Goal: Task Accomplishment & Management: Manage account settings

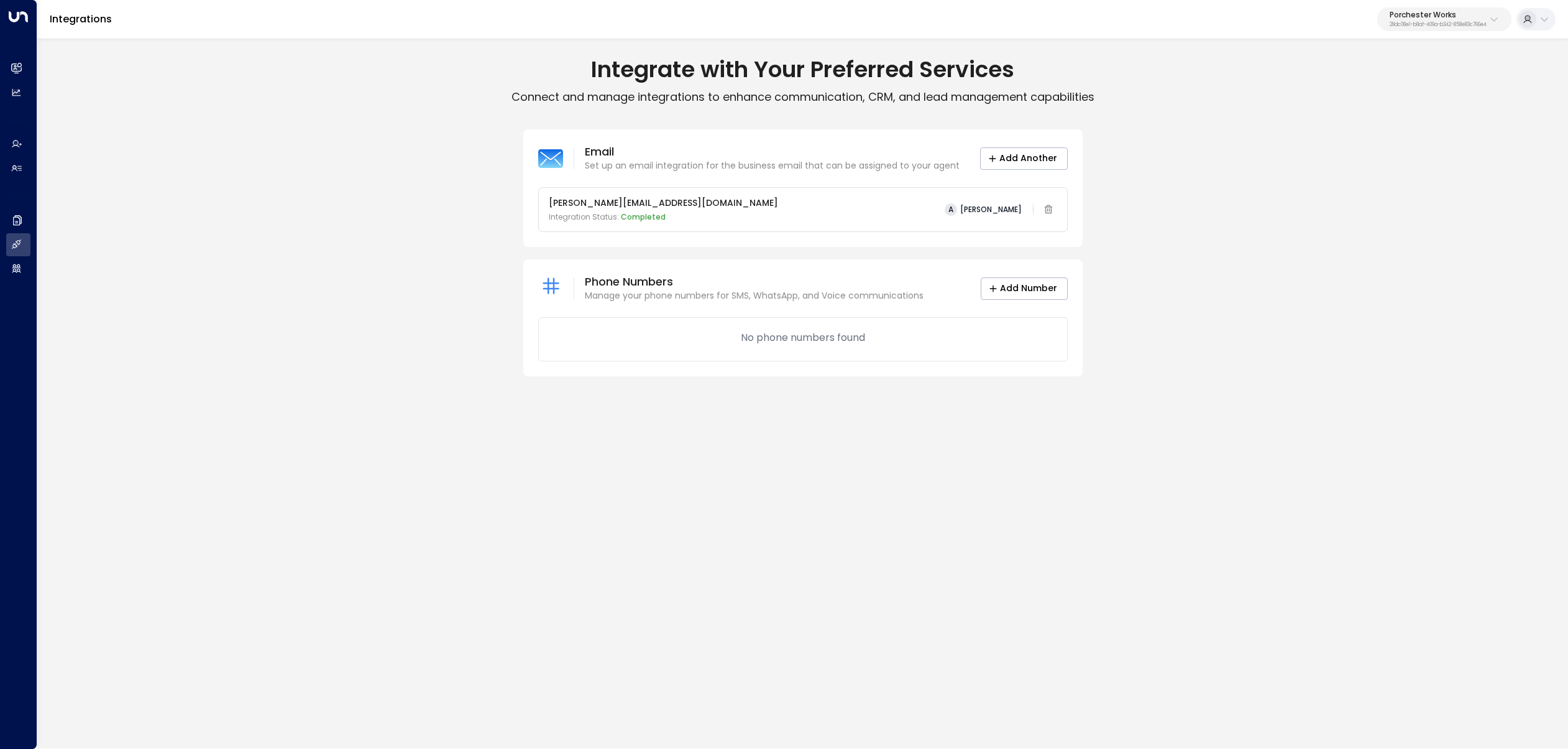
click at [1413, 17] on p "Porchester Works" at bounding box center [1438, 15] width 97 height 7
click at [1399, 69] on input "text" at bounding box center [1467, 68] width 181 height 23
type input "****"
click at [1411, 93] on div "Four Leaf Properties ID: 34e1cd17-0f68-49af-bd32-3c48ce8611d1" at bounding box center [1460, 99] width 166 height 25
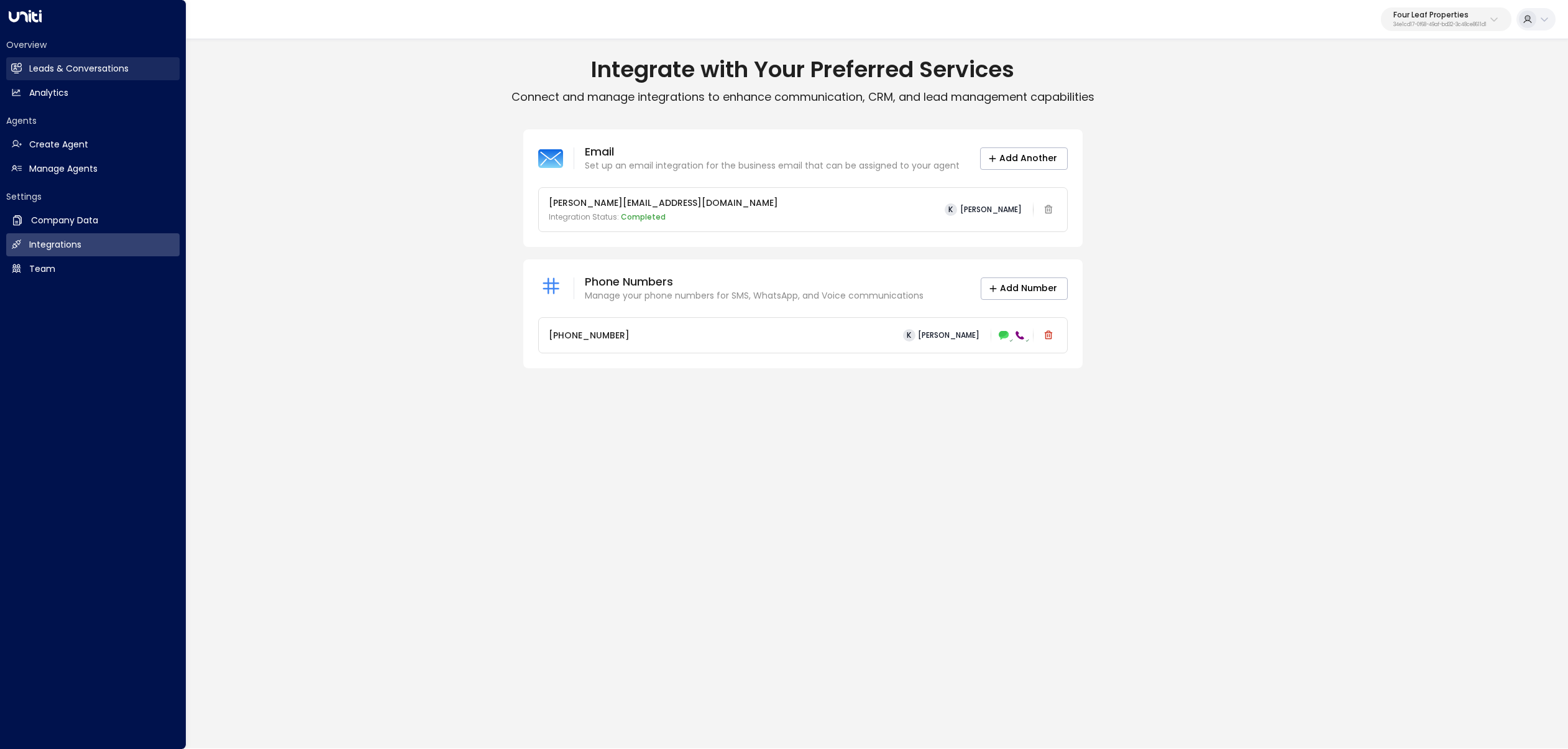
click at [24, 69] on link "Leads & Conversations Leads & Conversations" at bounding box center [93, 69] width 173 height 23
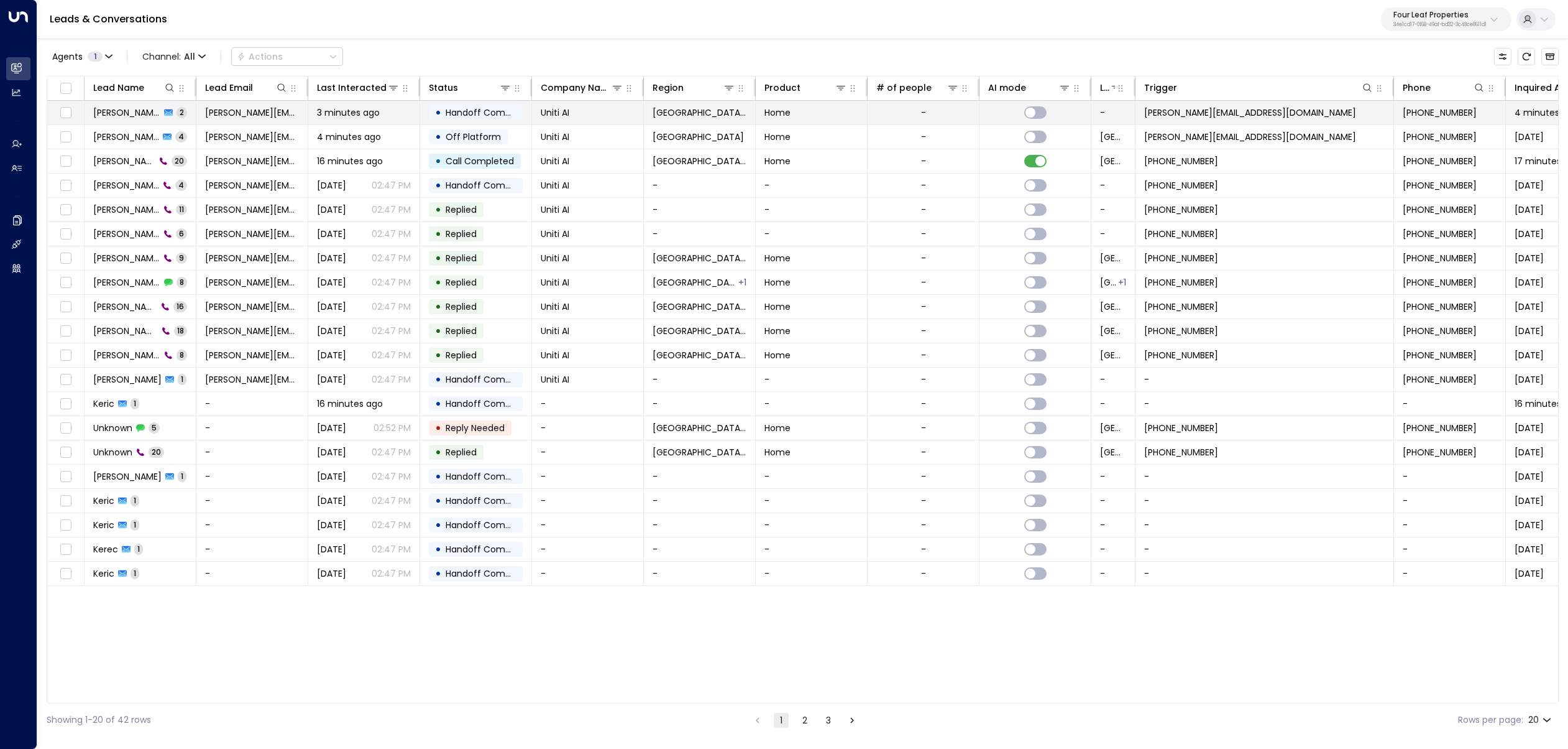
click at [172, 117] on div "Kerric Knowles 2" at bounding box center [140, 112] width 94 height 13
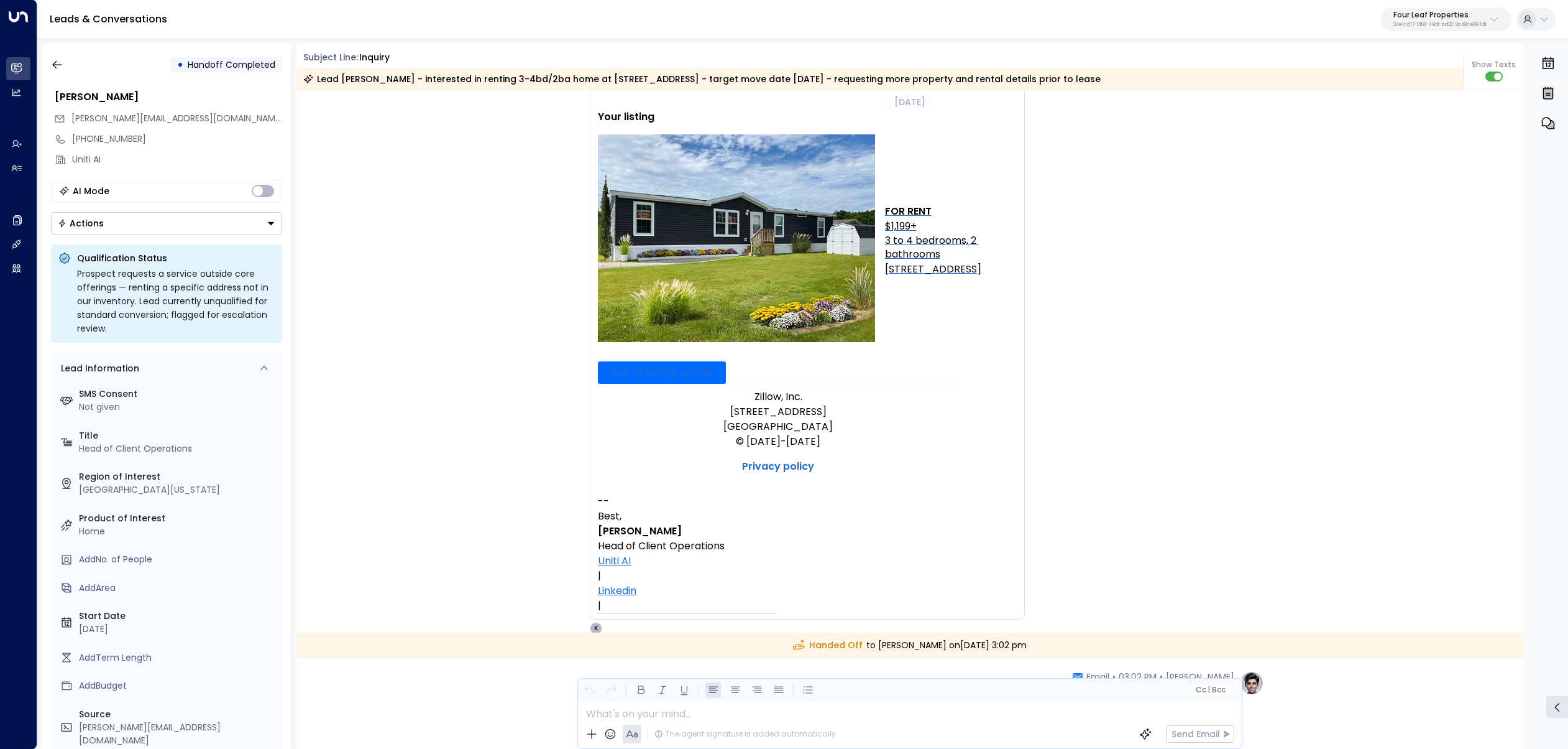
scroll to position [657, 0]
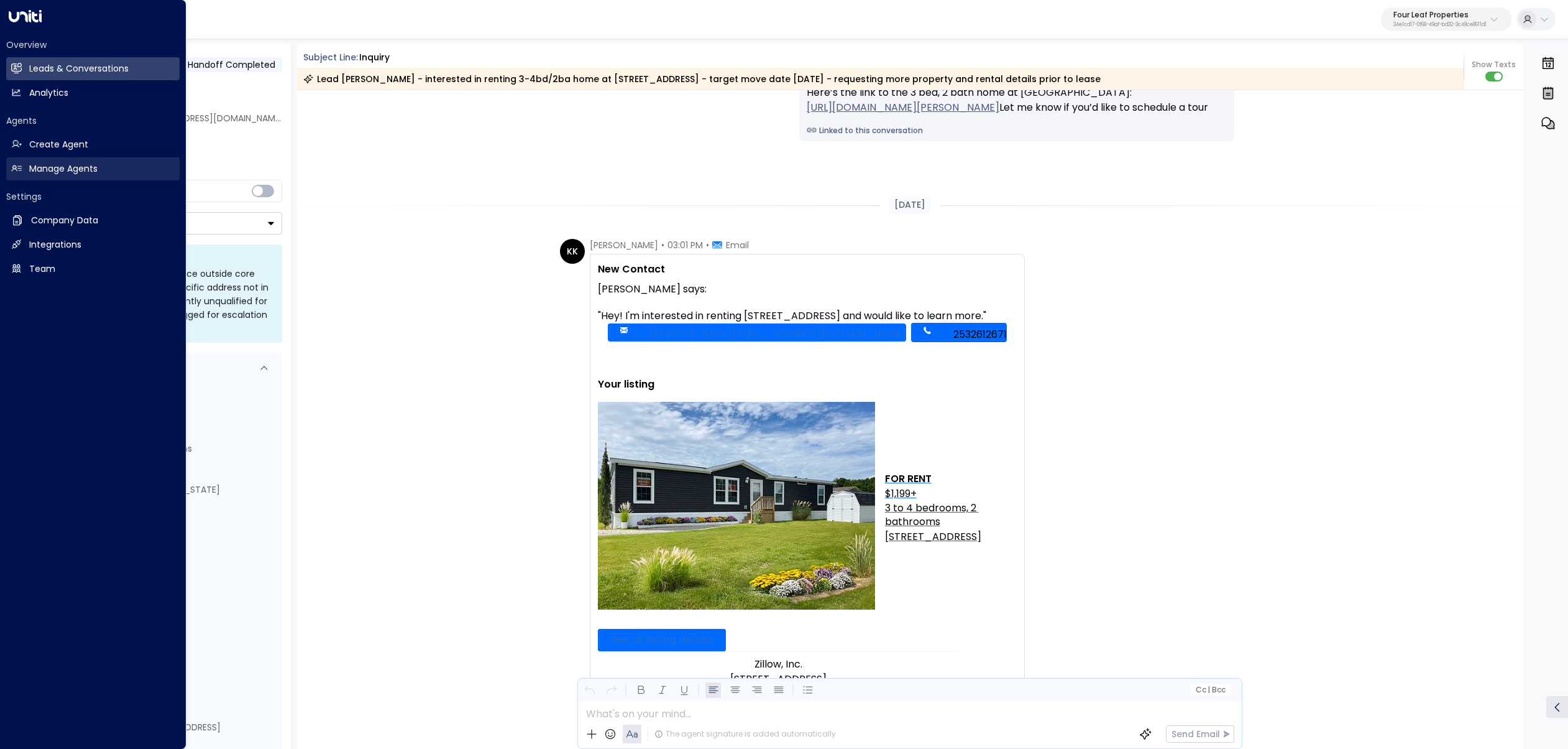
click at [27, 158] on link "Manage Agents Manage Agents" at bounding box center [93, 169] width 173 height 23
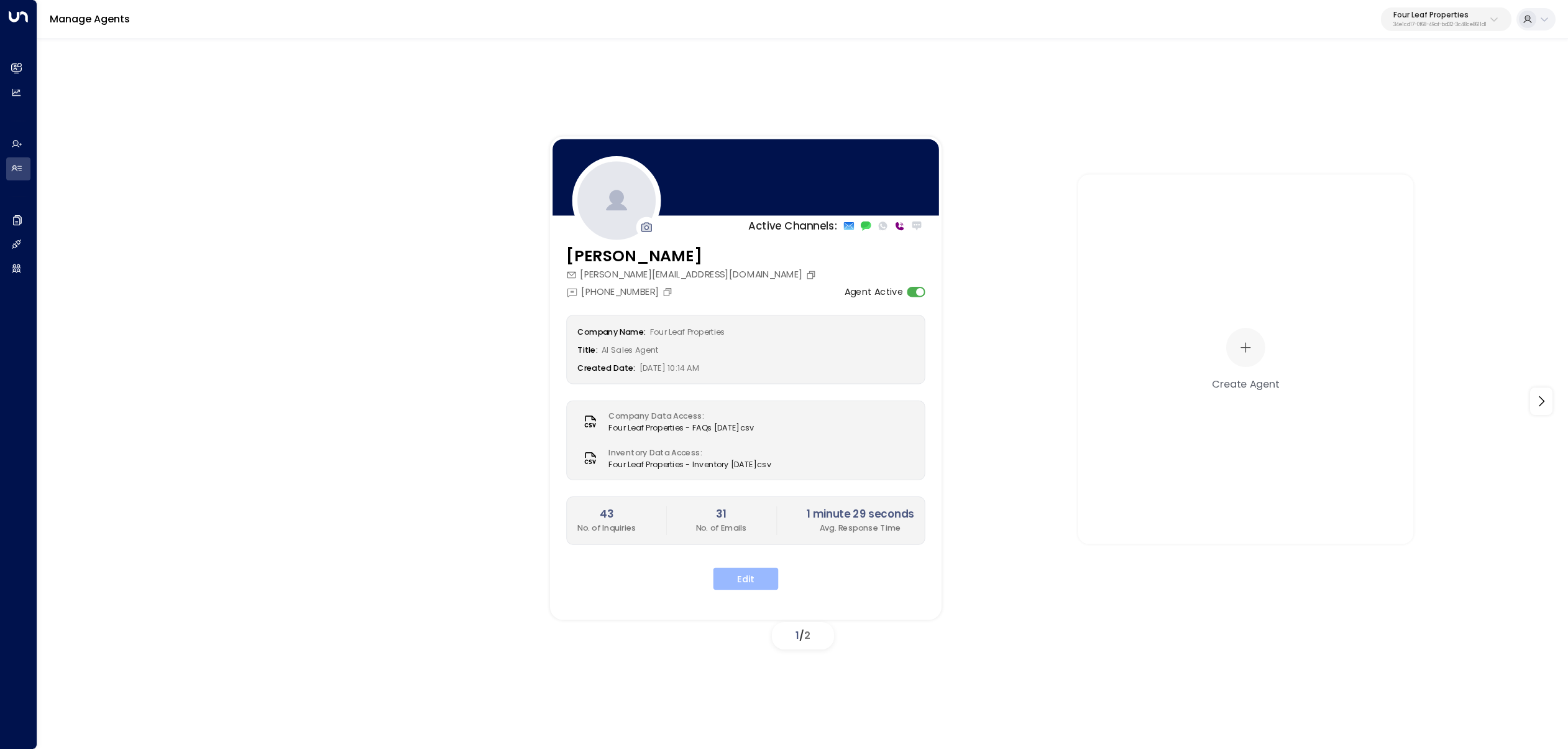
click at [758, 577] on button "Edit" at bounding box center [746, 578] width 65 height 22
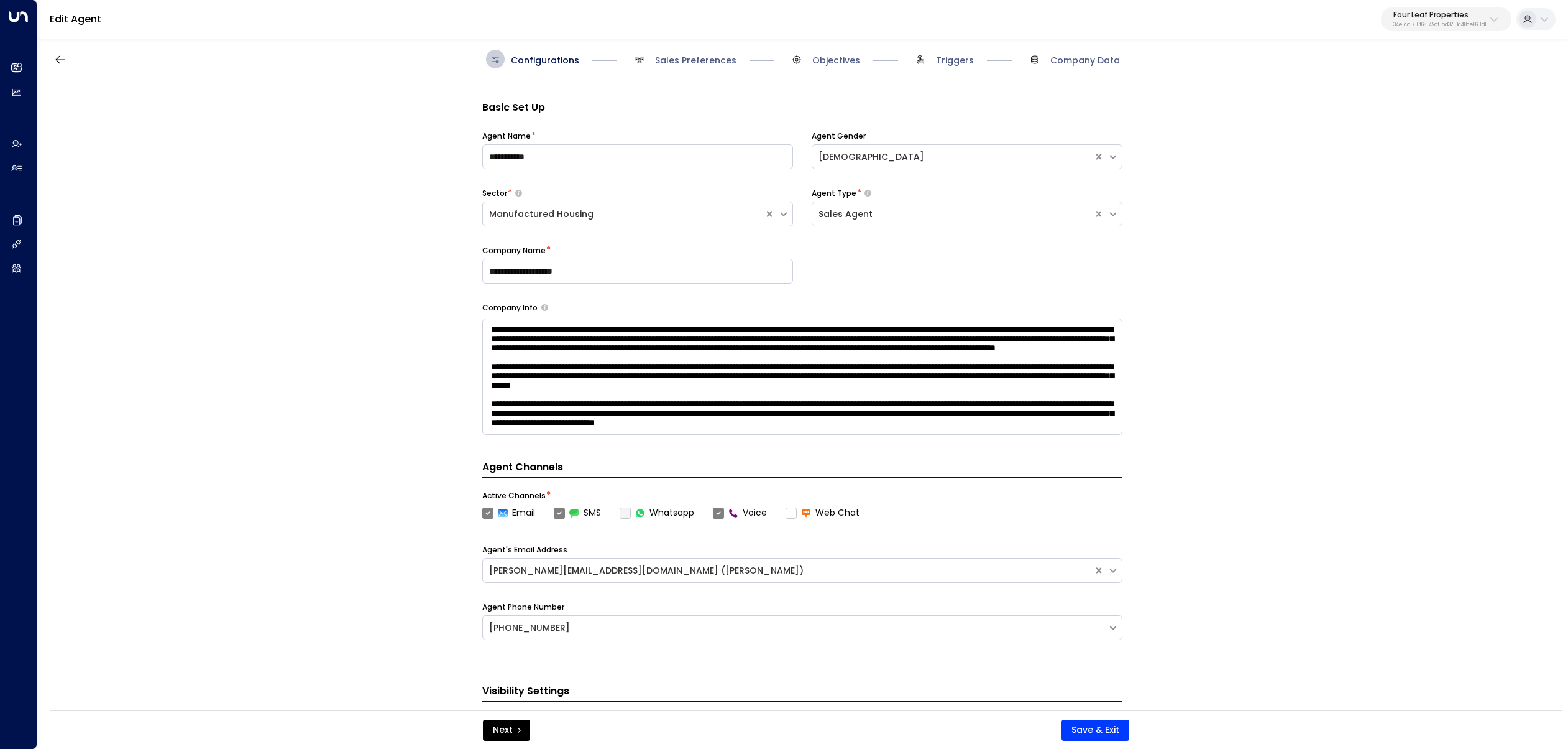
scroll to position [19, 0]
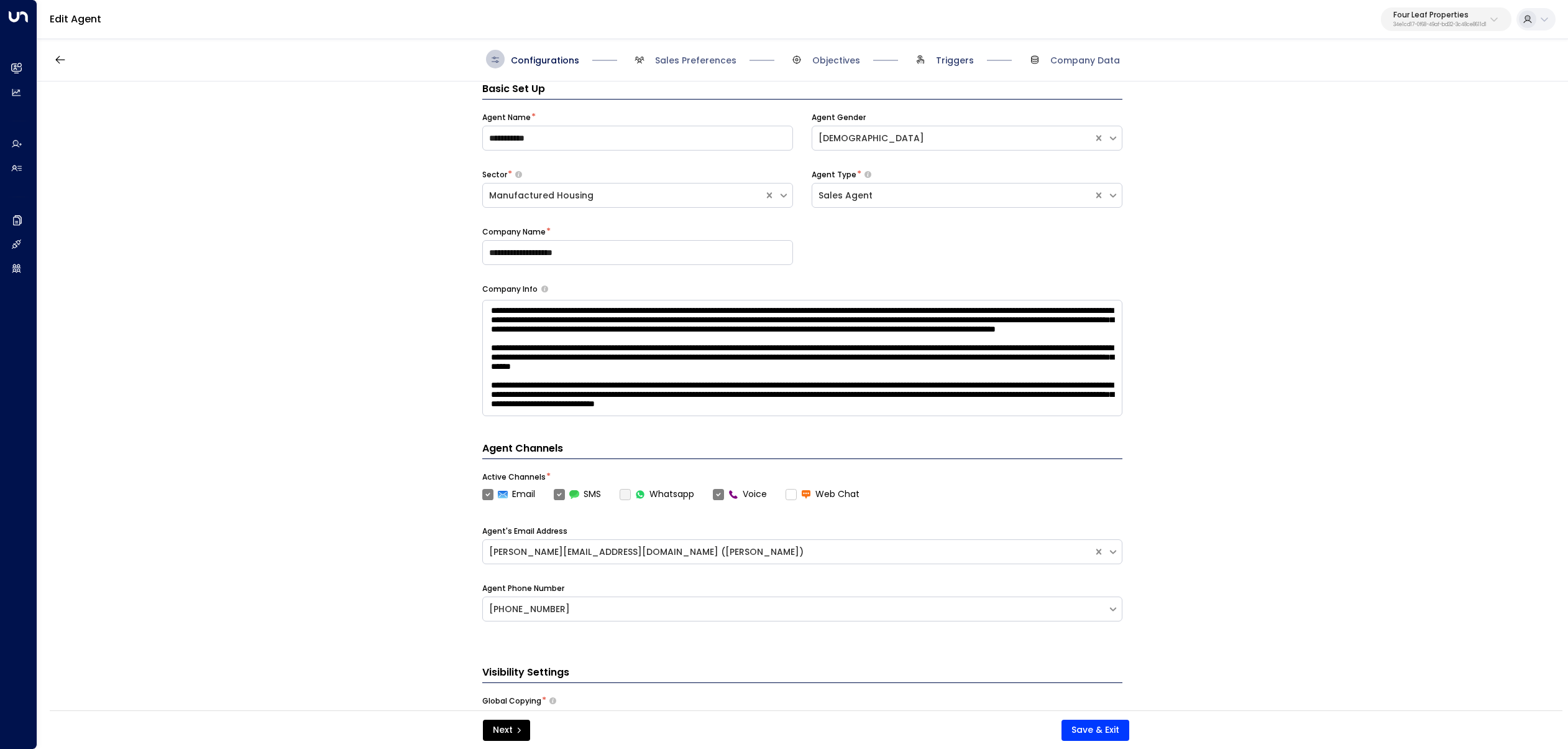
click at [955, 61] on span "Triggers" at bounding box center [955, 60] width 38 height 13
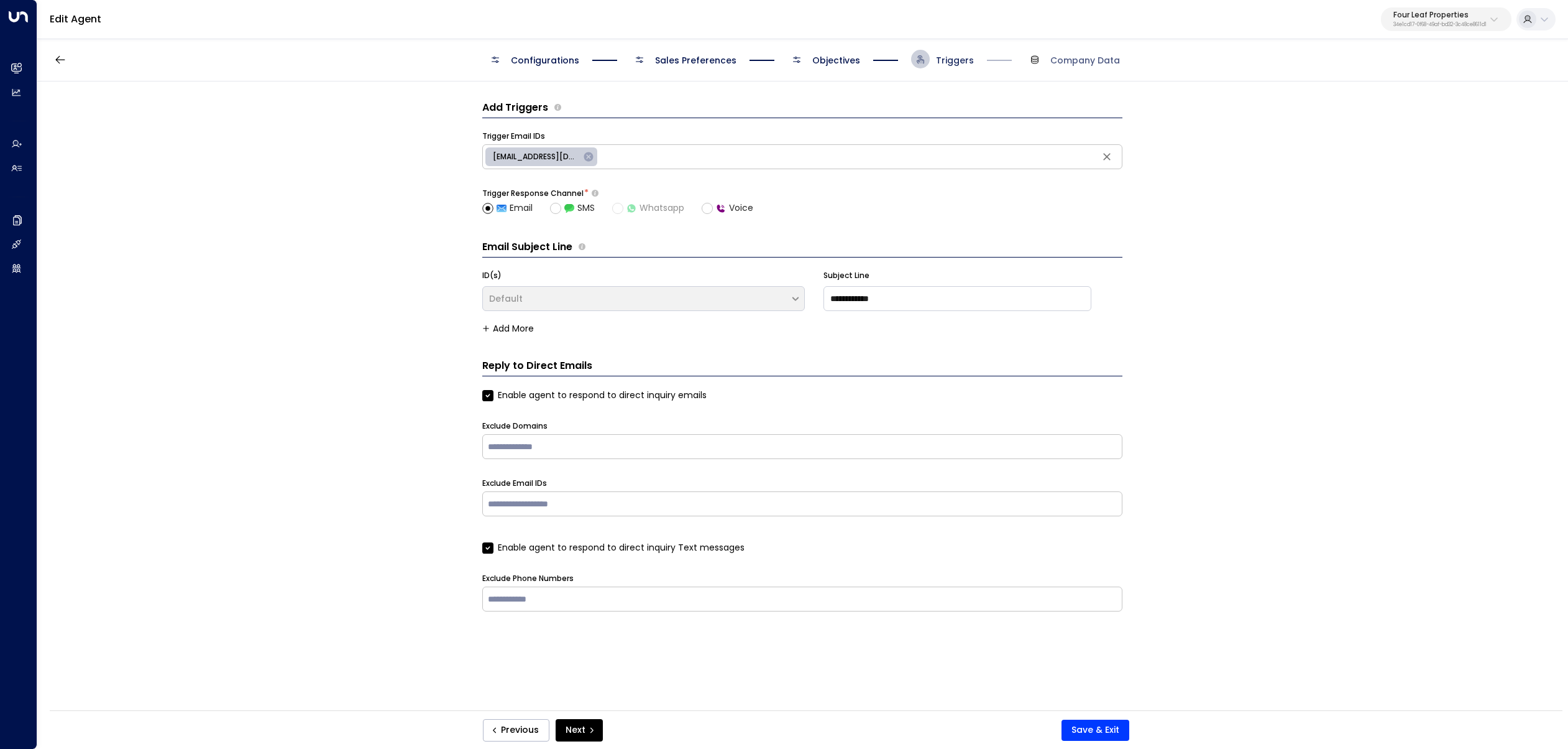
scroll to position [0, 0]
click at [852, 57] on span "Objectives" at bounding box center [836, 60] width 48 height 13
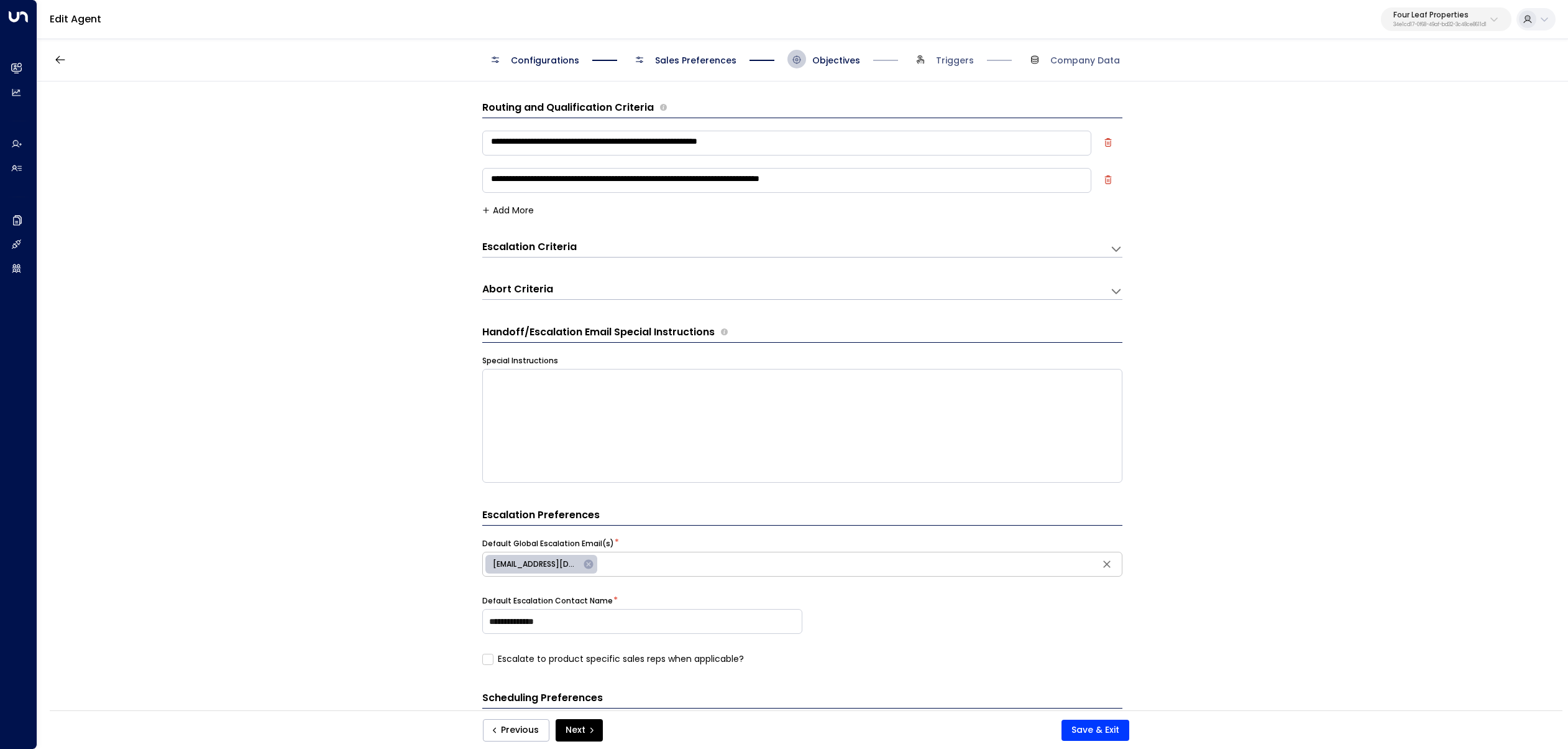
scroll to position [19, 0]
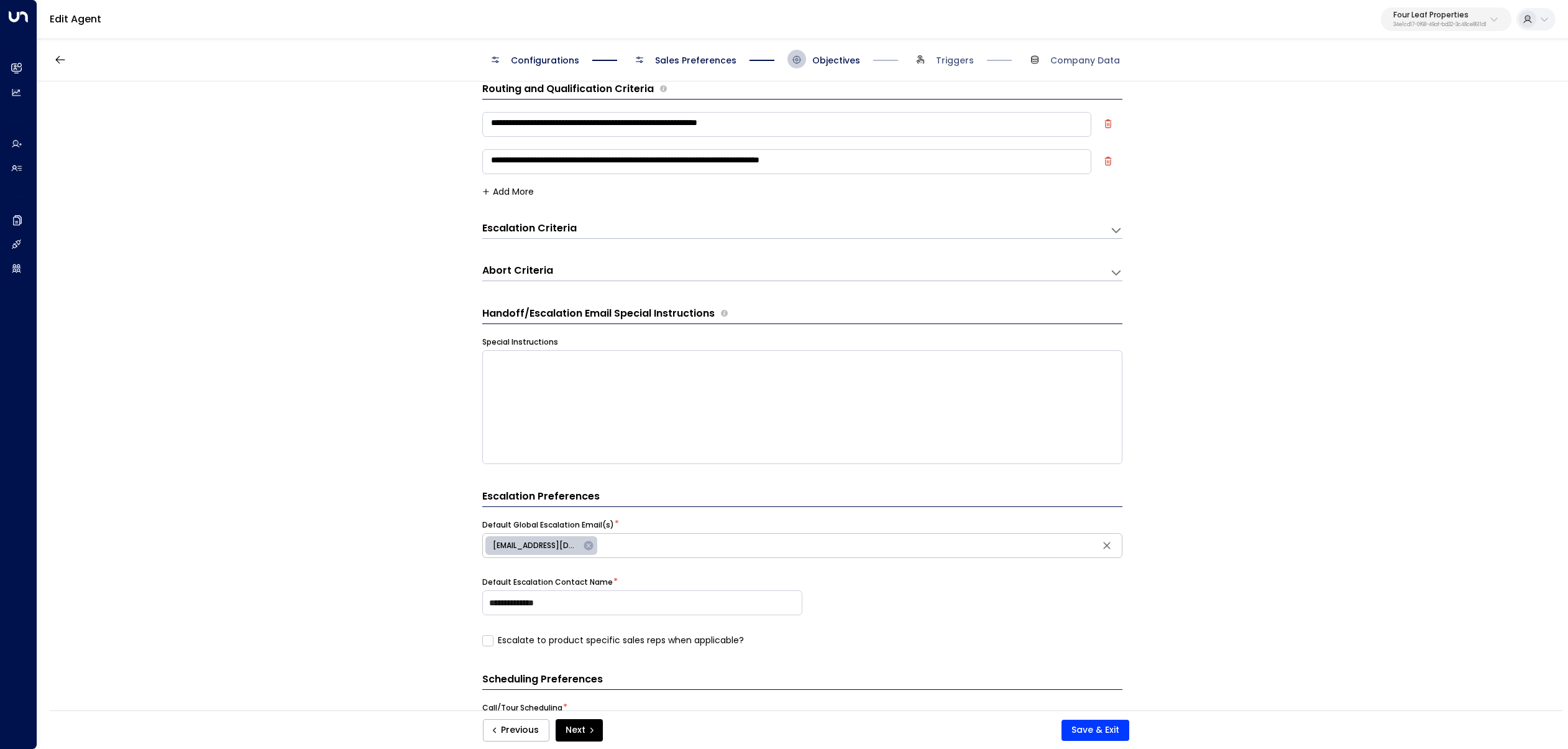
click at [1075, 237] on div "Escalation Criteria Reset" at bounding box center [796, 229] width 628 height 16
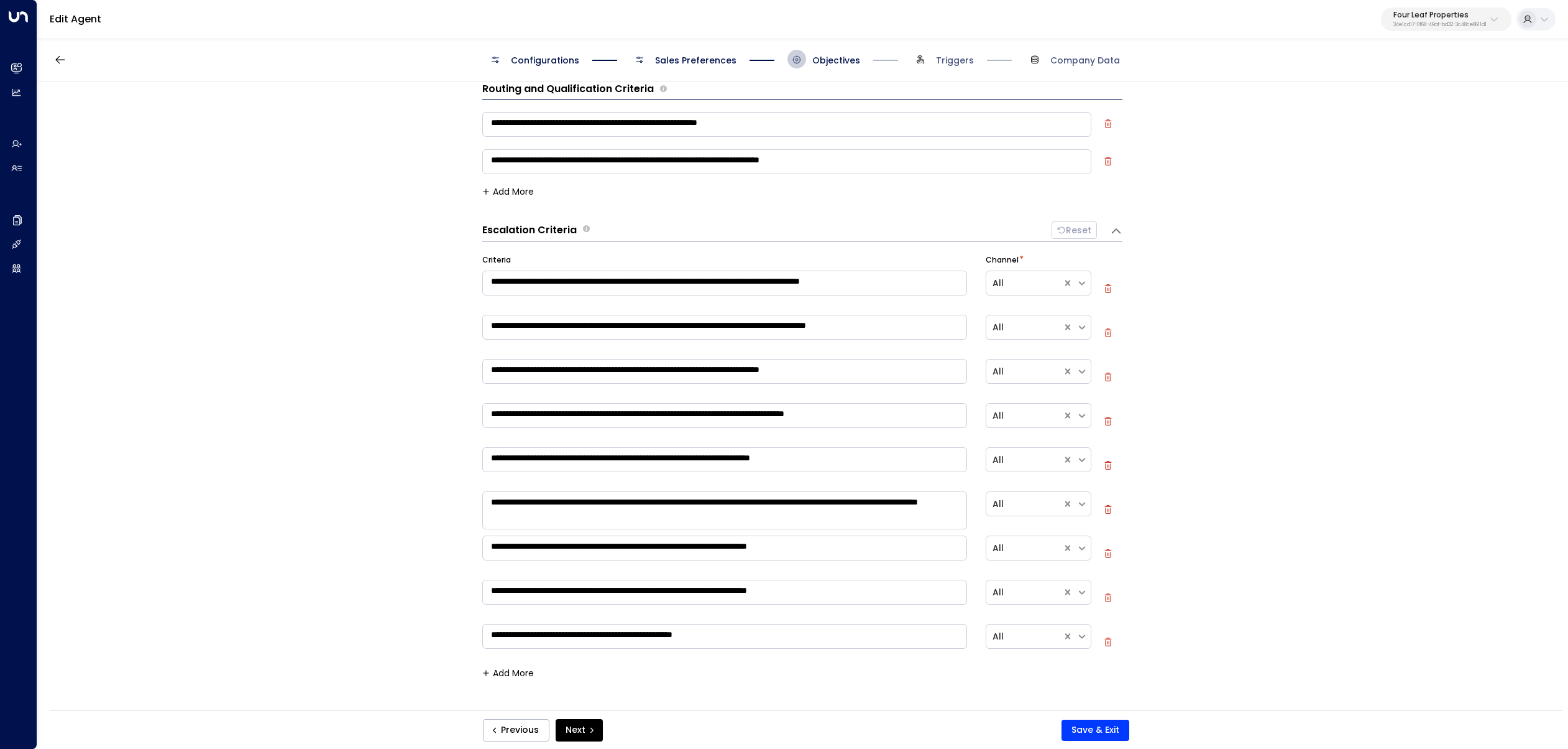
click at [560, 57] on span "Configurations" at bounding box center [546, 60] width 69 height 13
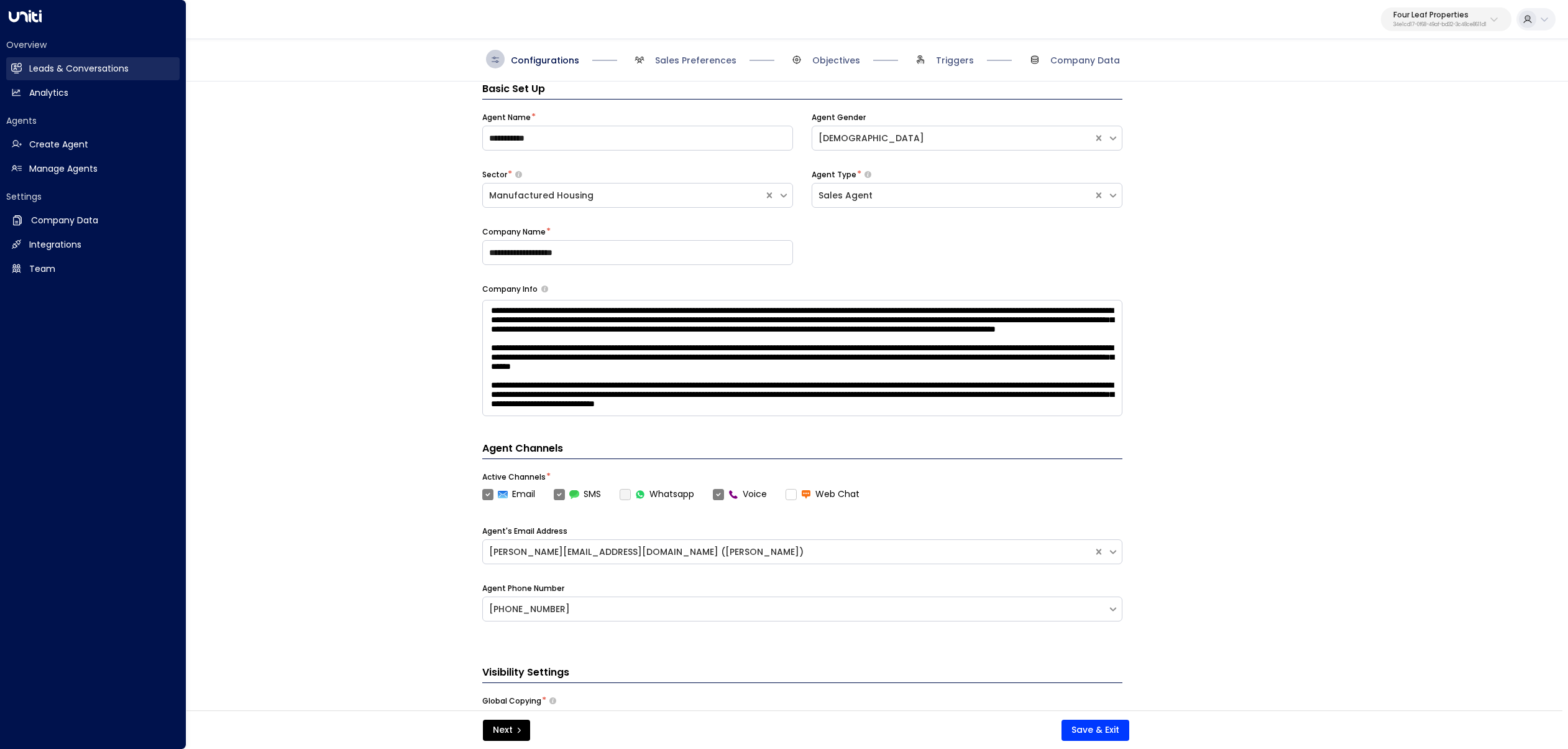
click at [34, 55] on div "Overview Leads & Conversations Leads & Conversations Analytics Analytics" at bounding box center [93, 72] width 173 height 66
click at [34, 62] on h2 "Leads & Conversations" at bounding box center [78, 68] width 99 height 13
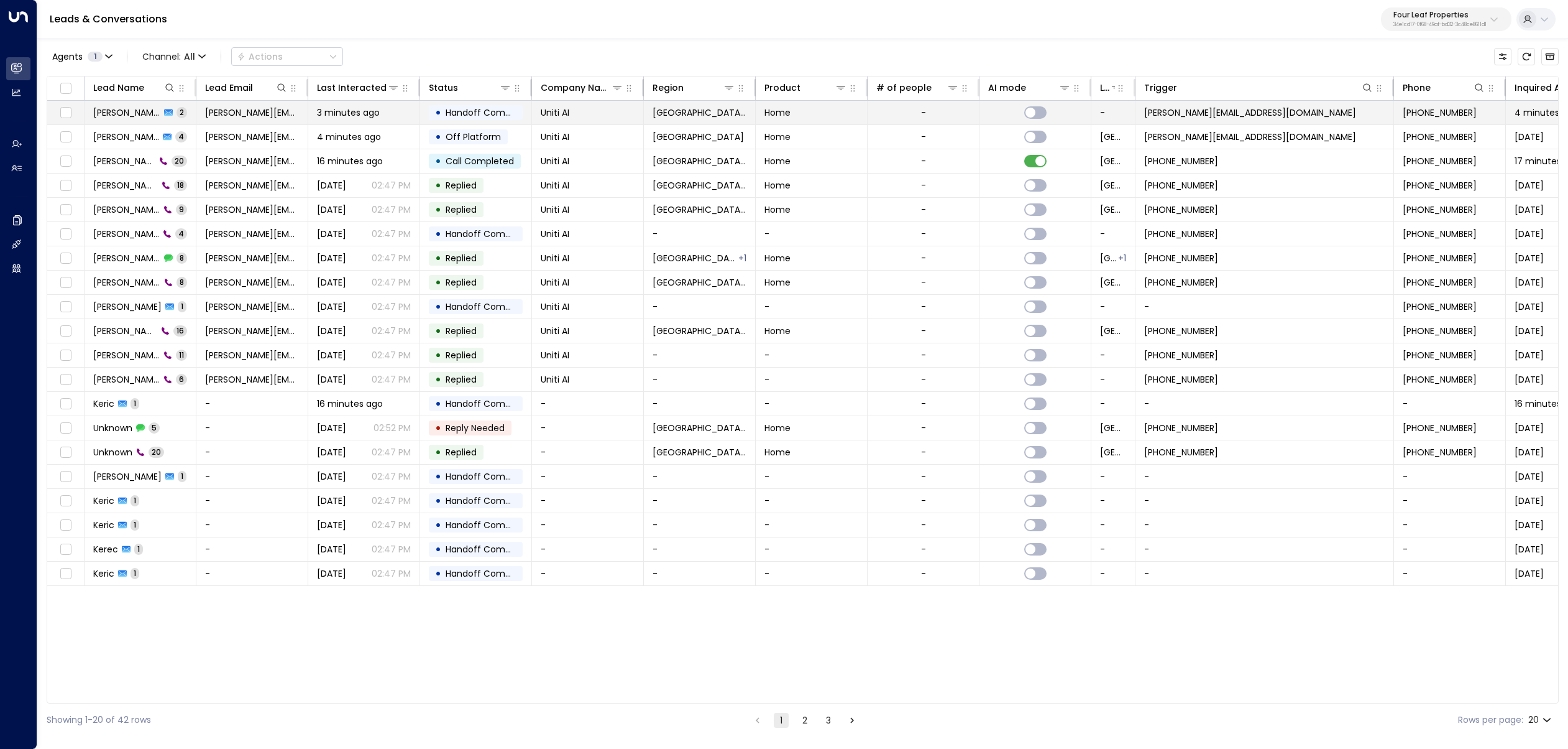
click at [218, 110] on span "kerric@getuniti.com" at bounding box center [252, 112] width 94 height 13
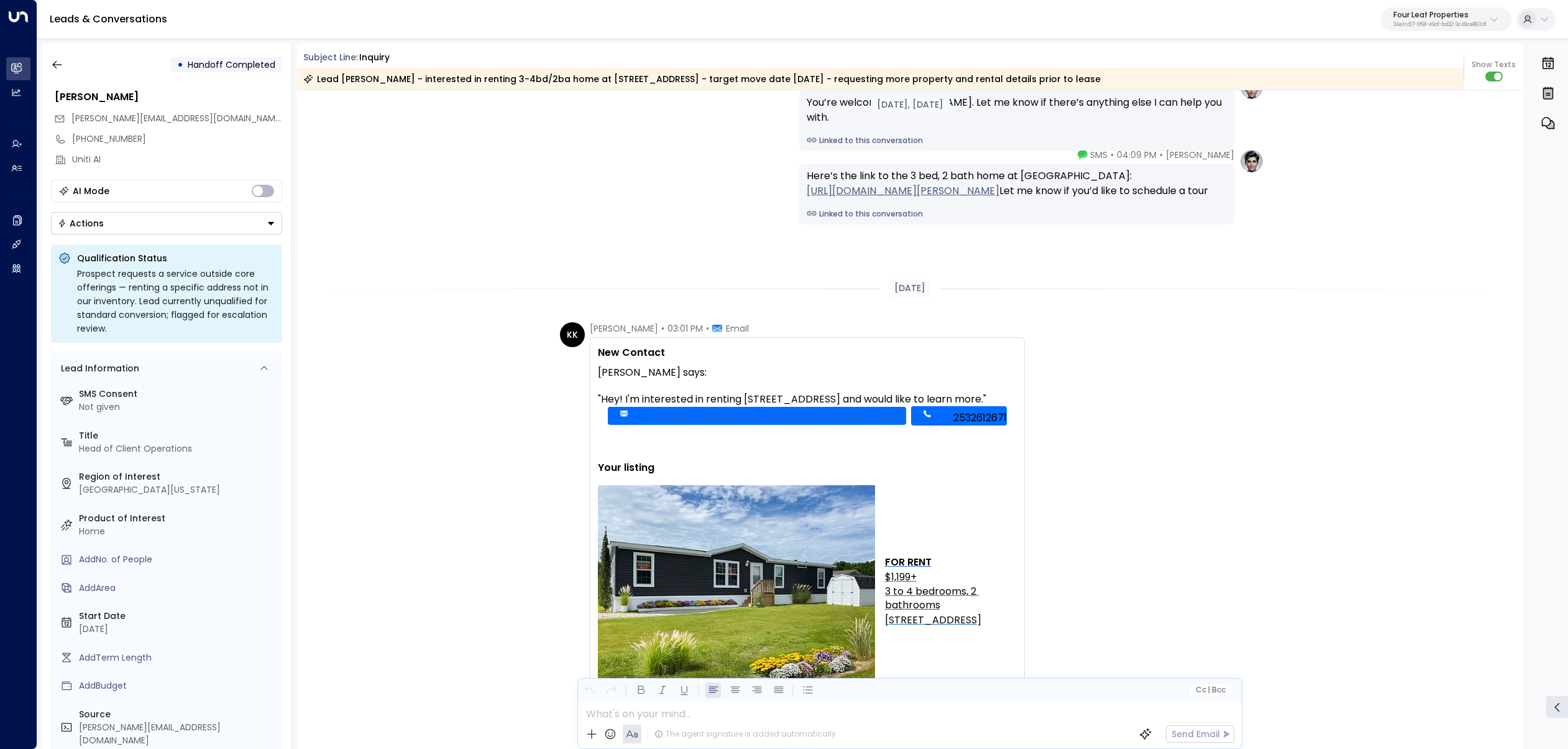
scroll to position [488, 0]
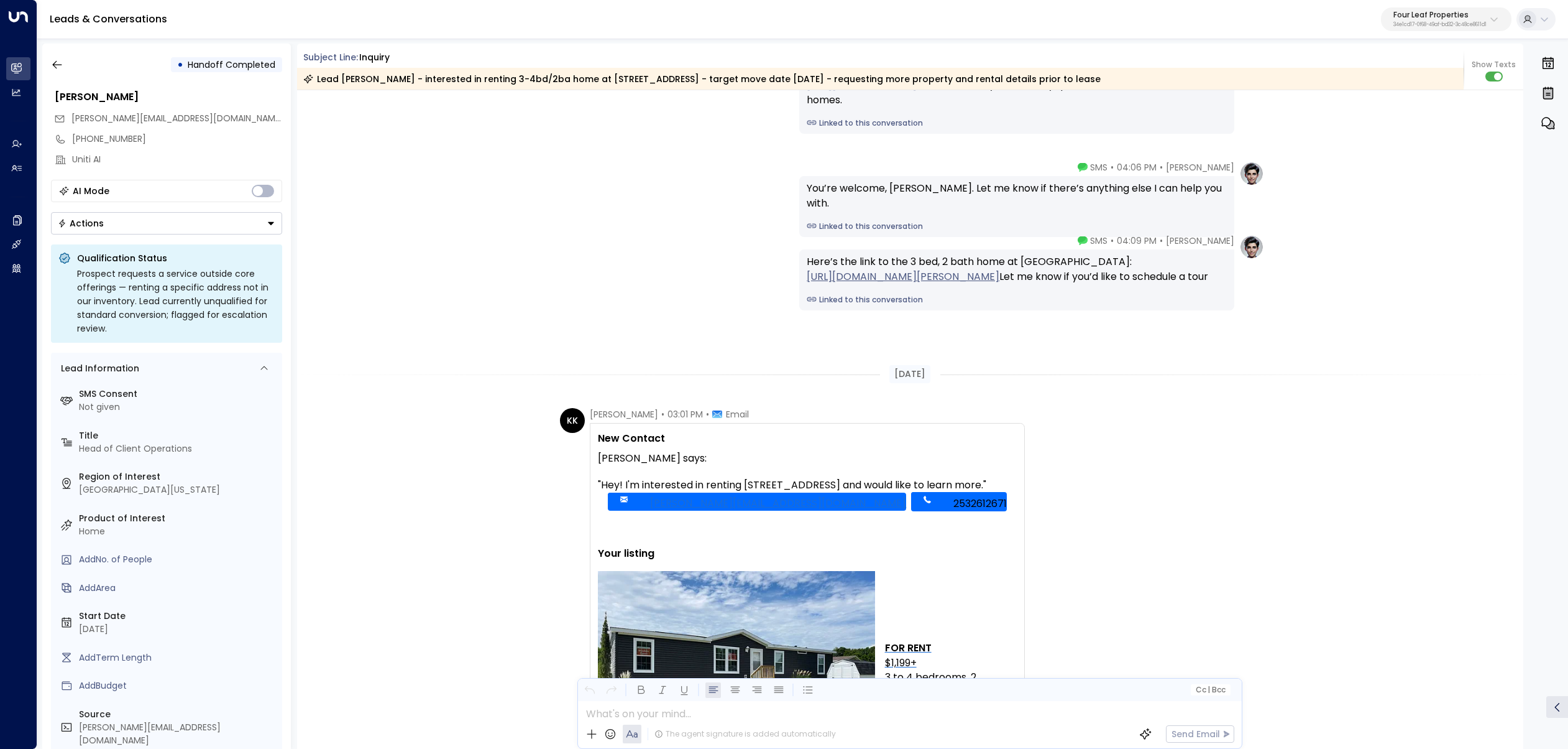
copy tbody "New Contact Kerric Knowles says: "Hey! I'm interested in renting 5280 S Mission…"
drag, startPoint x: 983, startPoint y: 485, endPoint x: 598, endPoint y: 483, distance: 385.0
click at [598, 483] on div ""Hey! I'm interested in renting 5280 S Mission Rd and would like to learn more."" at bounding box center [807, 485] width 419 height 13
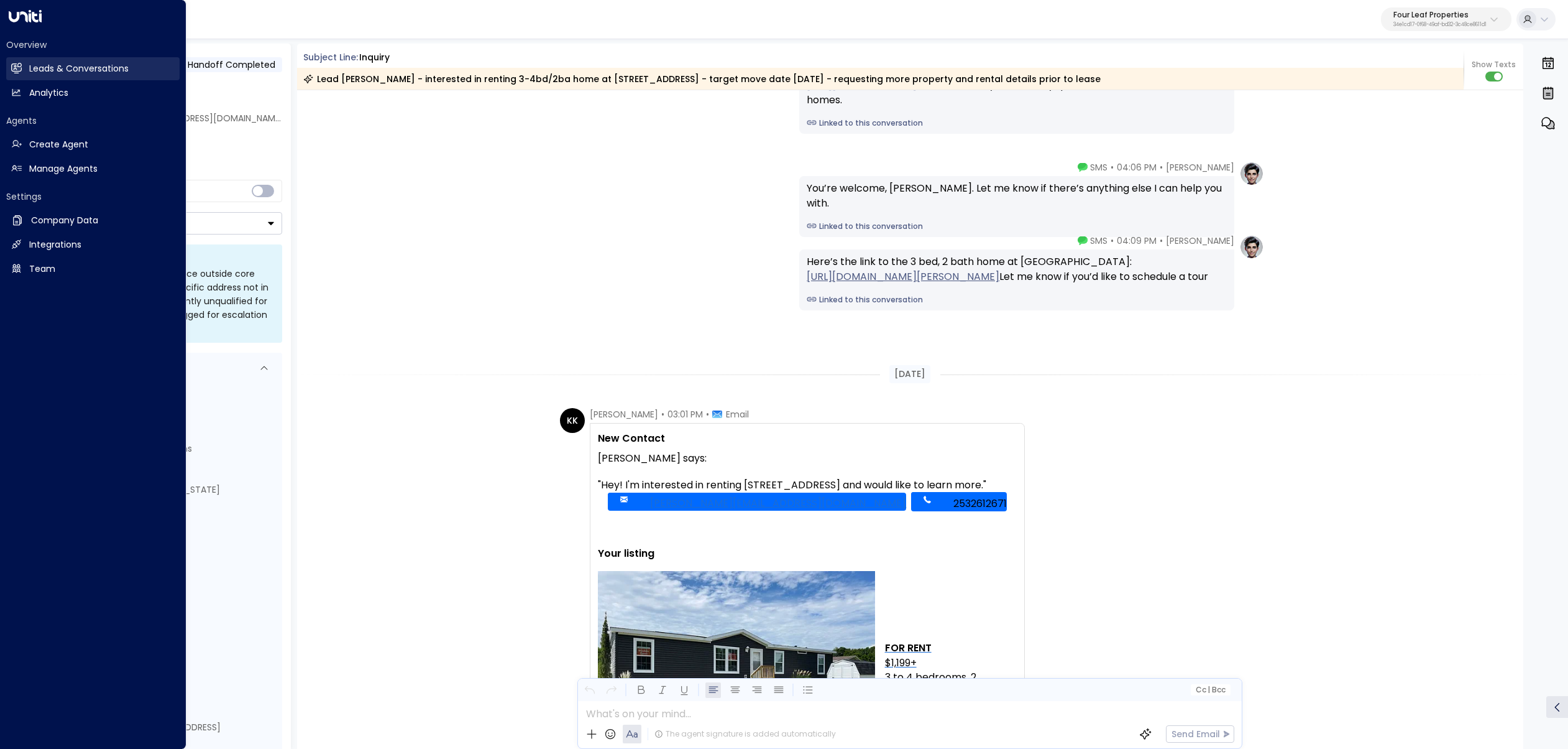
click at [29, 65] on h2 "Leads & Conversations" at bounding box center [78, 68] width 99 height 13
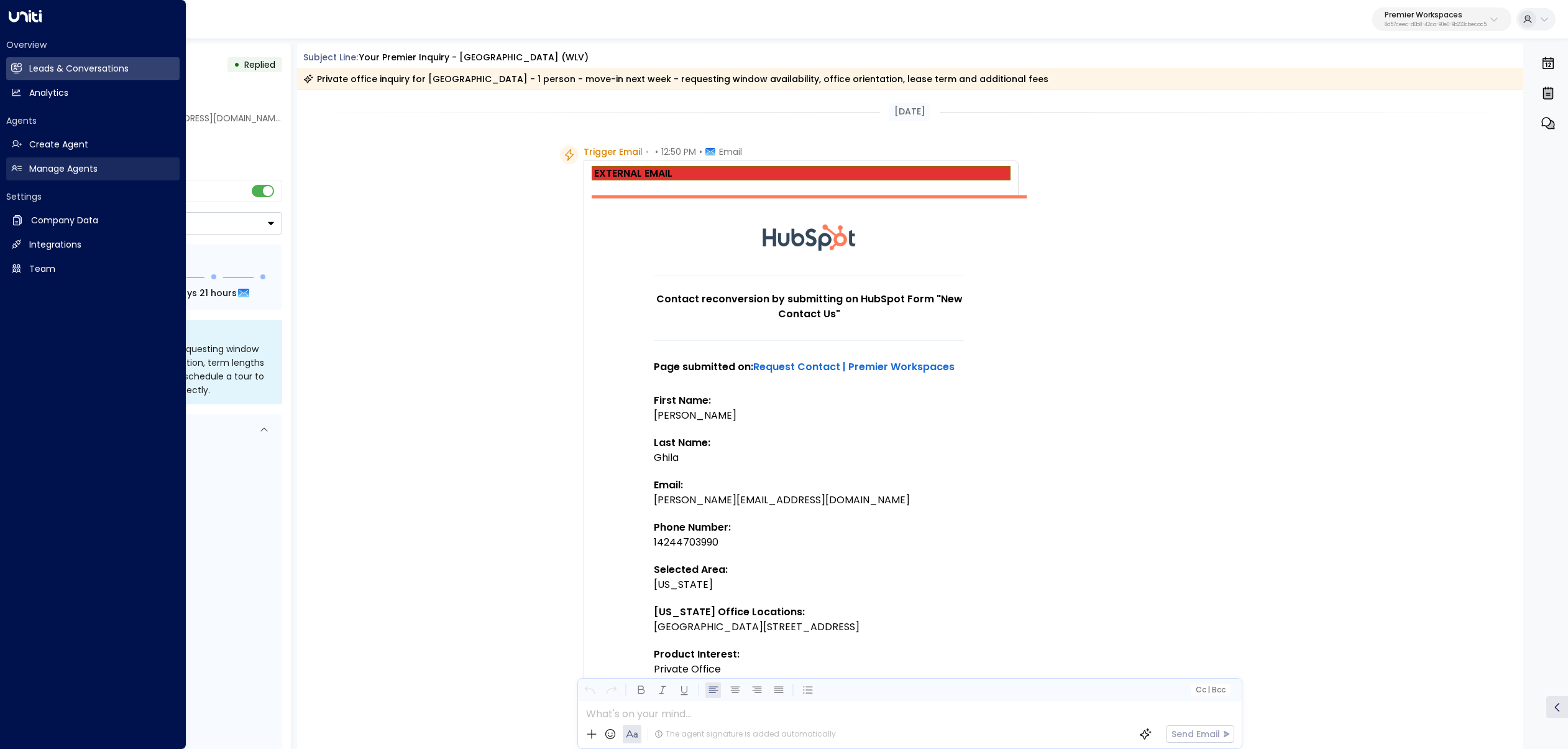
click at [43, 175] on link "Manage Agents Manage Agents" at bounding box center [93, 169] width 173 height 23
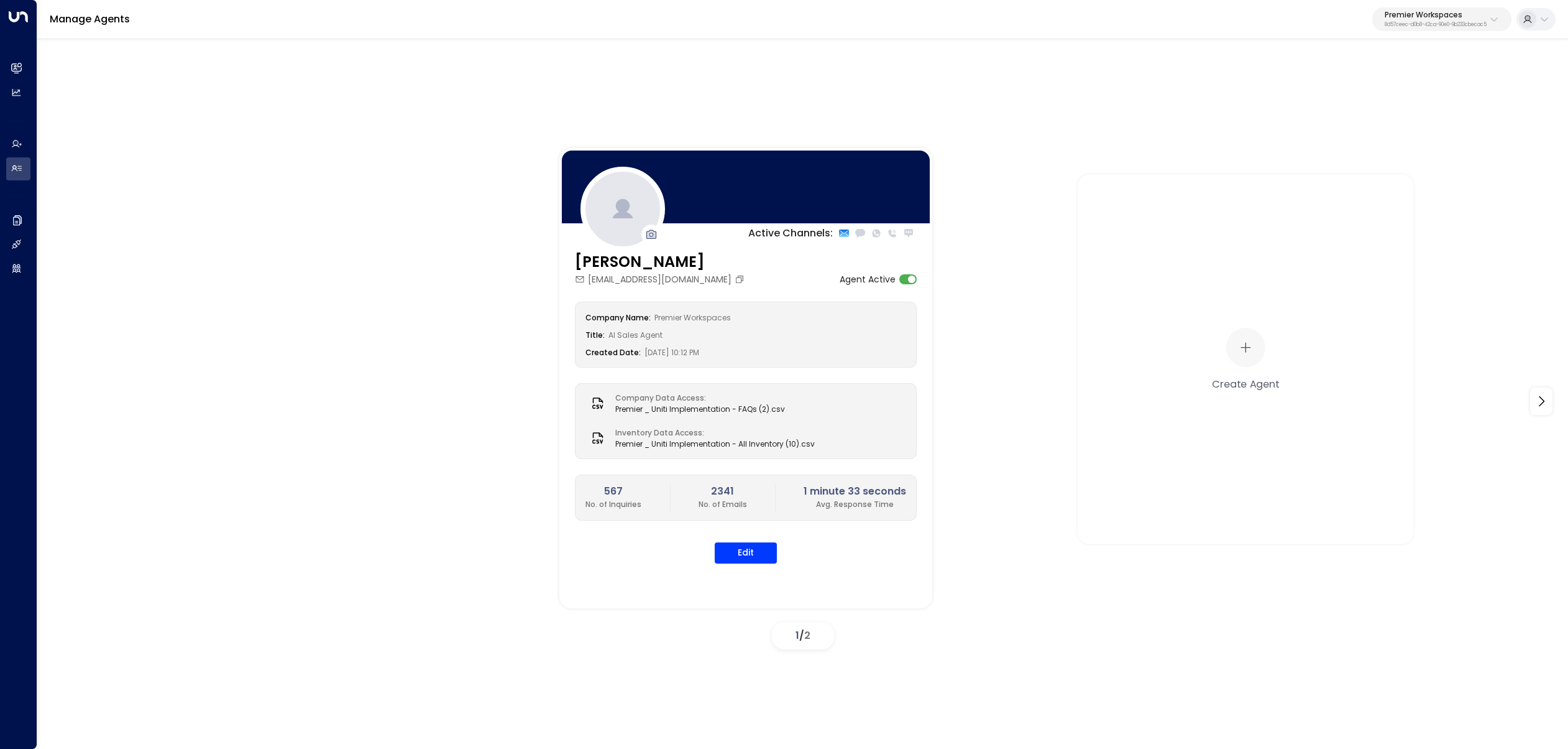
click at [1475, 24] on p "8d57ceec-d0b8-42ca-90e0-9b233cbecac5" at bounding box center [1435, 25] width 102 height 5
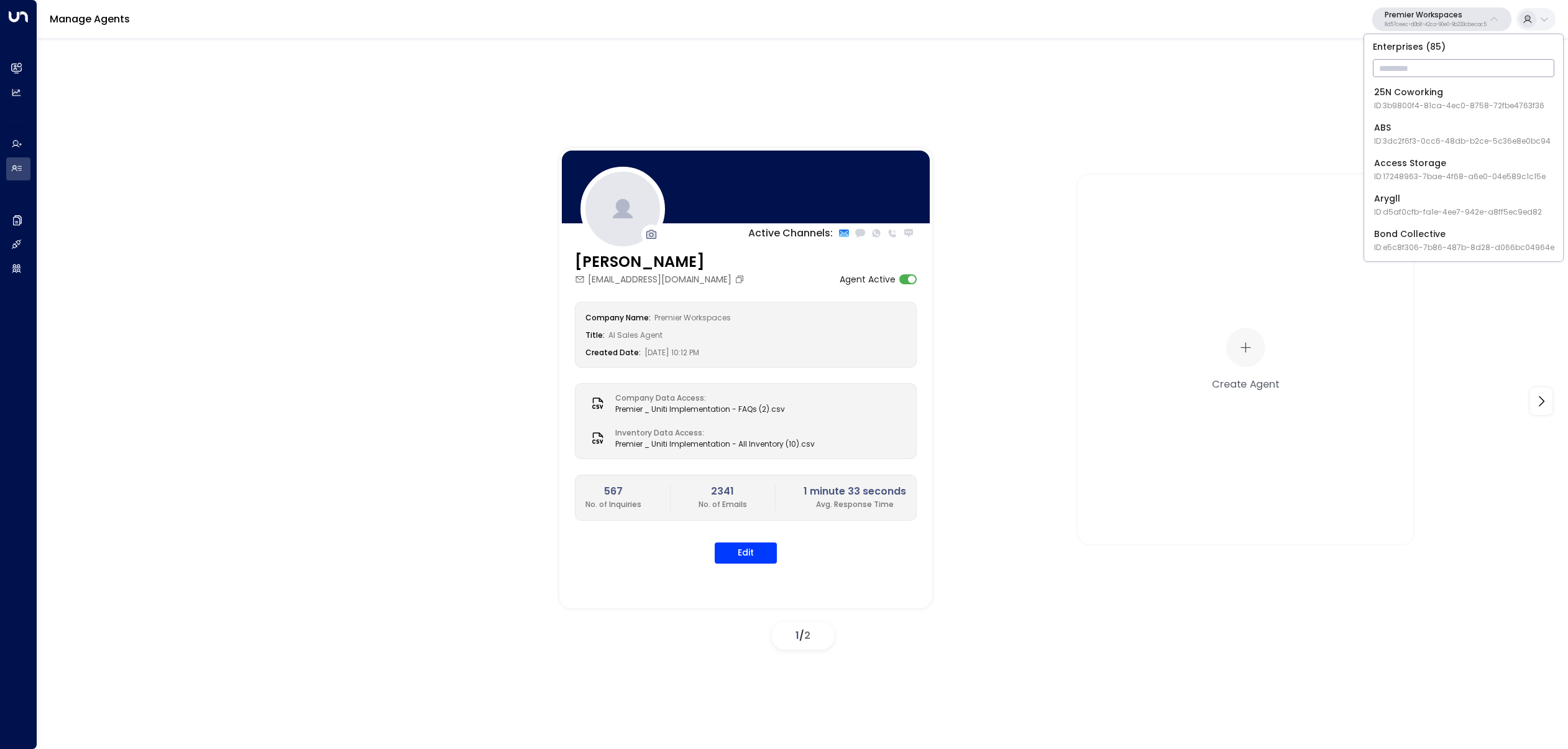
click at [1440, 69] on input "text" at bounding box center [1464, 68] width 181 height 23
type input "********"
click at [1452, 107] on span "ID: 34e1cd17-0f68-49af-bd32-3c48ce8611d1" at bounding box center [1457, 105] width 166 height 11
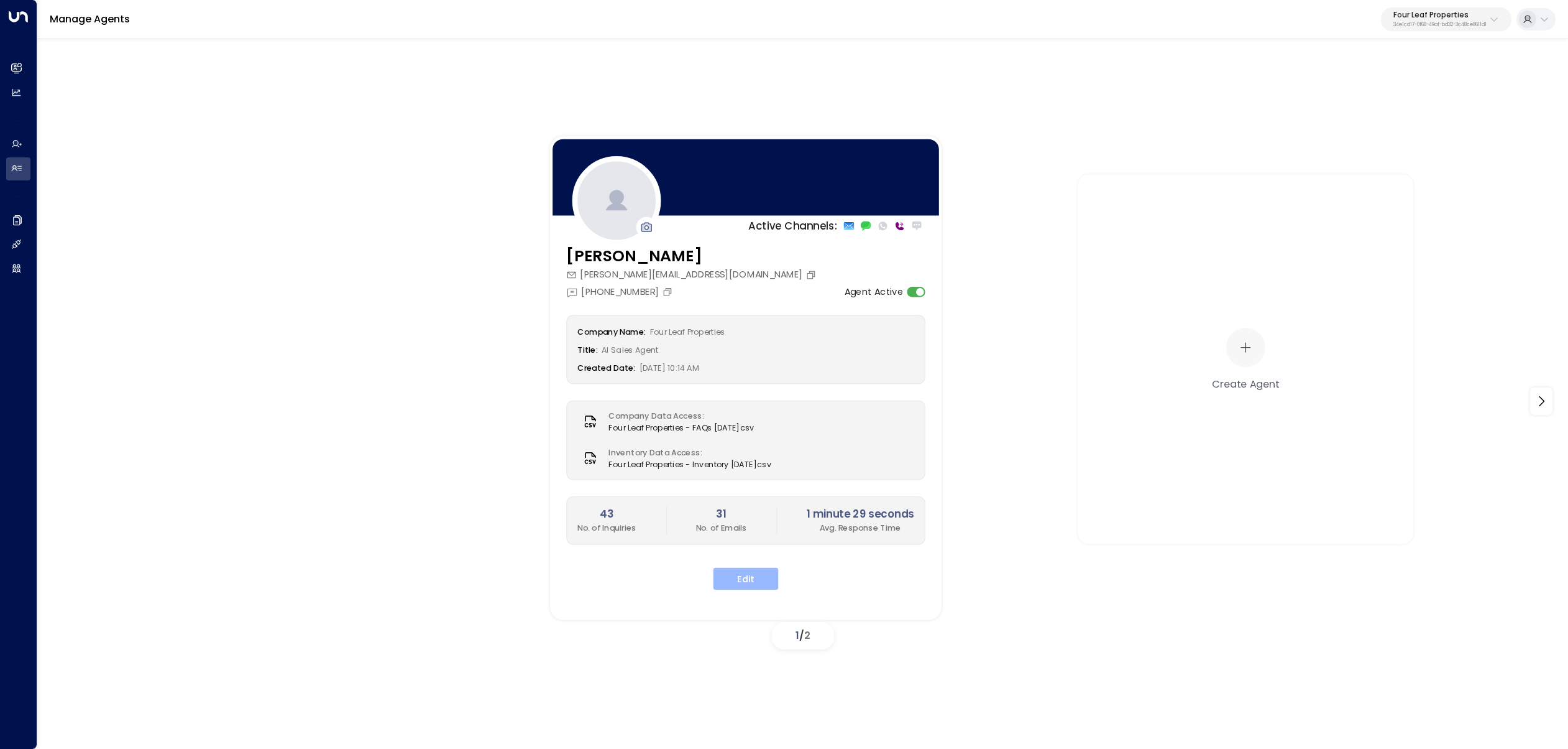
click at [746, 571] on button "Edit" at bounding box center [746, 578] width 65 height 22
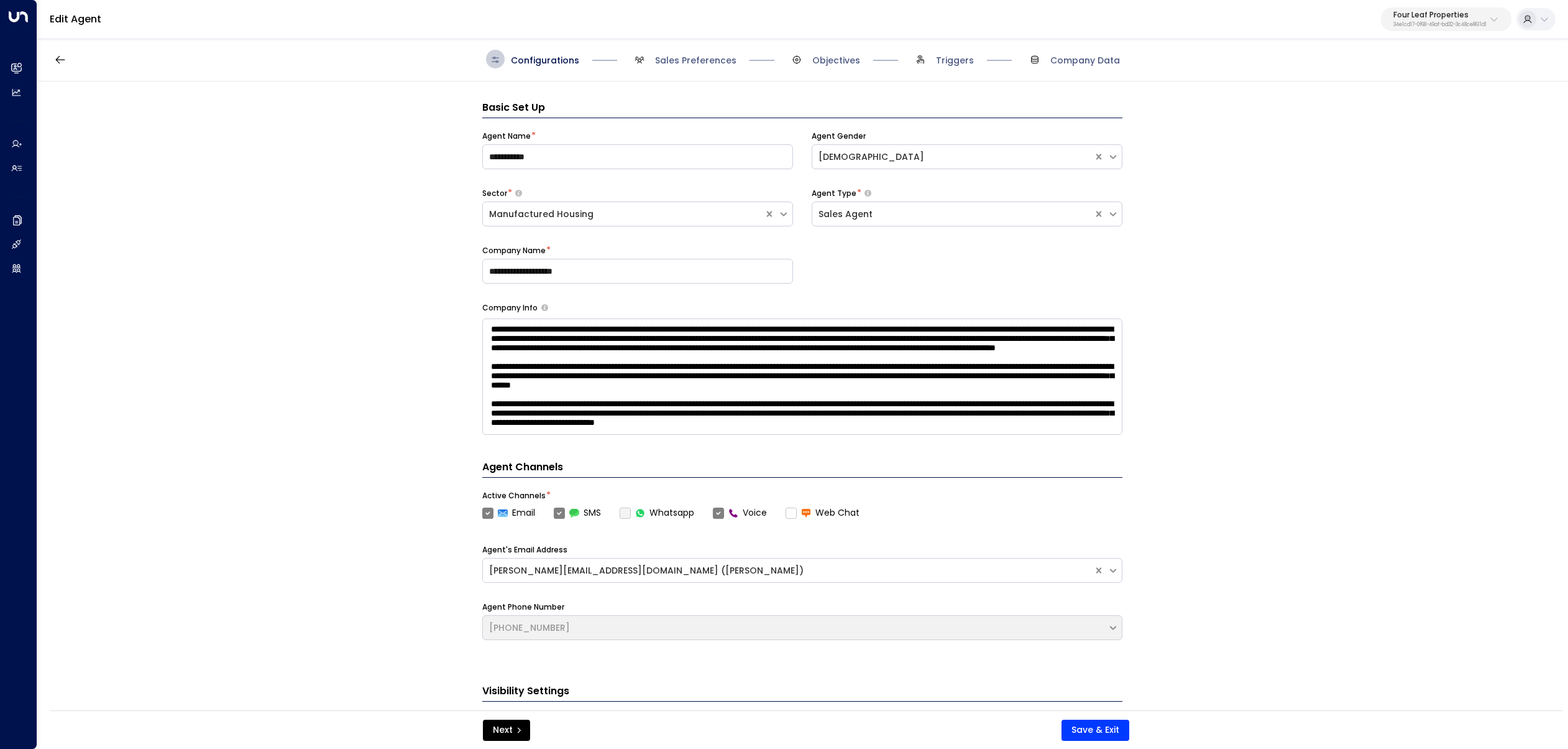
scroll to position [19, 0]
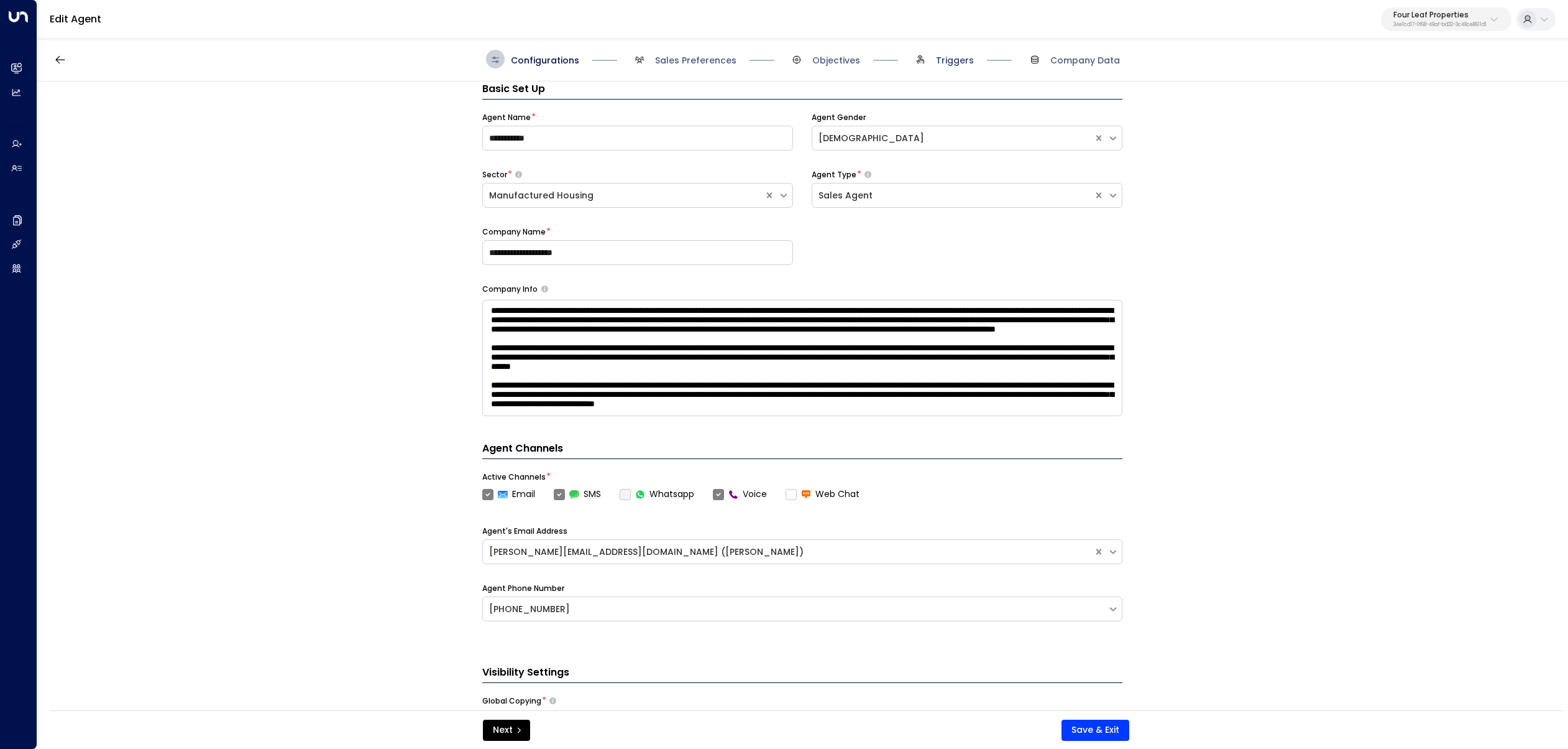
click at [944, 63] on span "Triggers" at bounding box center [955, 60] width 38 height 13
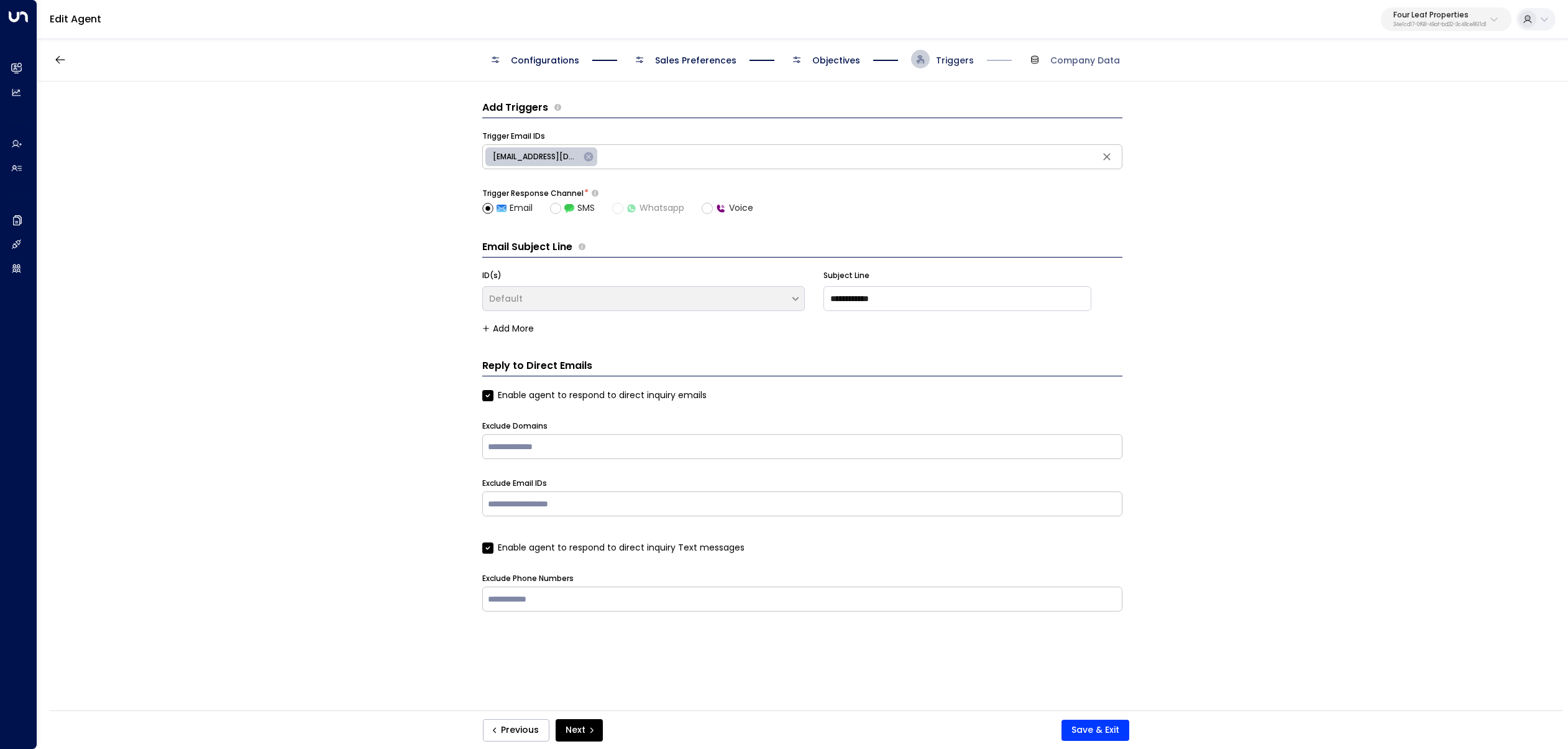
scroll to position [0, 0]
click at [857, 58] on span "Objectives" at bounding box center [836, 60] width 48 height 13
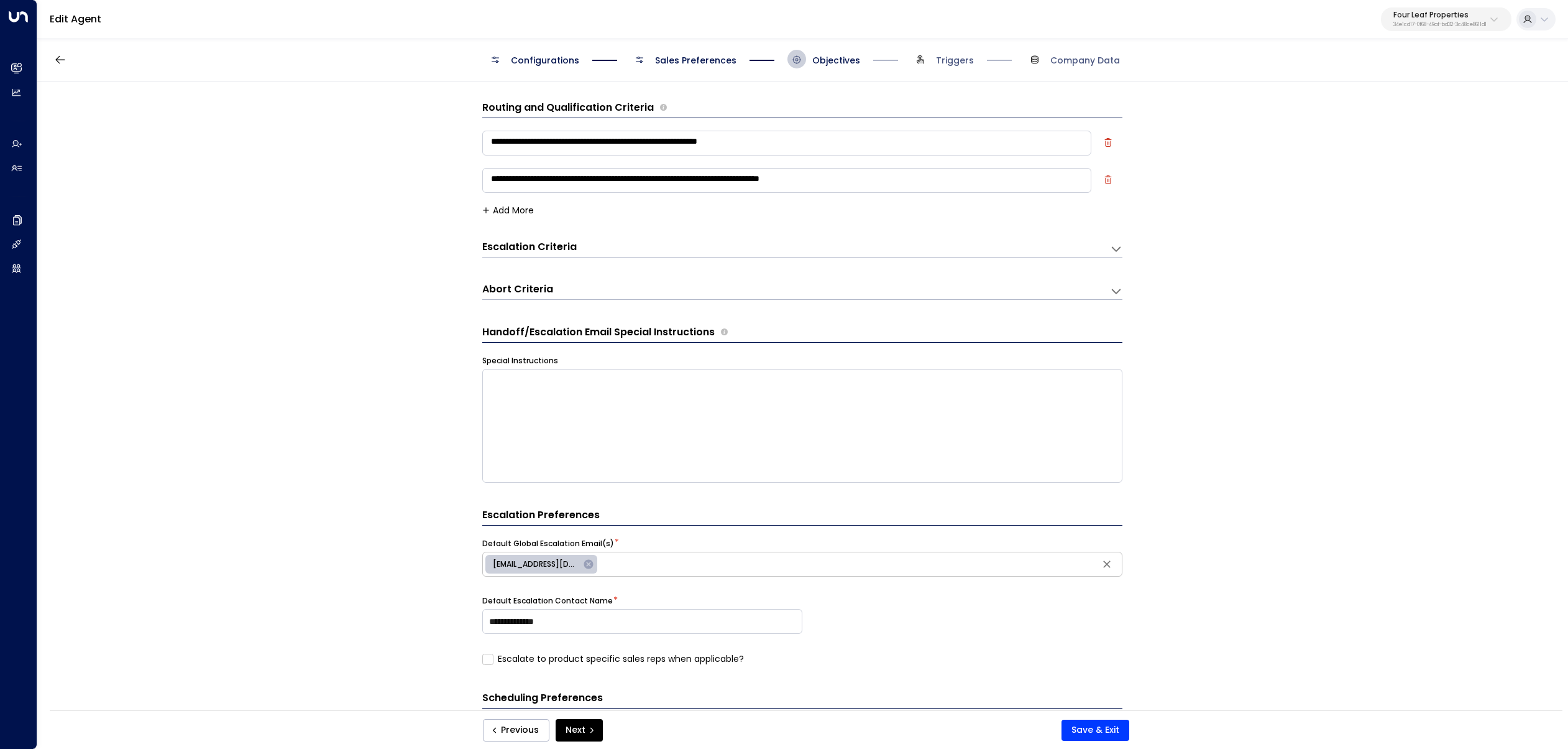
scroll to position [19, 0]
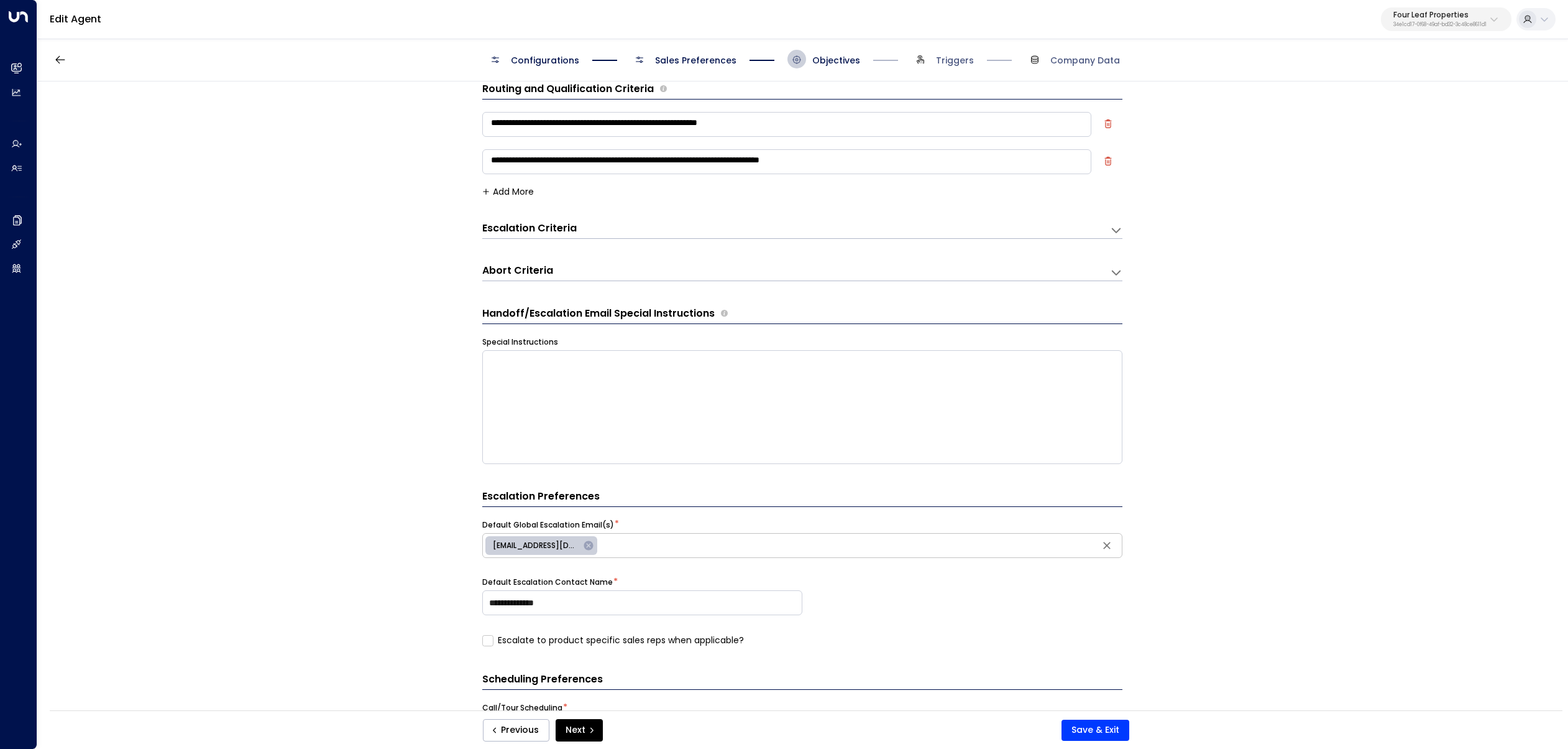
click at [955, 69] on div "Configurations Sales Preferences Objectives Triggers Company Data" at bounding box center [802, 59] width 1531 height 44
click at [945, 57] on span "Triggers" at bounding box center [955, 60] width 38 height 13
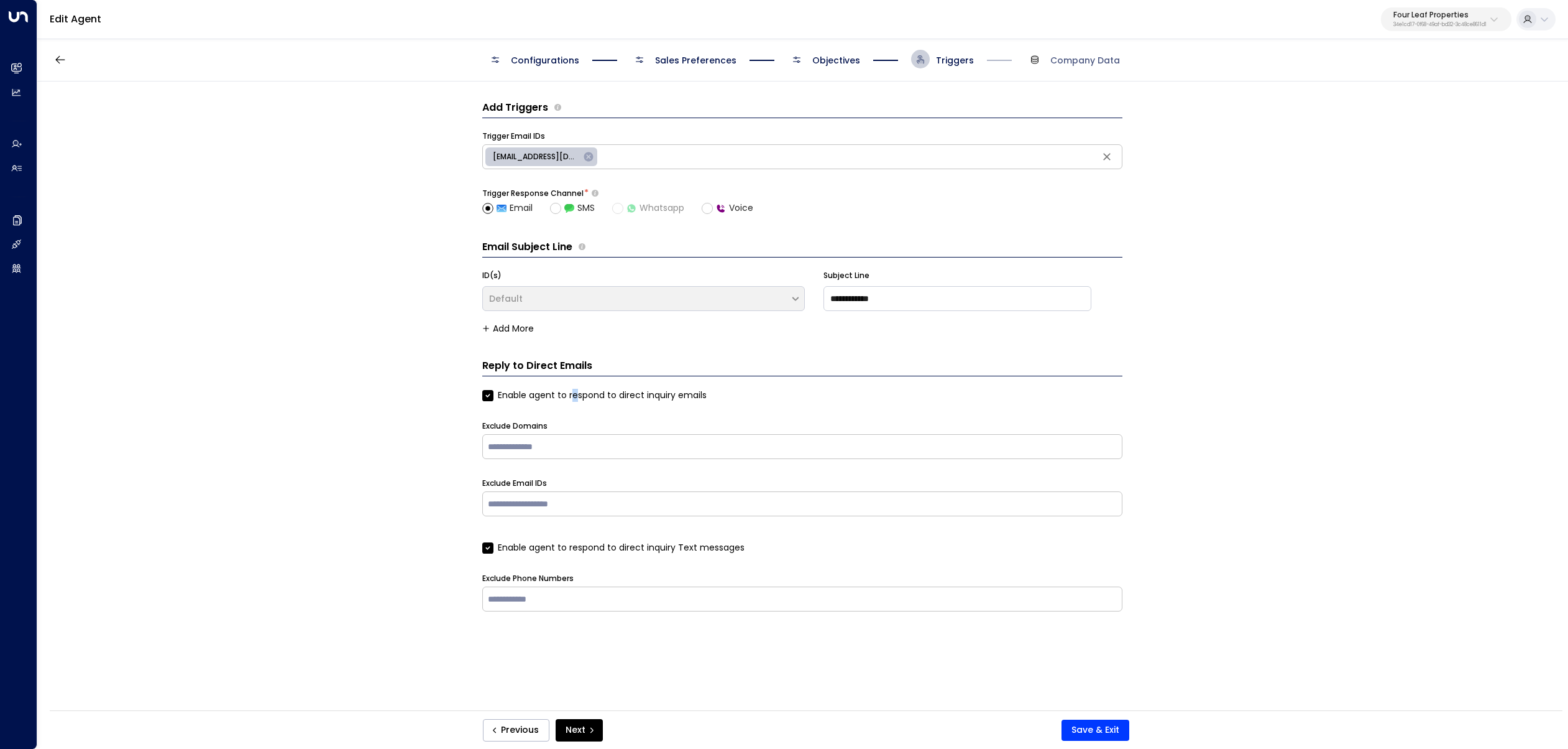
click at [574, 395] on label "Enable agent to respond to direct inquiry emails" at bounding box center [594, 394] width 225 height 13
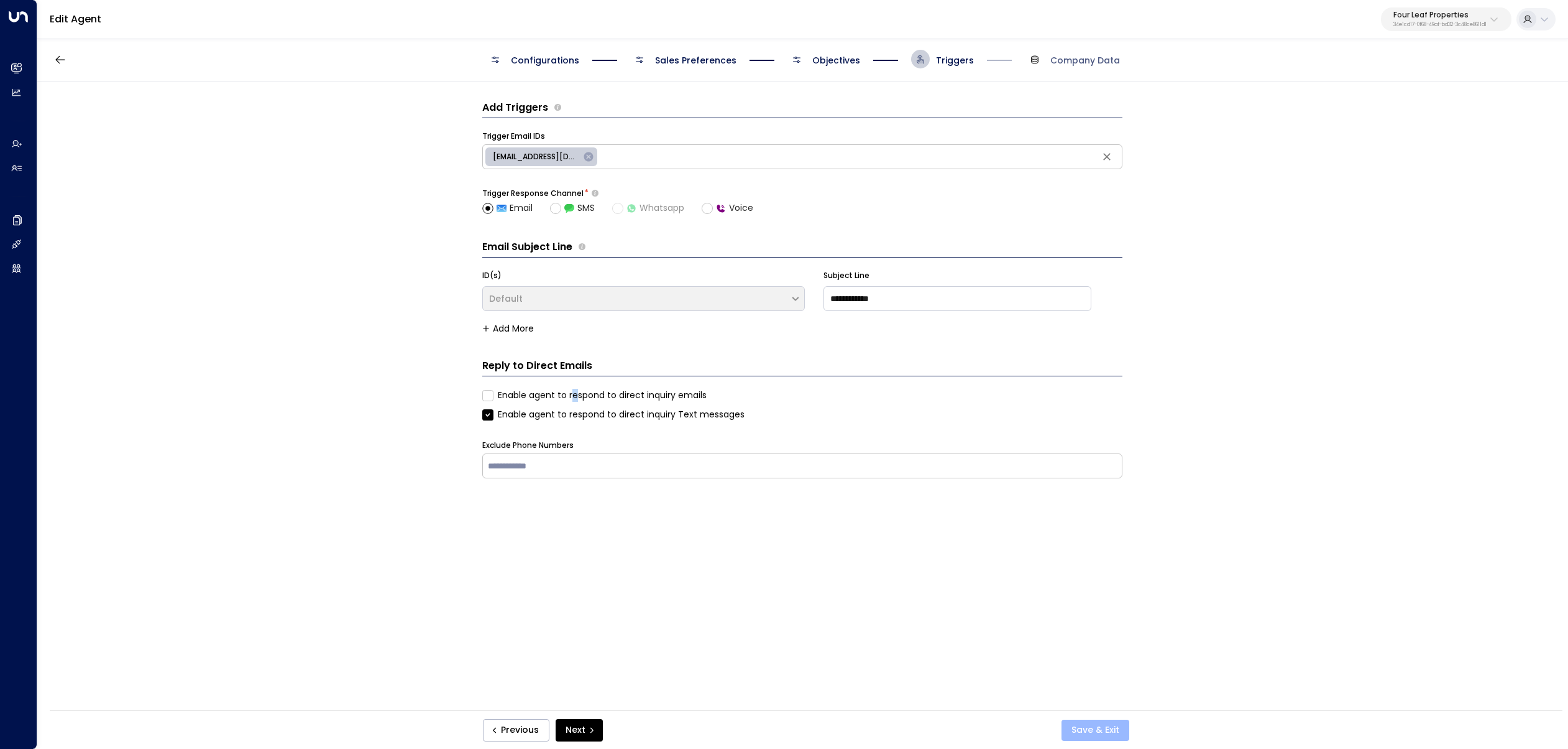
click at [1102, 726] on button "Save & Exit" at bounding box center [1095, 730] width 68 height 21
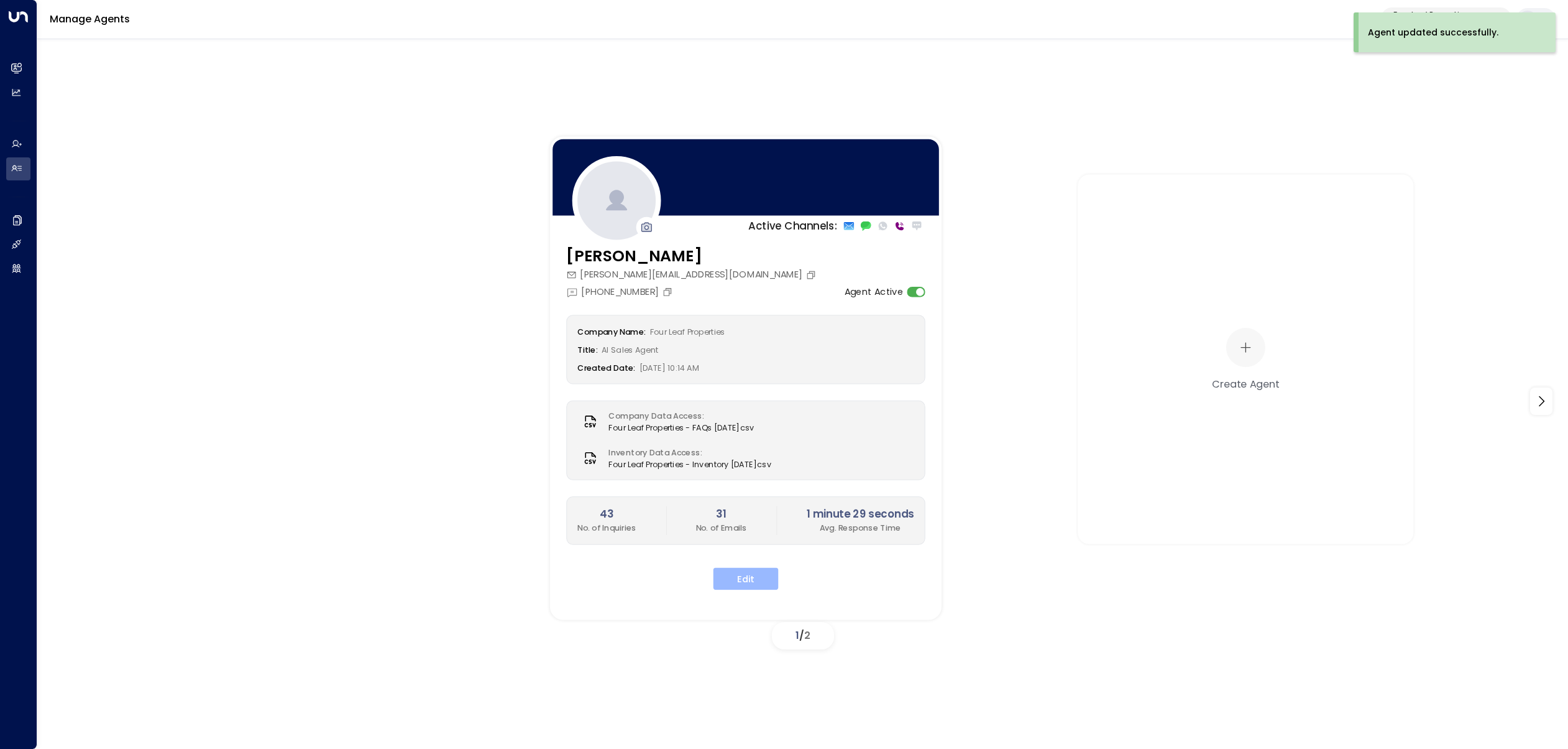
click at [755, 569] on button "Edit" at bounding box center [746, 578] width 65 height 22
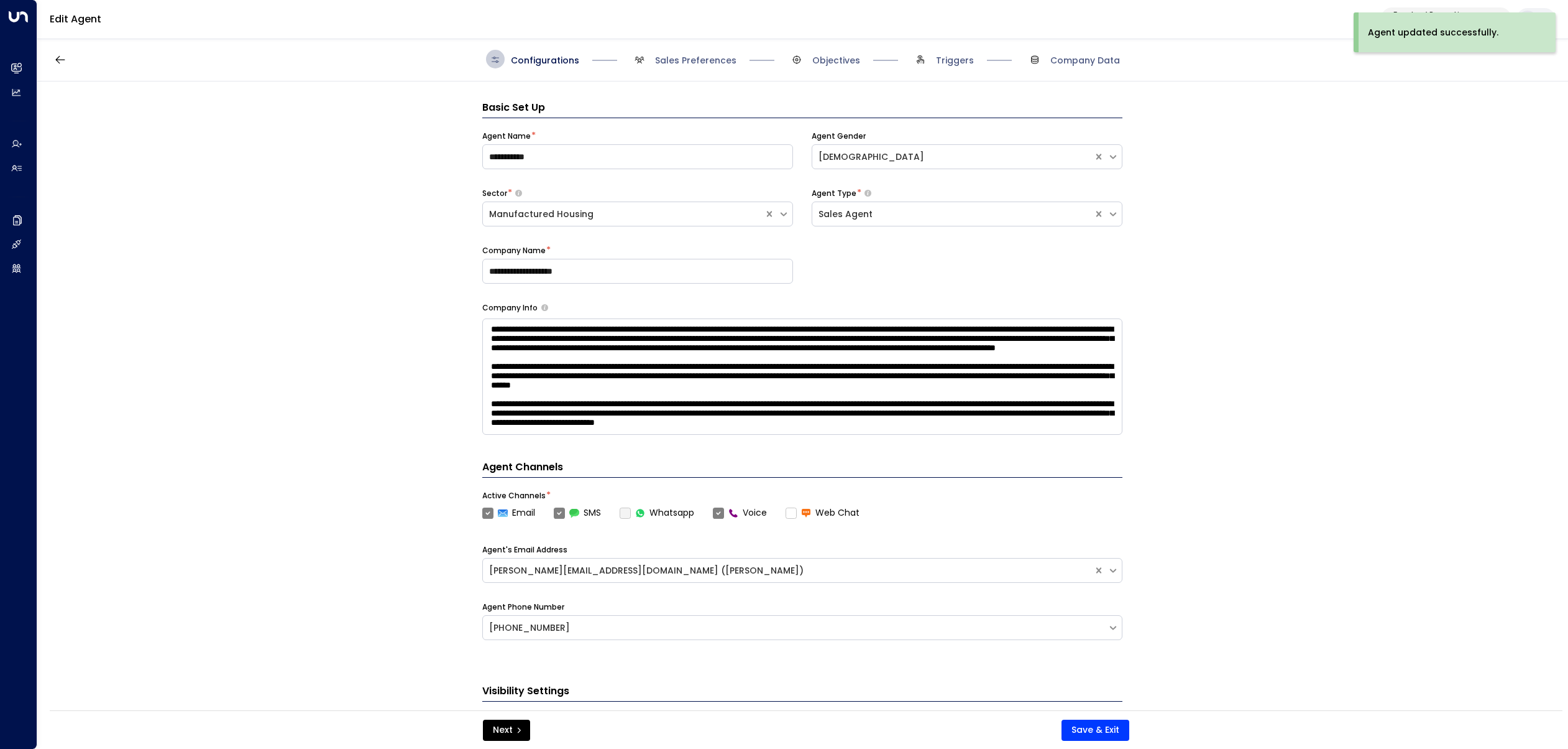
scroll to position [19, 0]
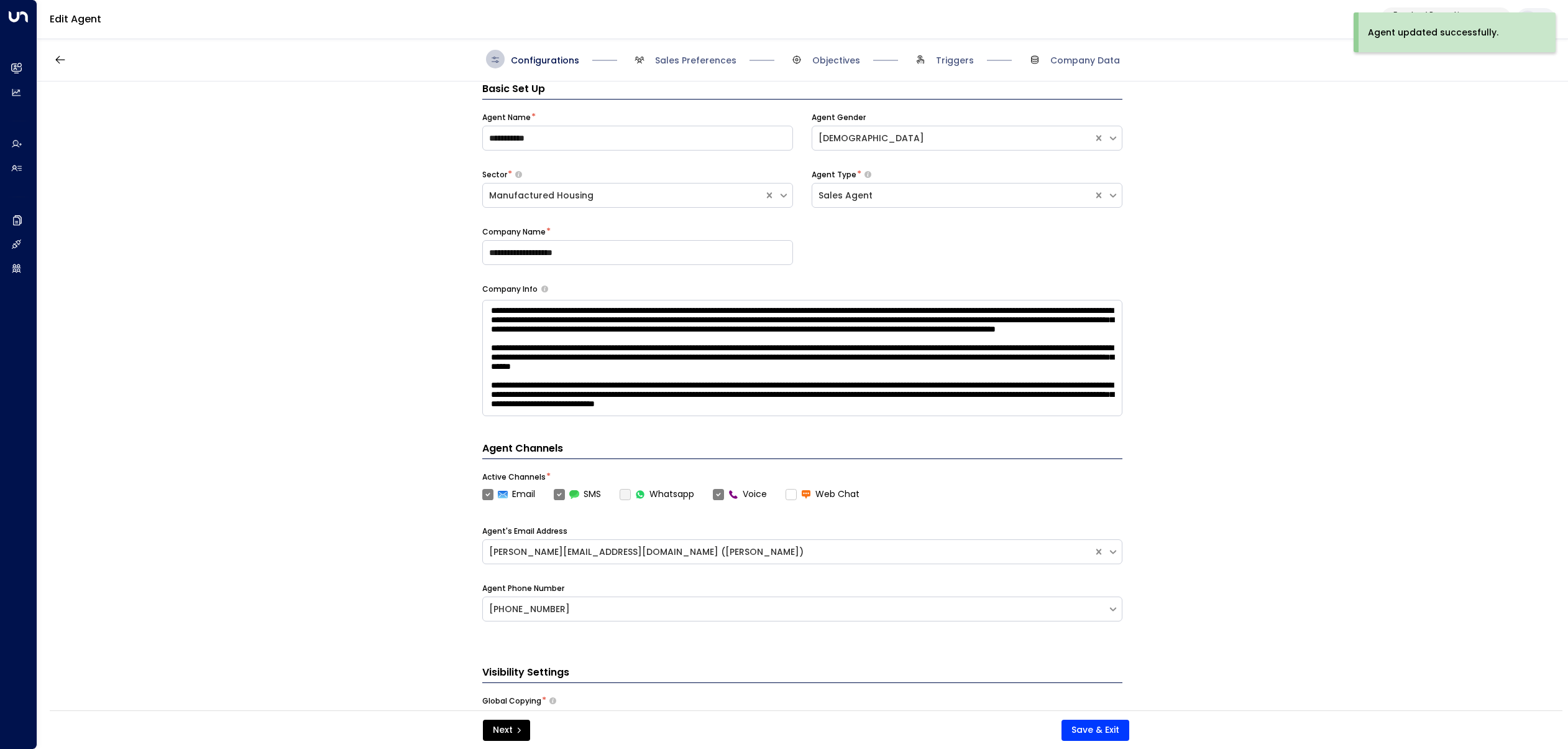
click at [936, 58] on span "Triggers" at bounding box center [943, 59] width 63 height 19
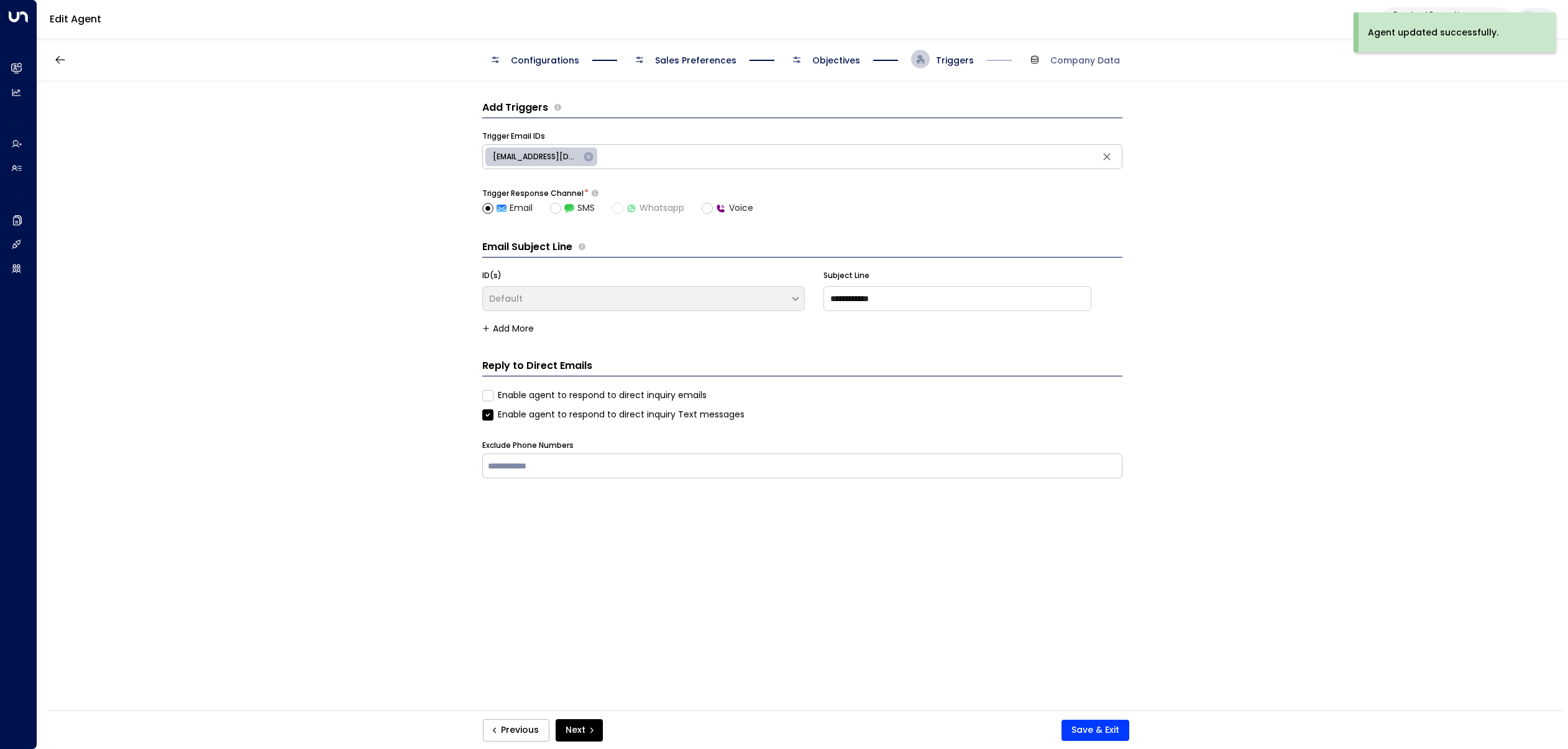
click at [611, 397] on label "Enable agent to respond to direct inquiry emails" at bounding box center [594, 394] width 225 height 13
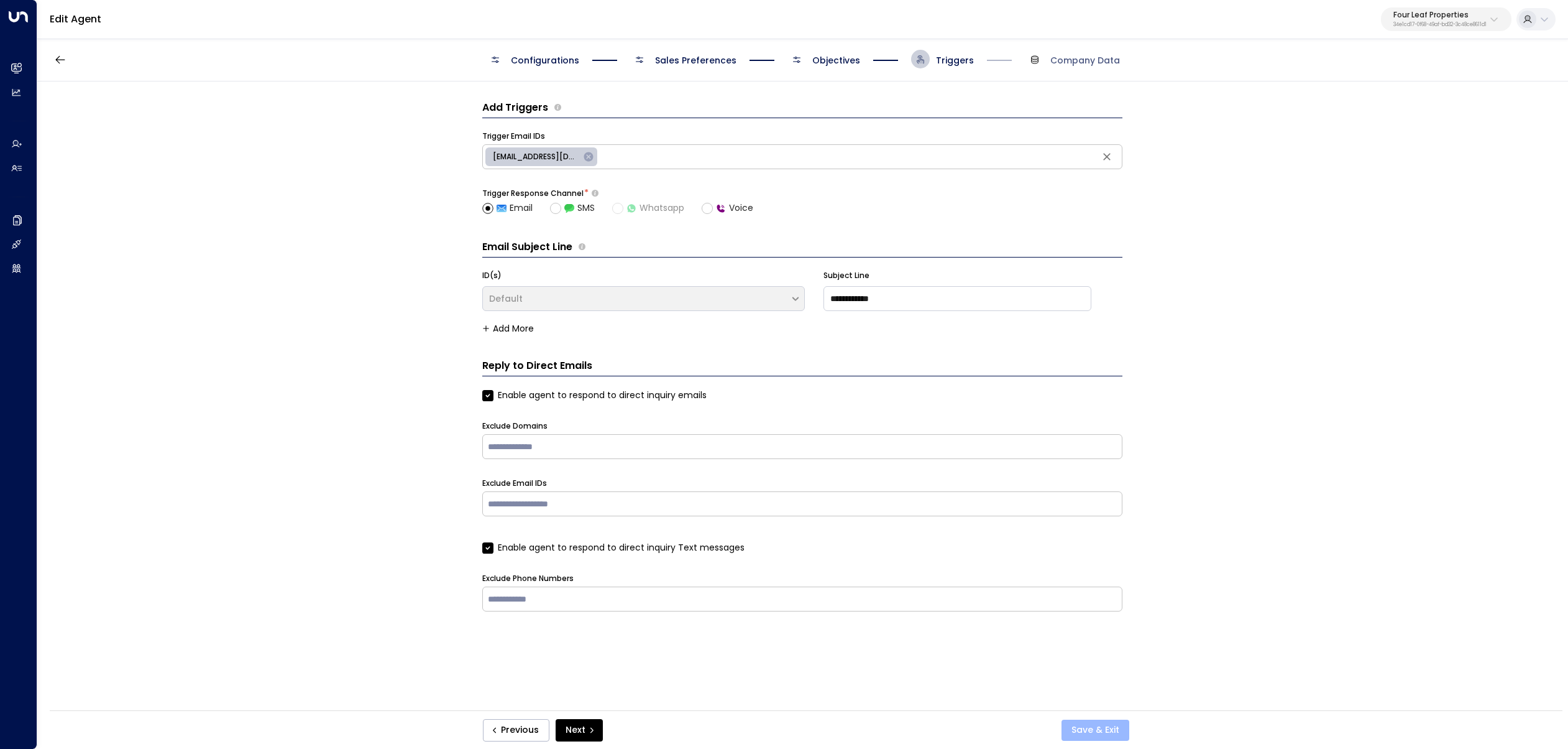
click at [1096, 728] on button "Save & Exit" at bounding box center [1095, 730] width 68 height 21
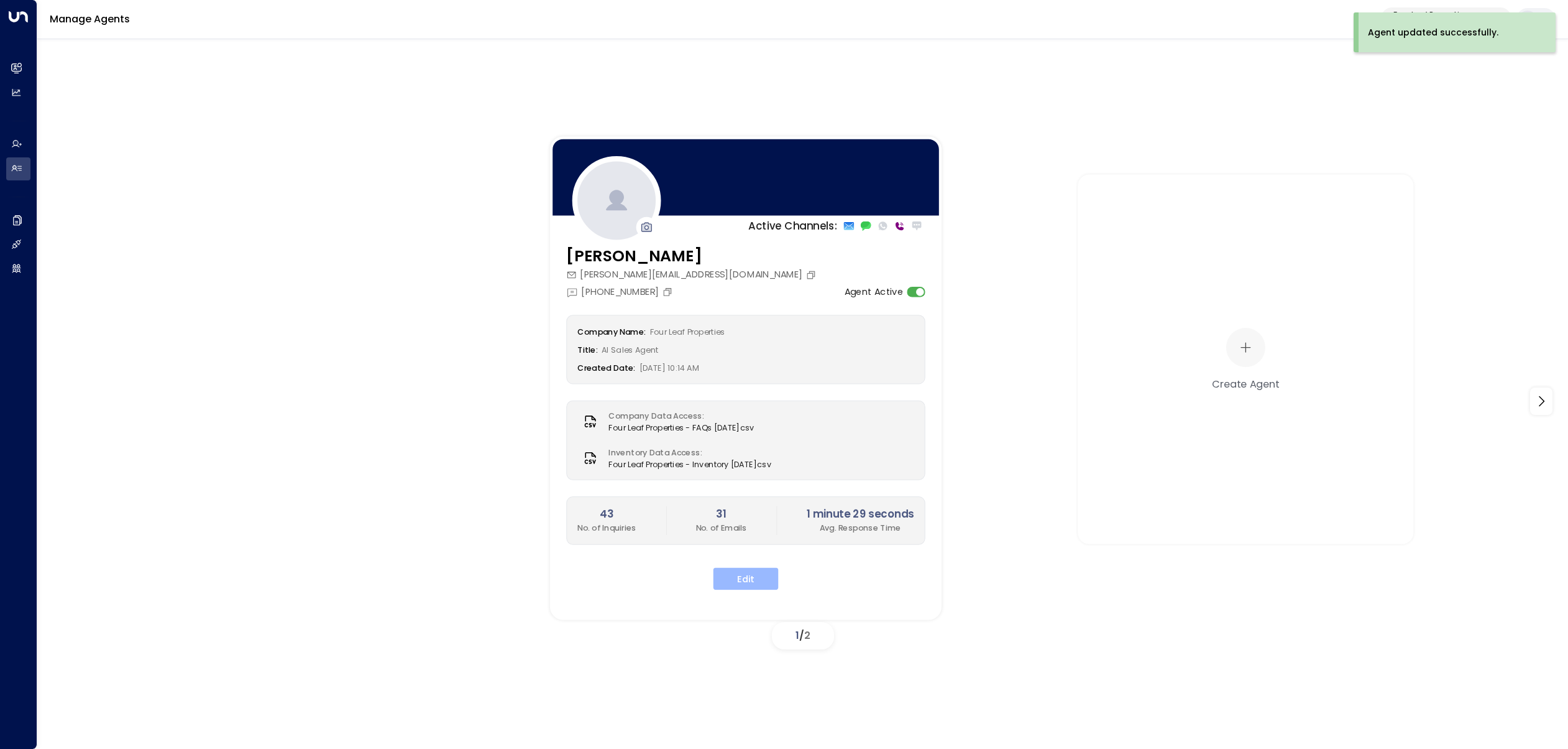
click at [766, 583] on button "Edit" at bounding box center [746, 578] width 65 height 22
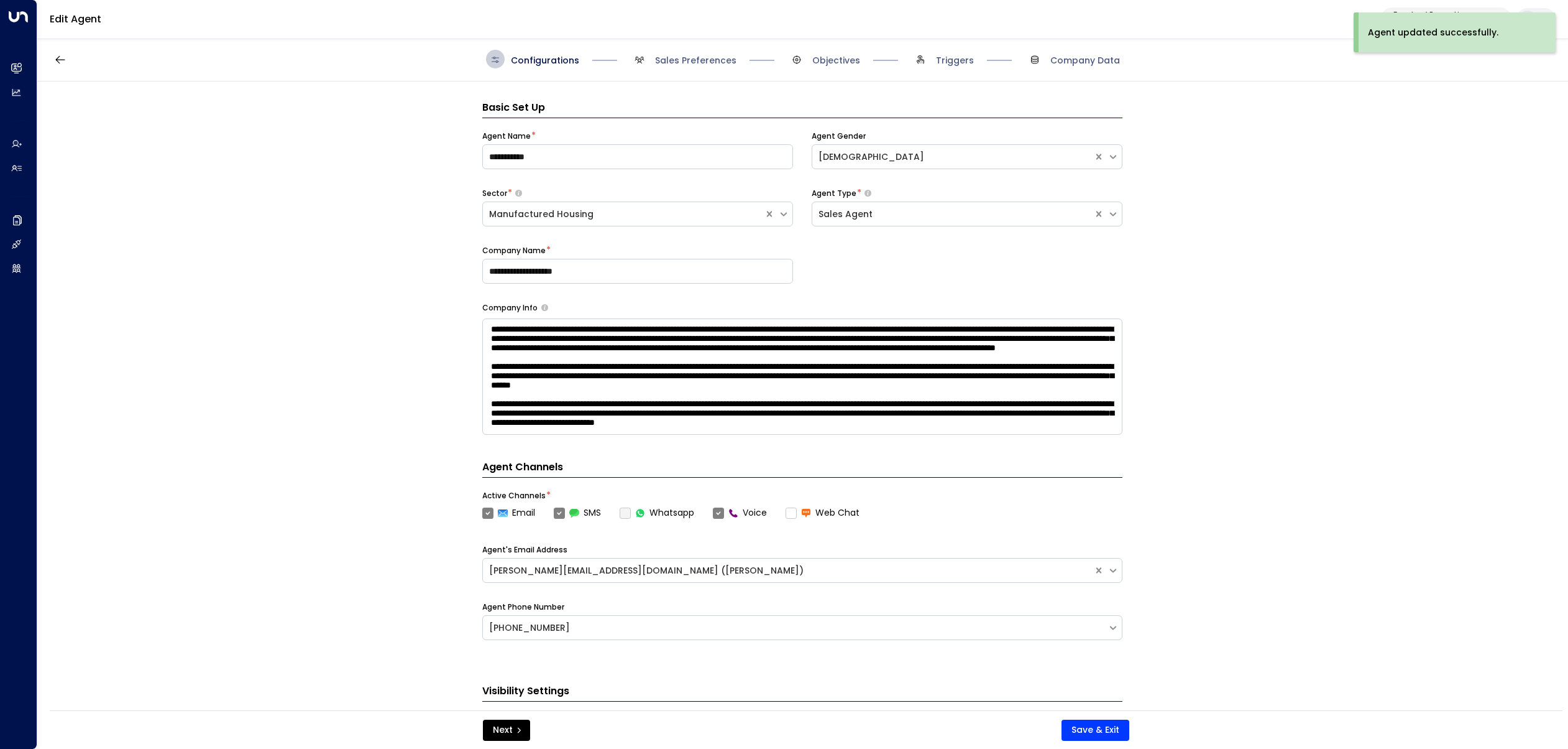
scroll to position [19, 0]
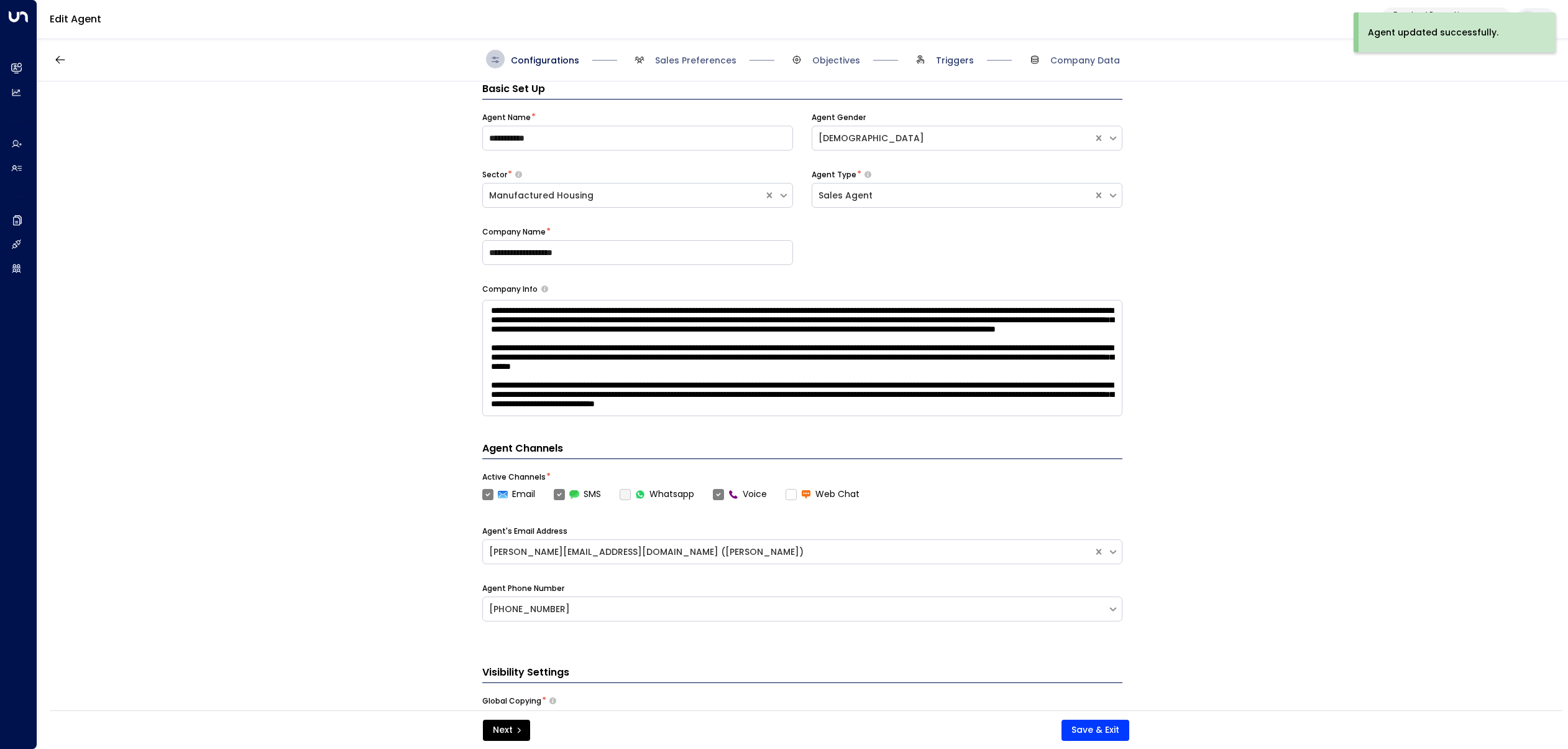
click at [953, 63] on span "Triggers" at bounding box center [955, 60] width 38 height 13
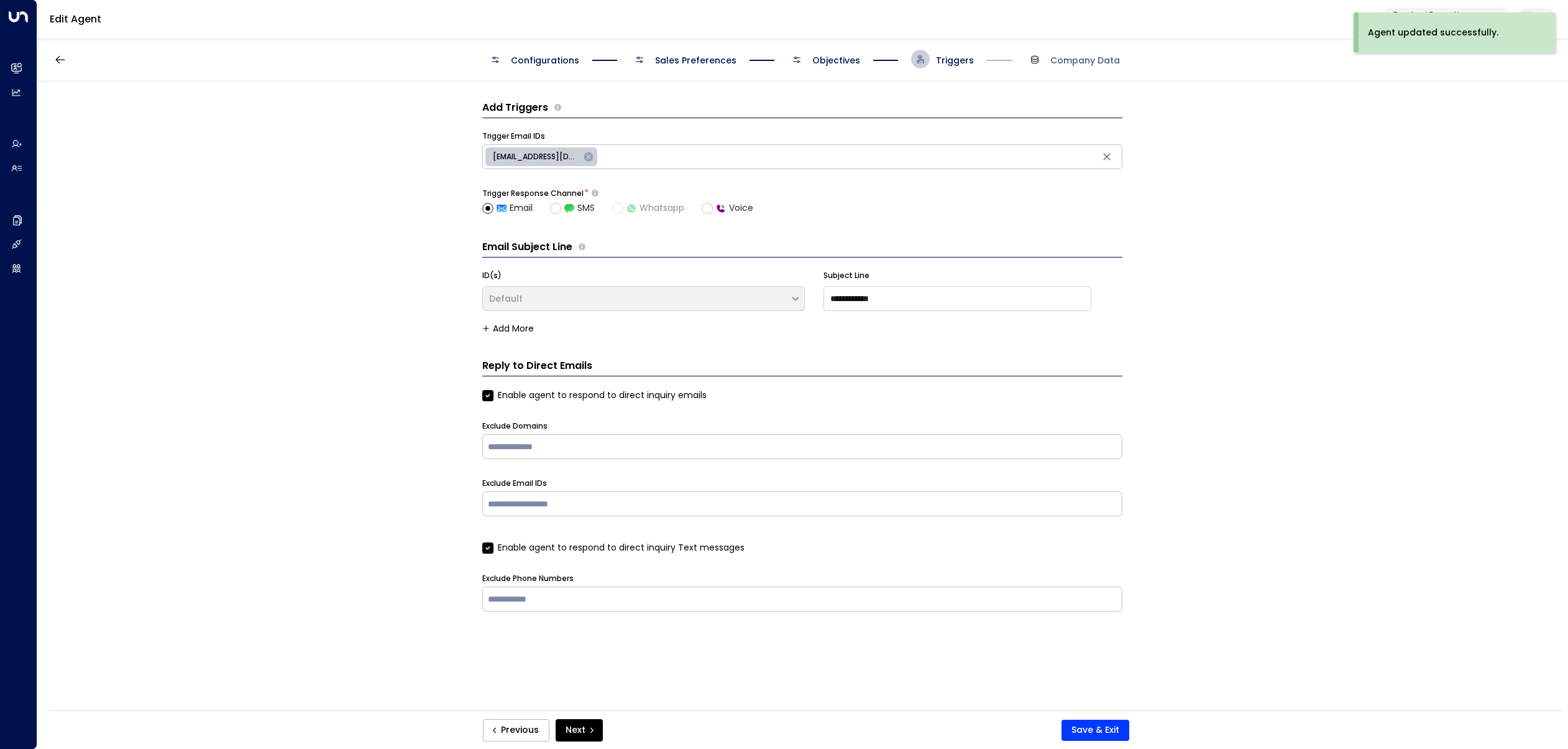
scroll to position [0, 0]
click at [590, 156] on icon at bounding box center [588, 157] width 9 height 9
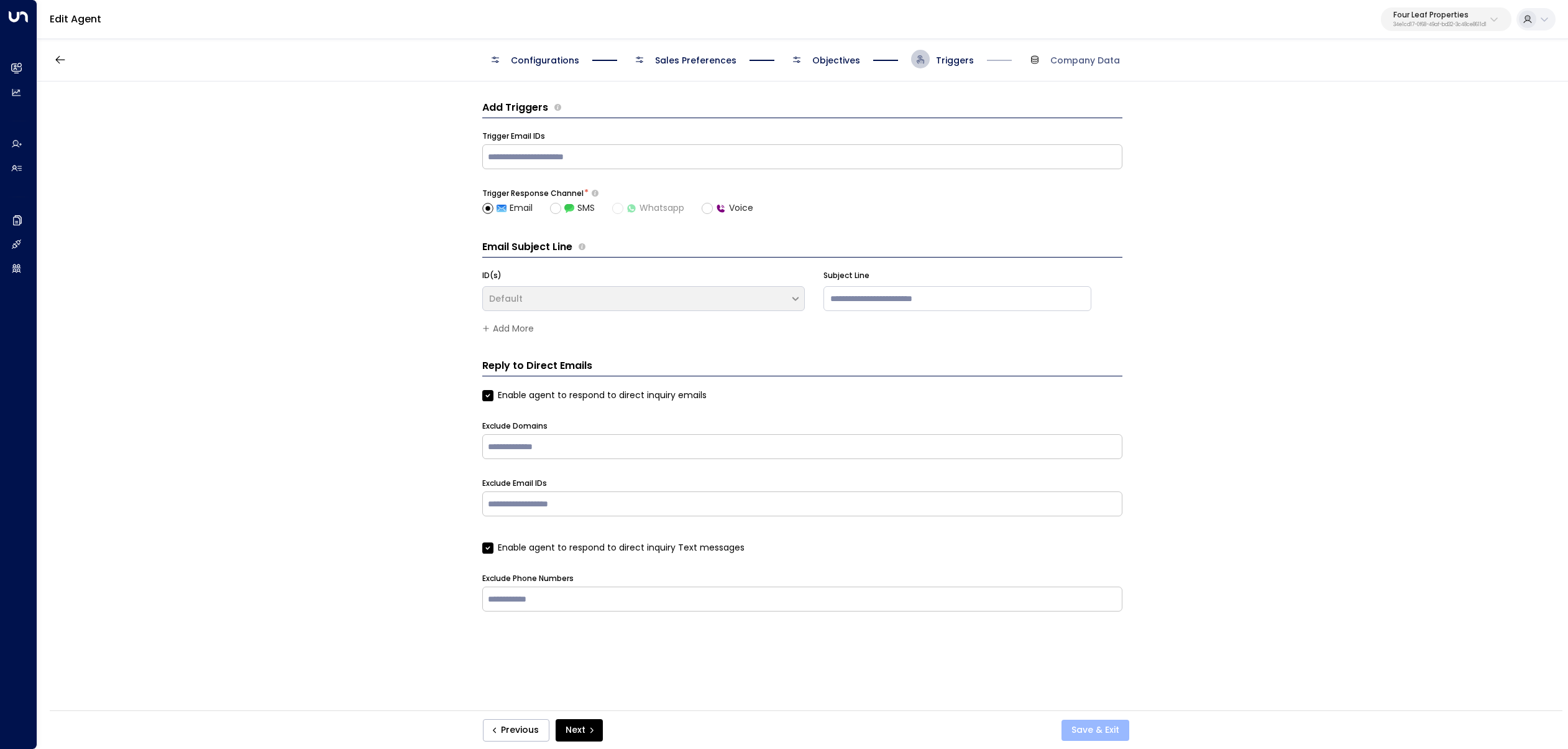
click at [1097, 740] on button "Save & Exit" at bounding box center [1095, 730] width 68 height 21
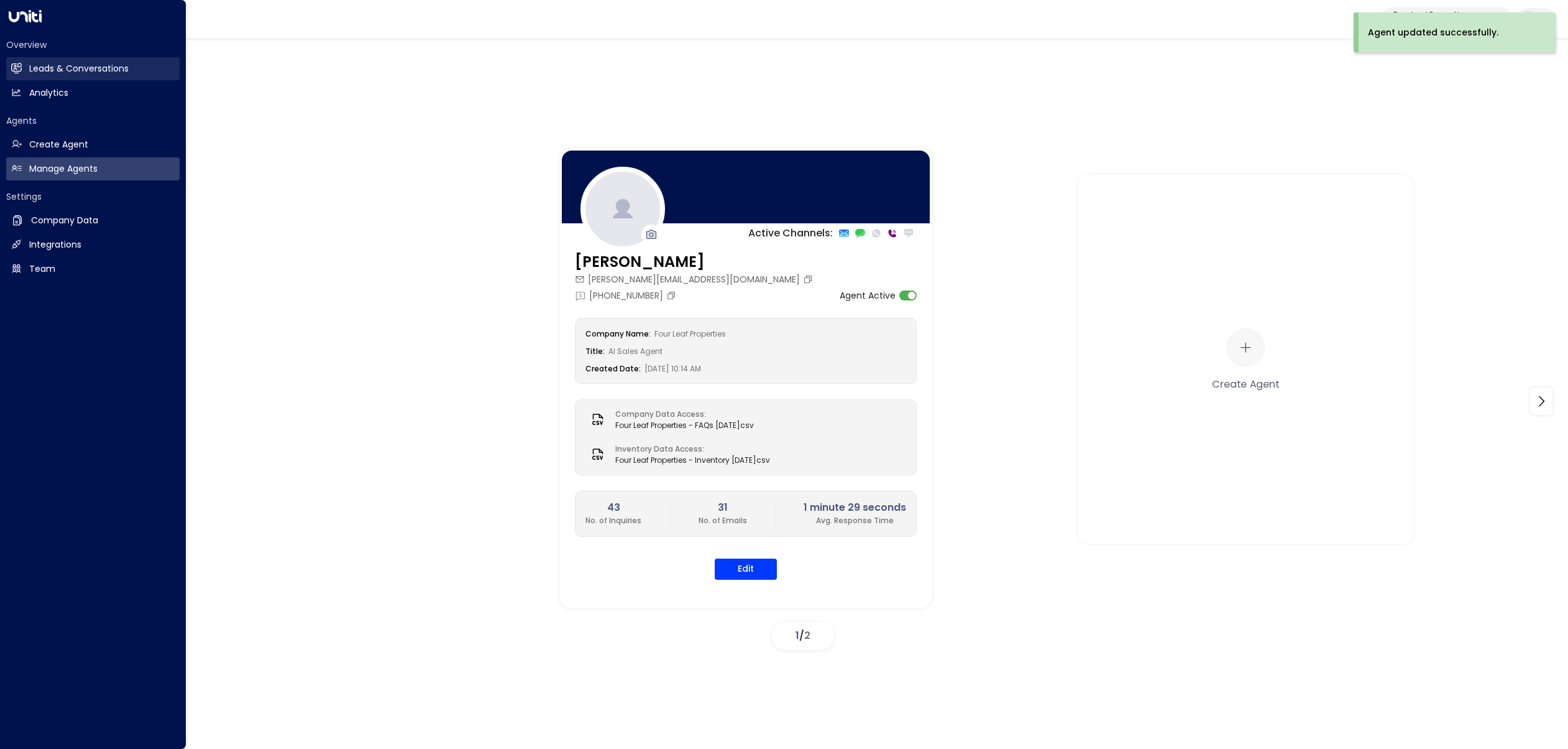
click at [16, 69] on icon at bounding box center [16, 68] width 10 height 7
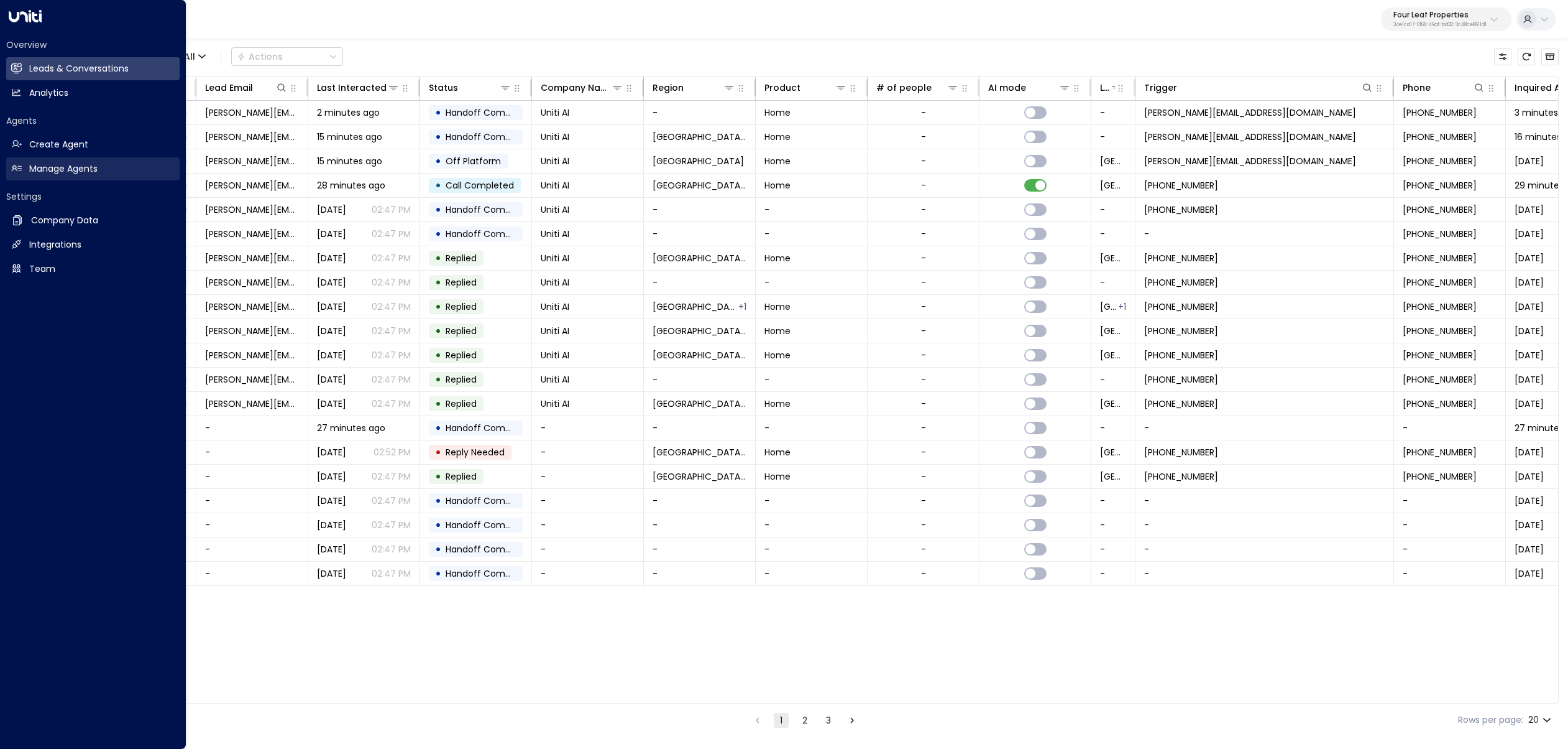
click at [54, 159] on link "Manage Agents Manage Agents" at bounding box center [93, 169] width 173 height 23
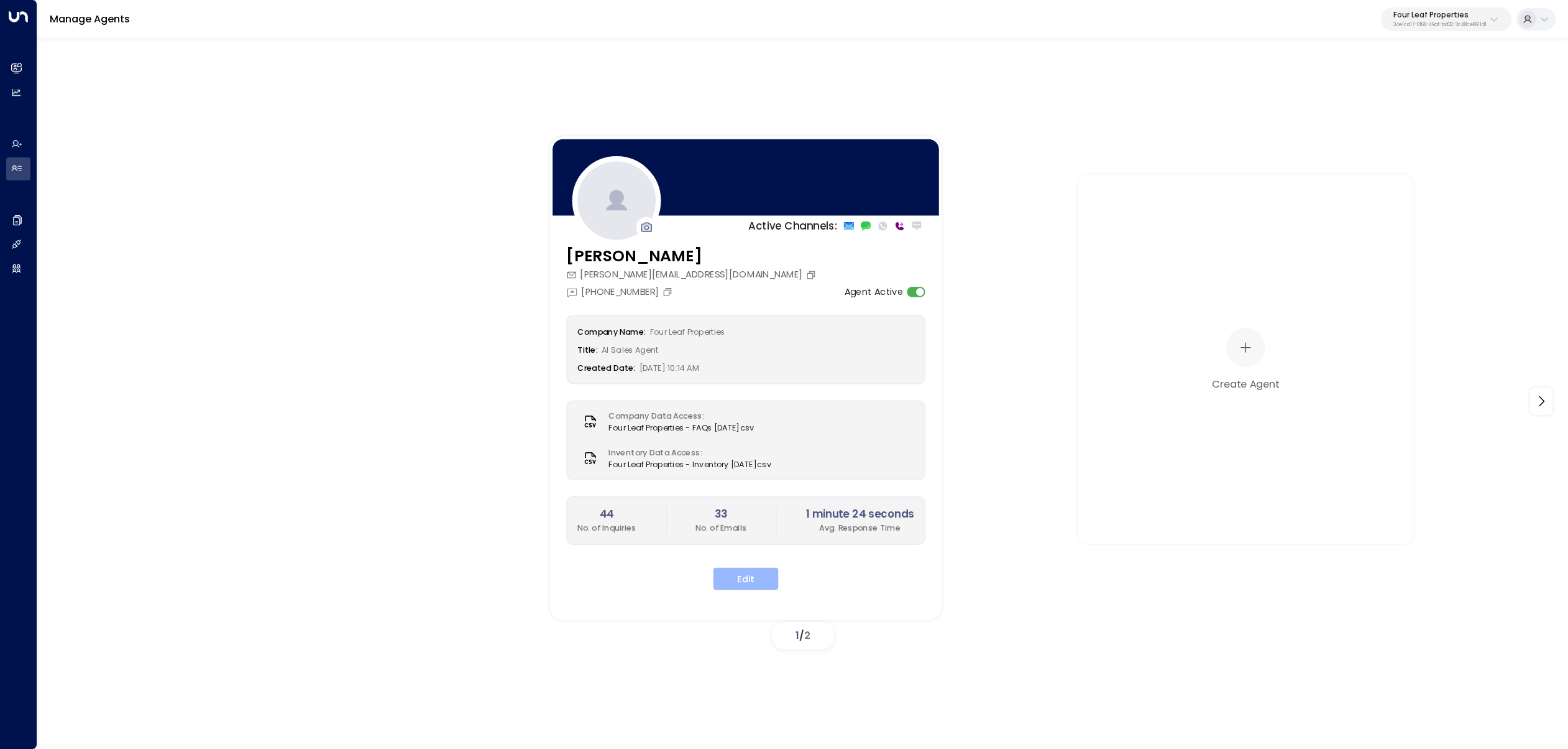
click at [770, 579] on button "Edit" at bounding box center [746, 578] width 65 height 22
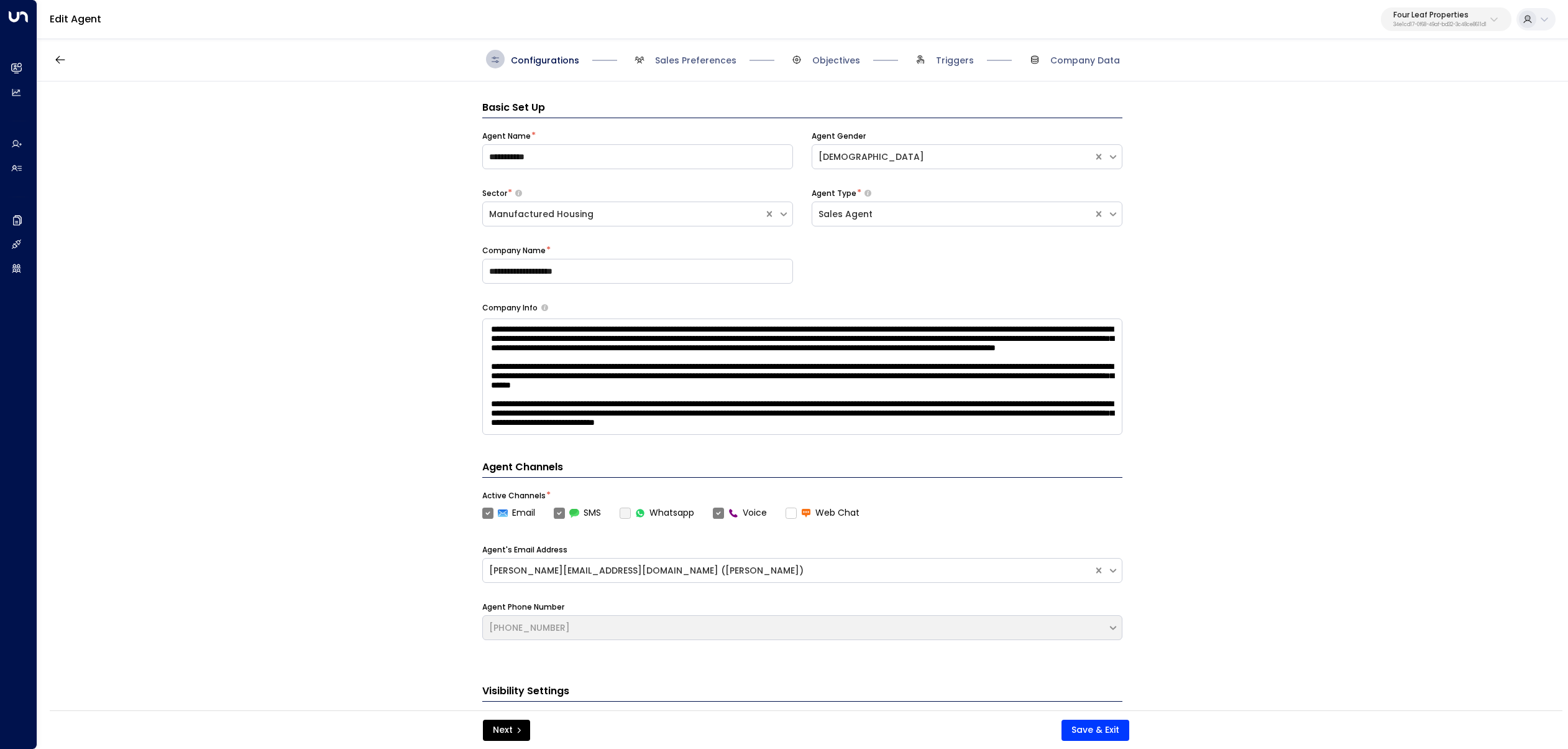
scroll to position [19, 0]
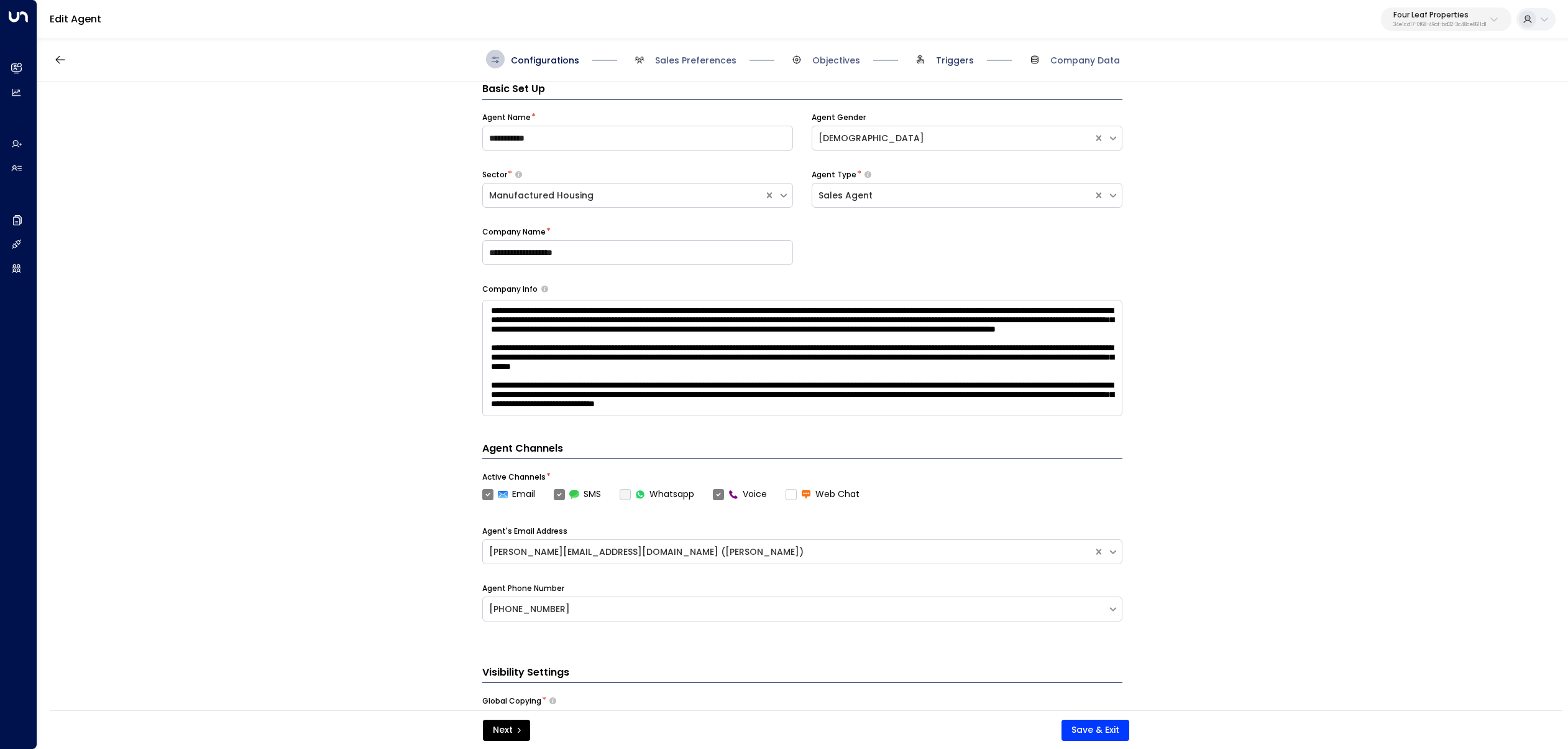
click at [942, 62] on span "Triggers" at bounding box center [955, 60] width 38 height 13
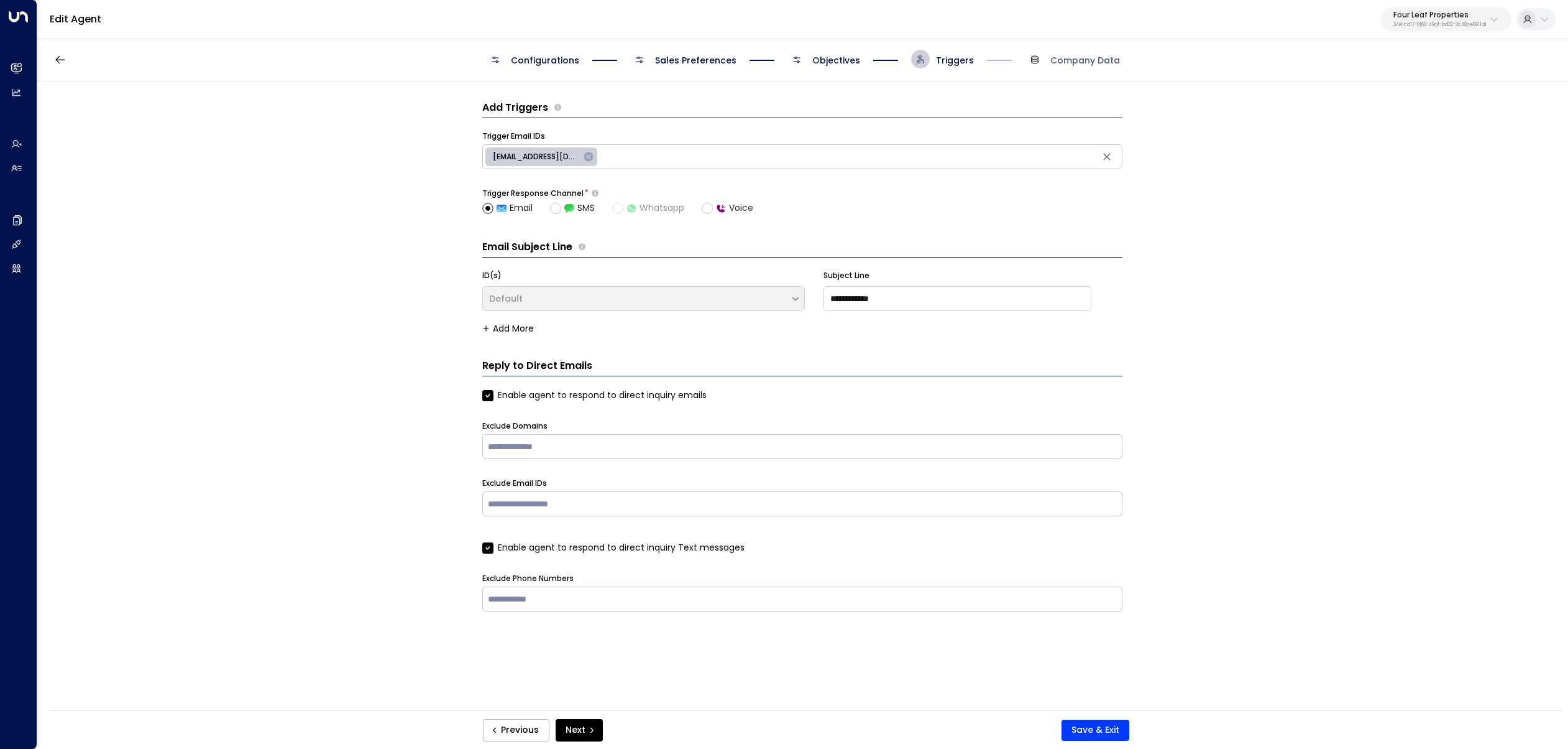
click at [869, 60] on div "Configurations Sales Preferences Objectives Triggers Company Data" at bounding box center [802, 59] width 634 height 19
click at [831, 59] on span "Objectives" at bounding box center [836, 60] width 48 height 13
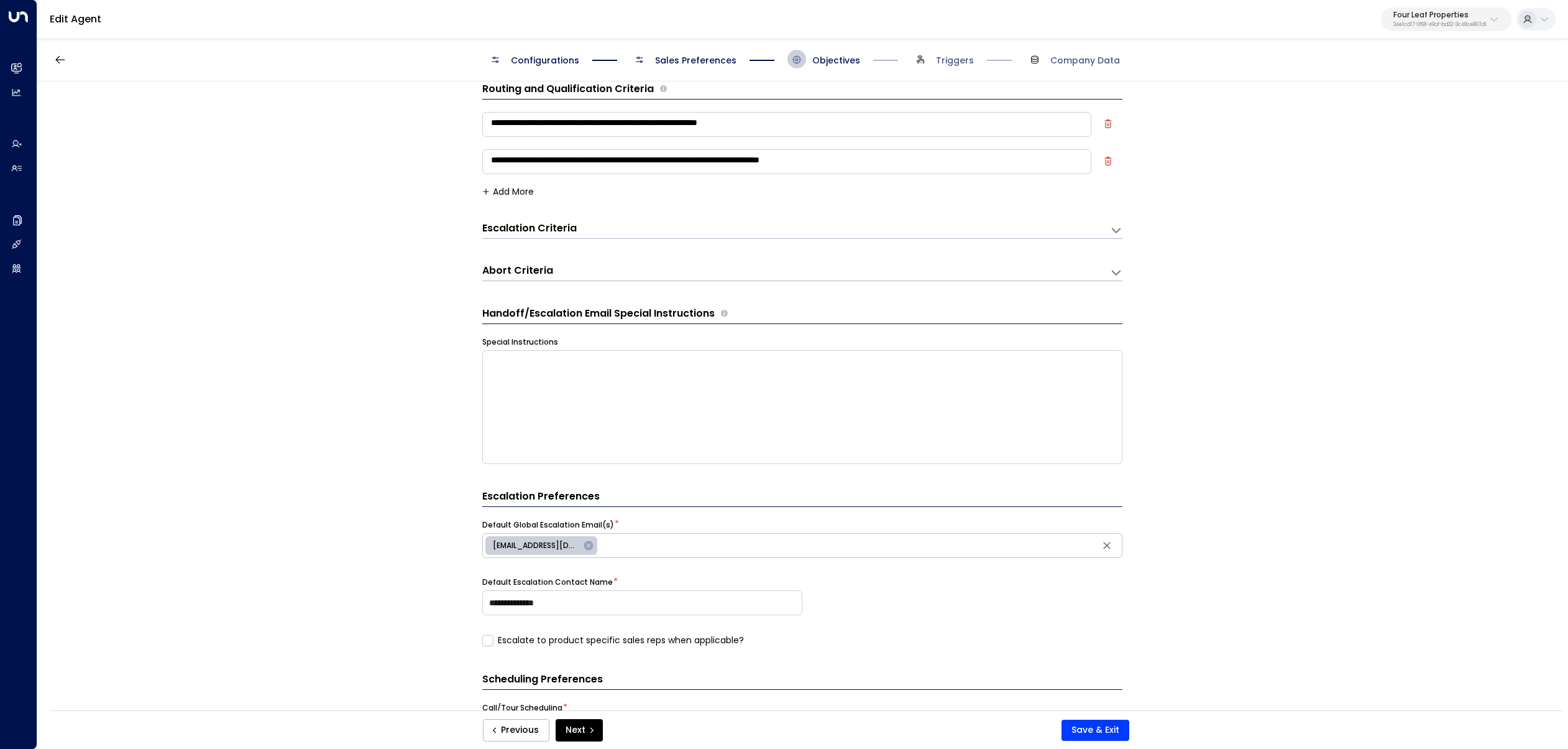
click at [616, 231] on div "Escalation Criteria Reset" at bounding box center [790, 228] width 615 height 14
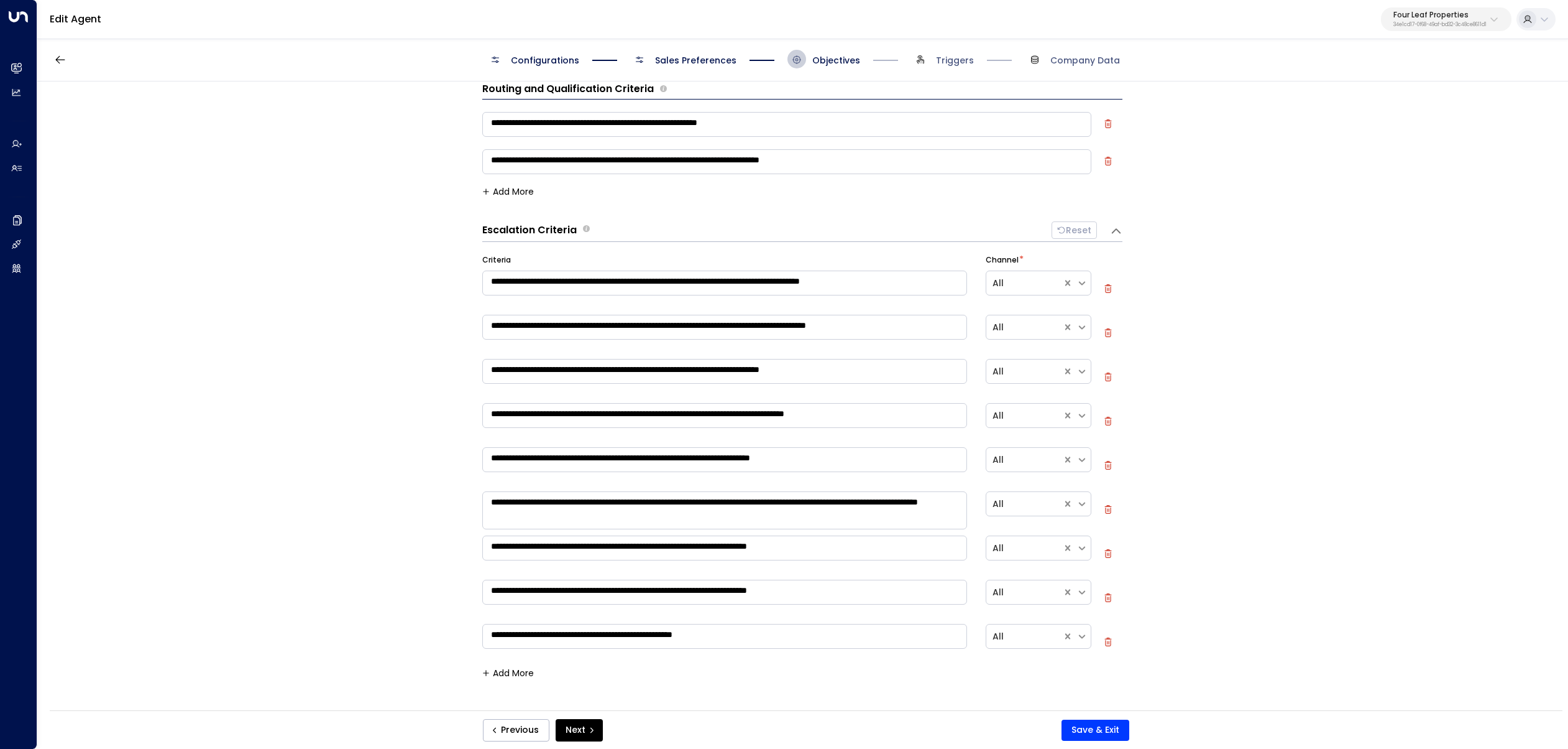
click at [1106, 329] on icon "button" at bounding box center [1108, 333] width 7 height 9
type textarea "**********"
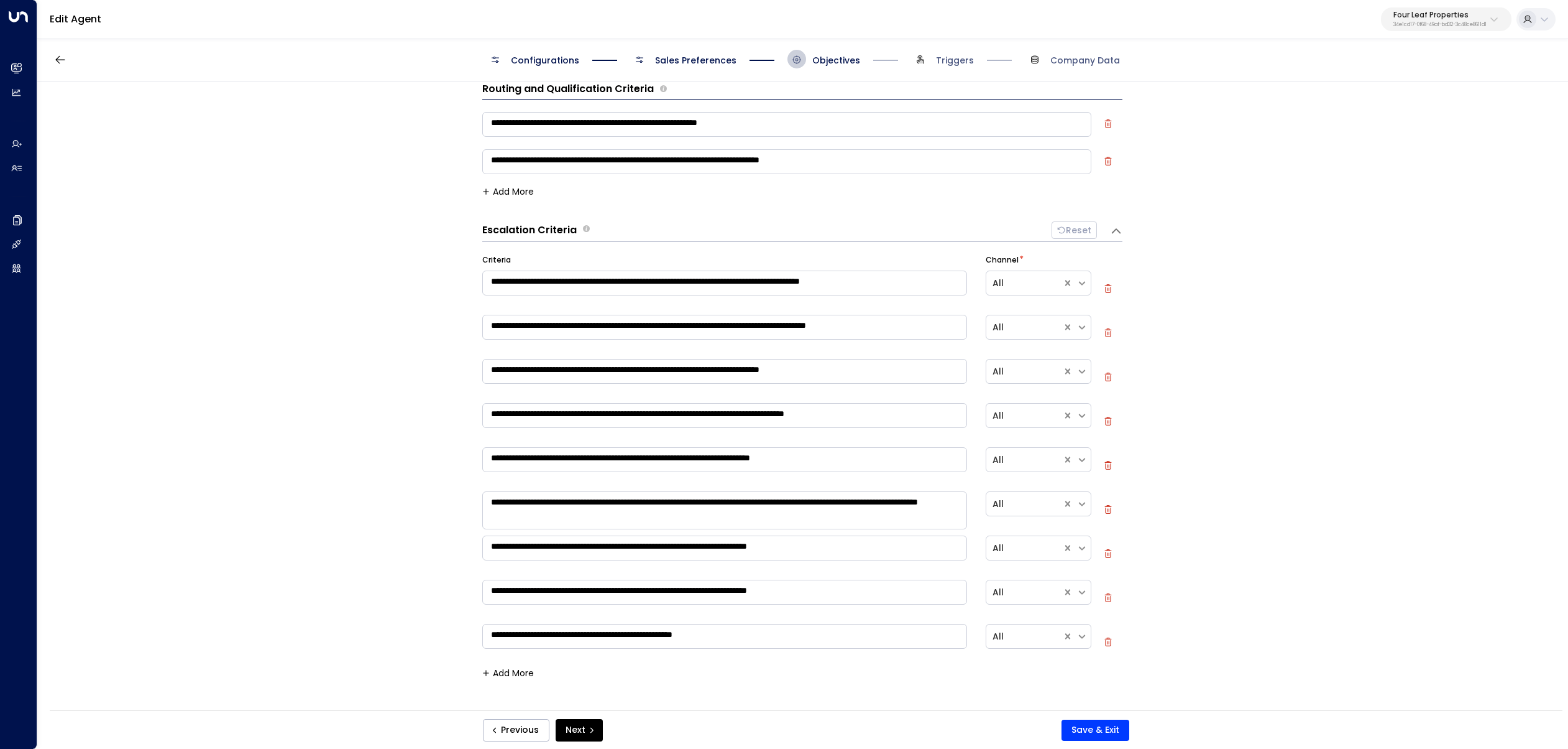
type textarea "**********"
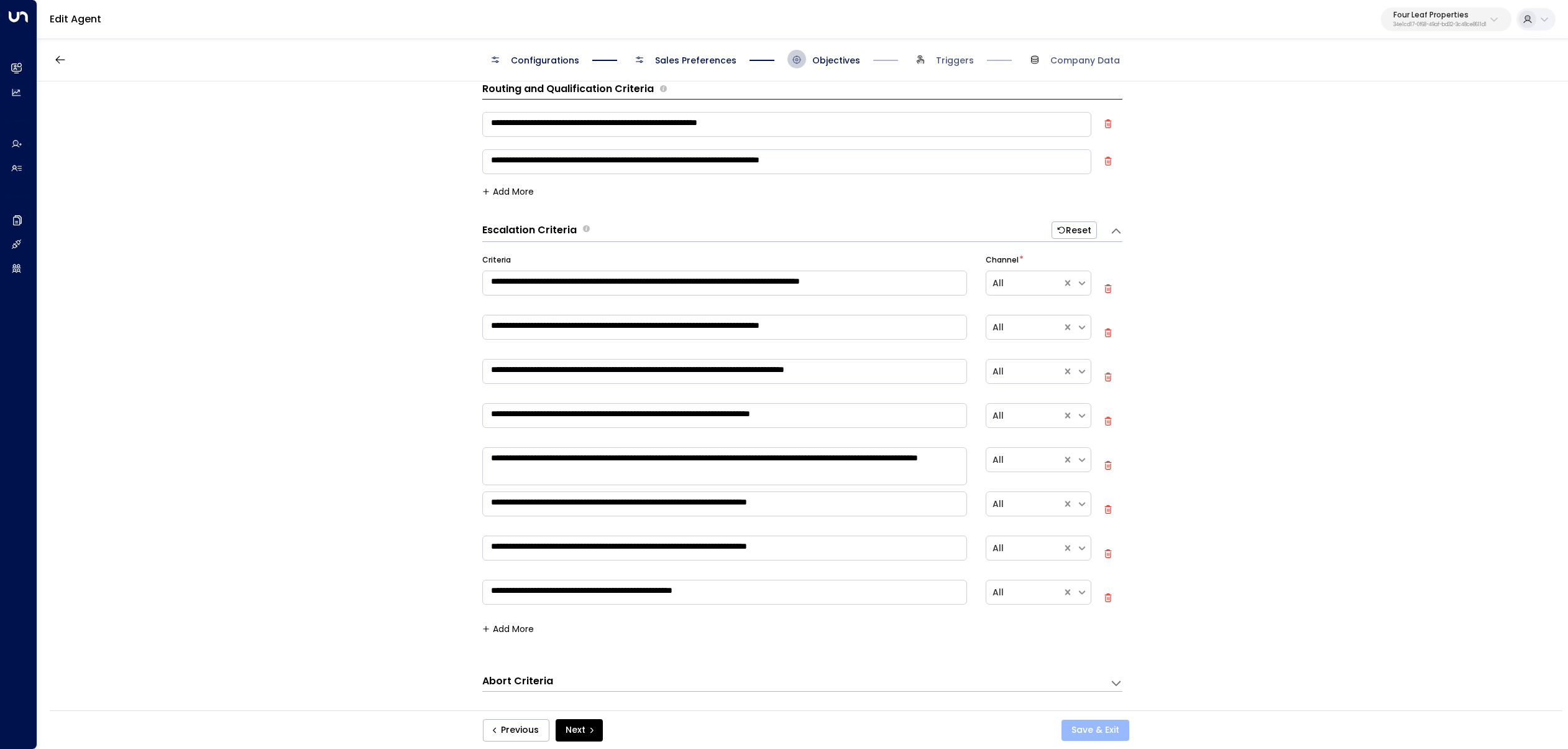
click at [1090, 726] on button "Save & Exit" at bounding box center [1095, 730] width 68 height 21
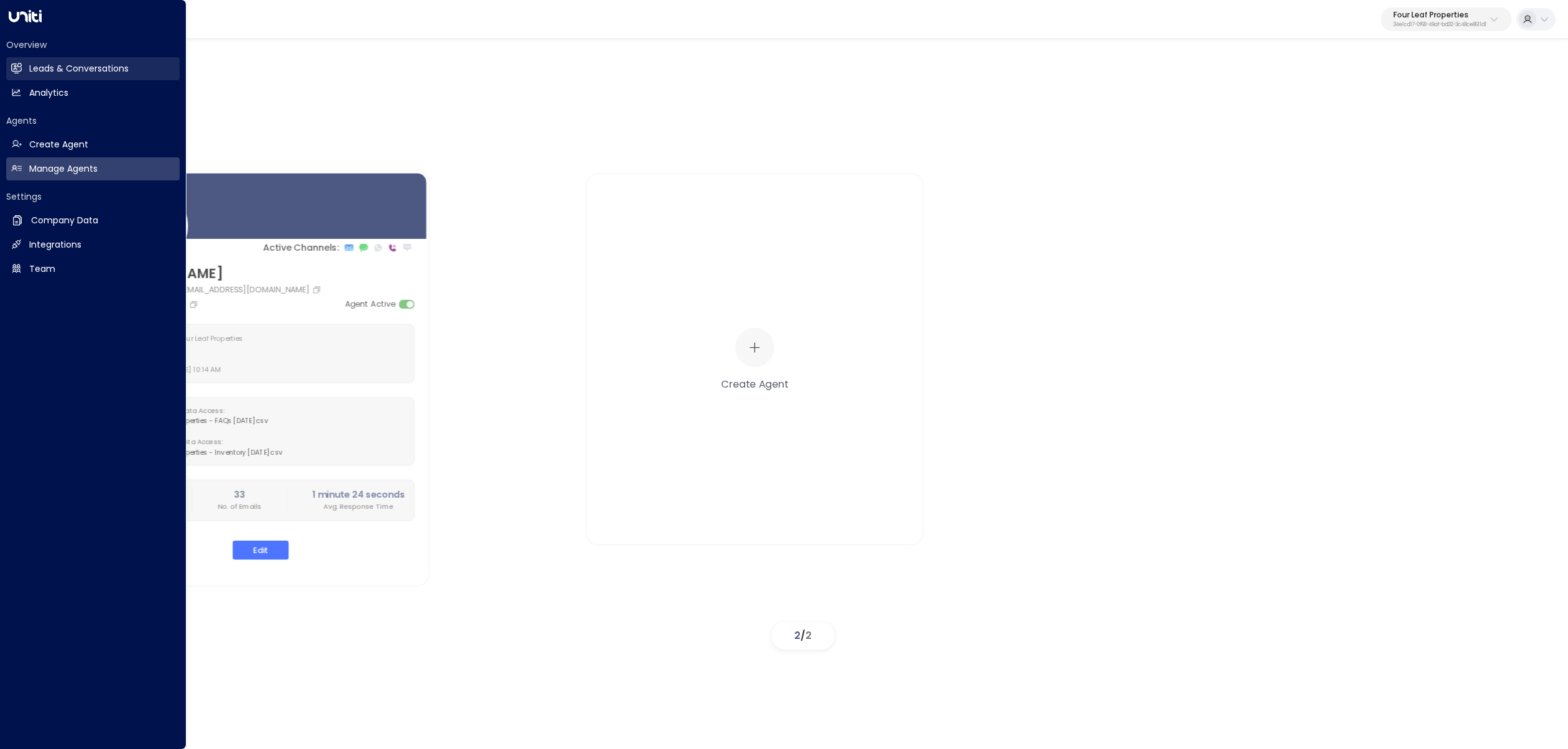
click at [28, 75] on link "Leads & Conversations Leads & Conversations" at bounding box center [93, 69] width 173 height 23
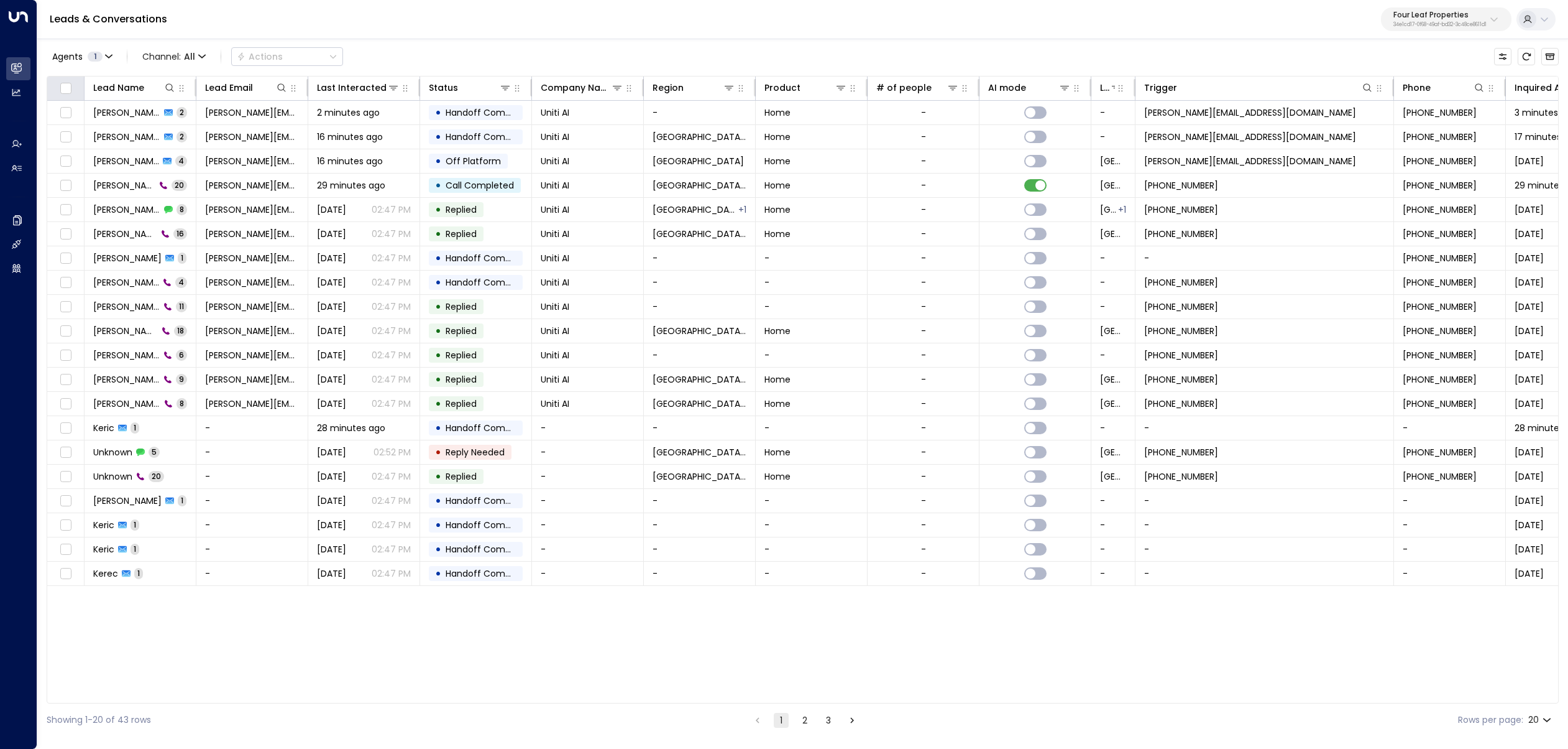
click at [75, 91] on div at bounding box center [66, 87] width 22 height 15
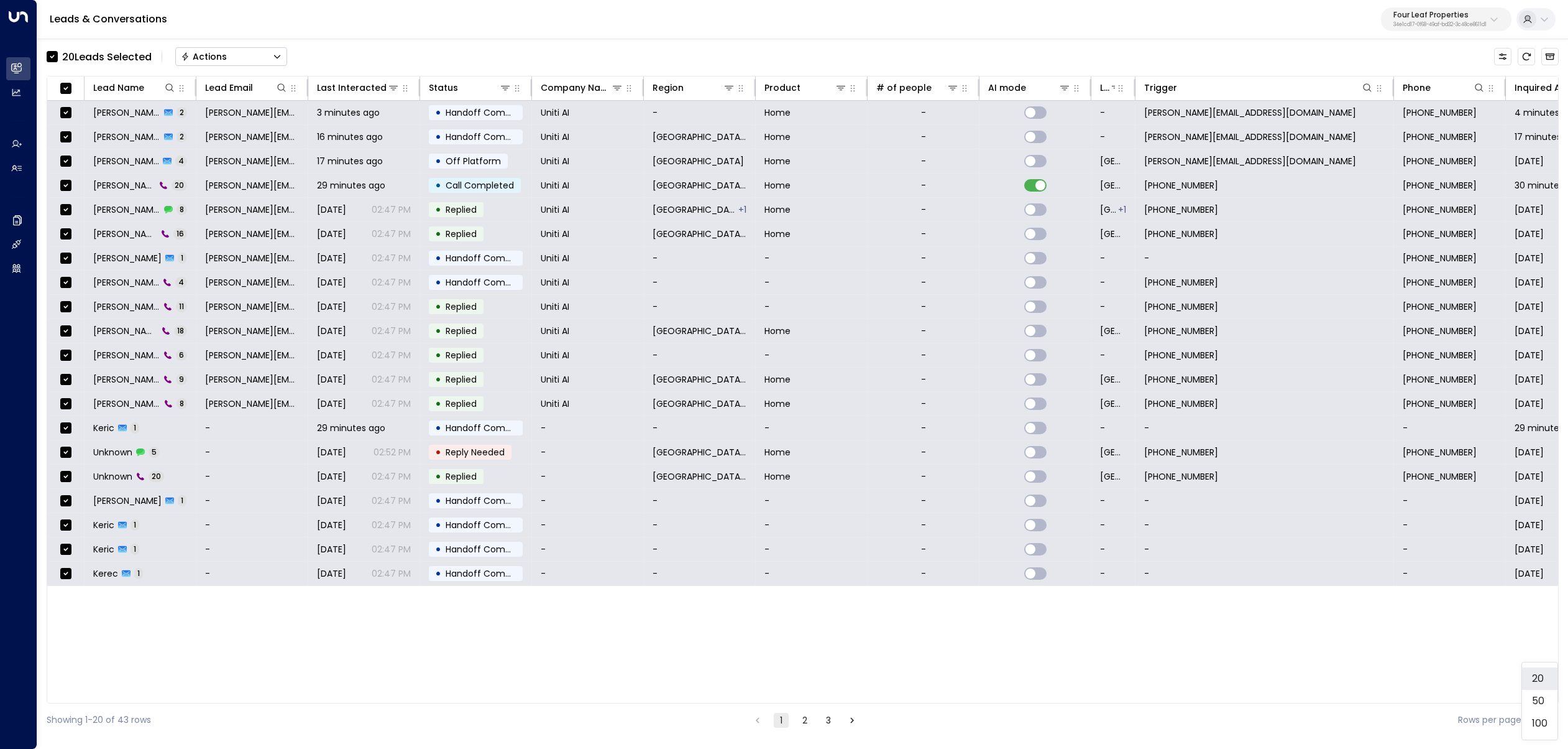
click at [1533, 716] on body "Overview Leads & Conversations Leads & Conversations Analytics Analytics Agents…" at bounding box center [784, 368] width 1568 height 736
click at [1540, 721] on li "100" at bounding box center [1539, 724] width 35 height 22
type input "***"
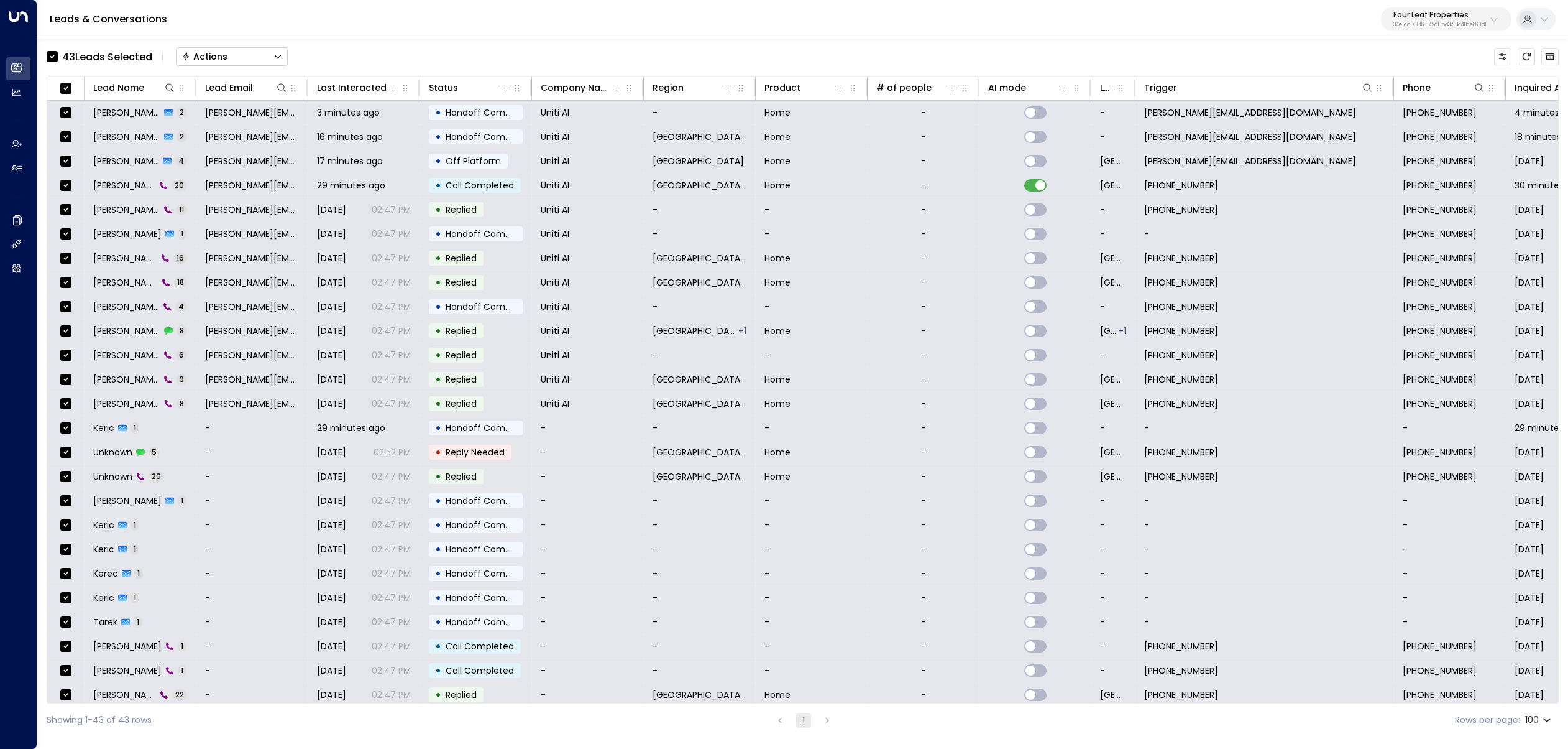
click at [232, 50] on button "Actions" at bounding box center [232, 56] width 112 height 19
click at [236, 142] on span "Archive Lead" at bounding box center [211, 138] width 57 height 13
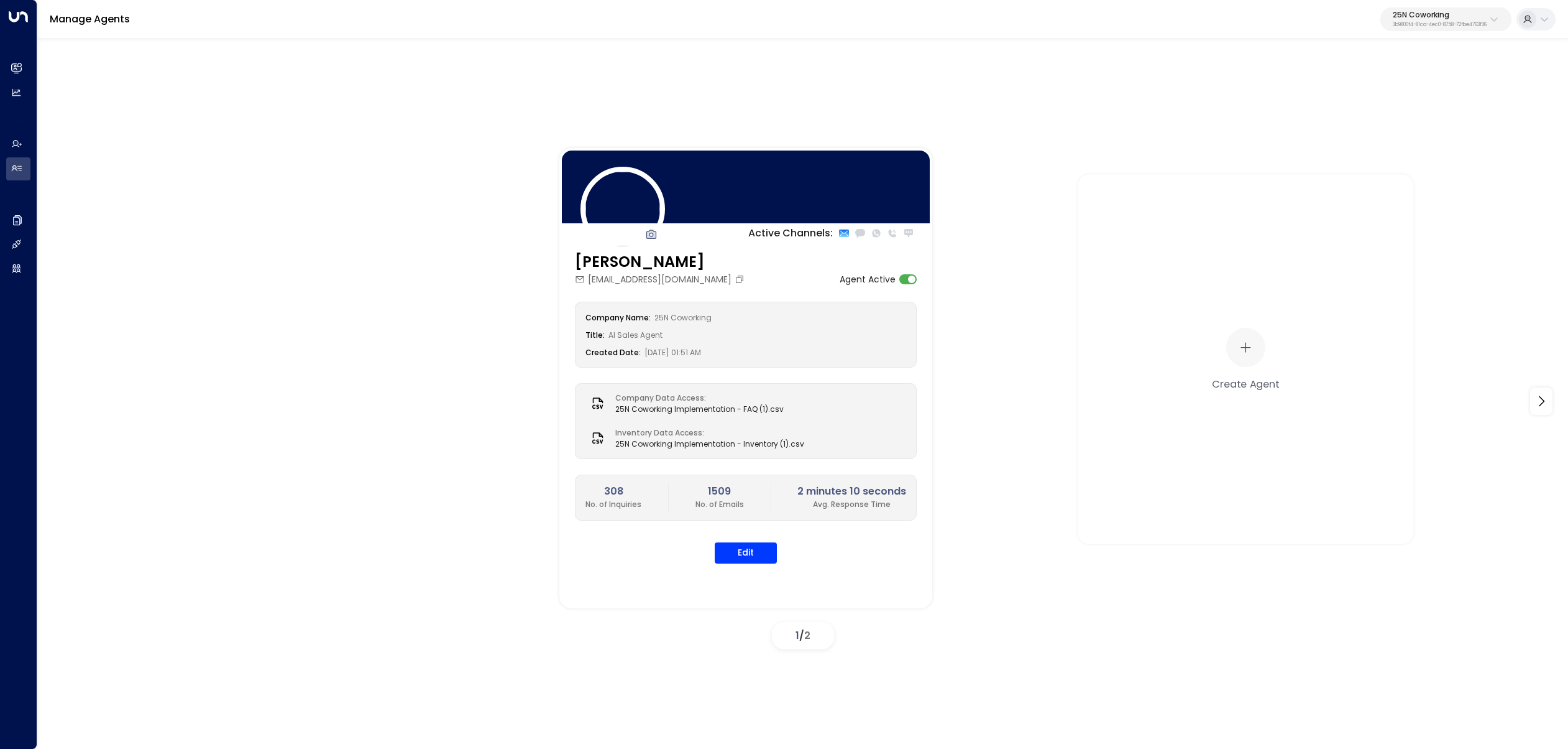
click at [1466, 28] on button "25N Coworking 3b9800f4-81ca-4ec0-8758-72fbe4763f36" at bounding box center [1446, 19] width 131 height 24
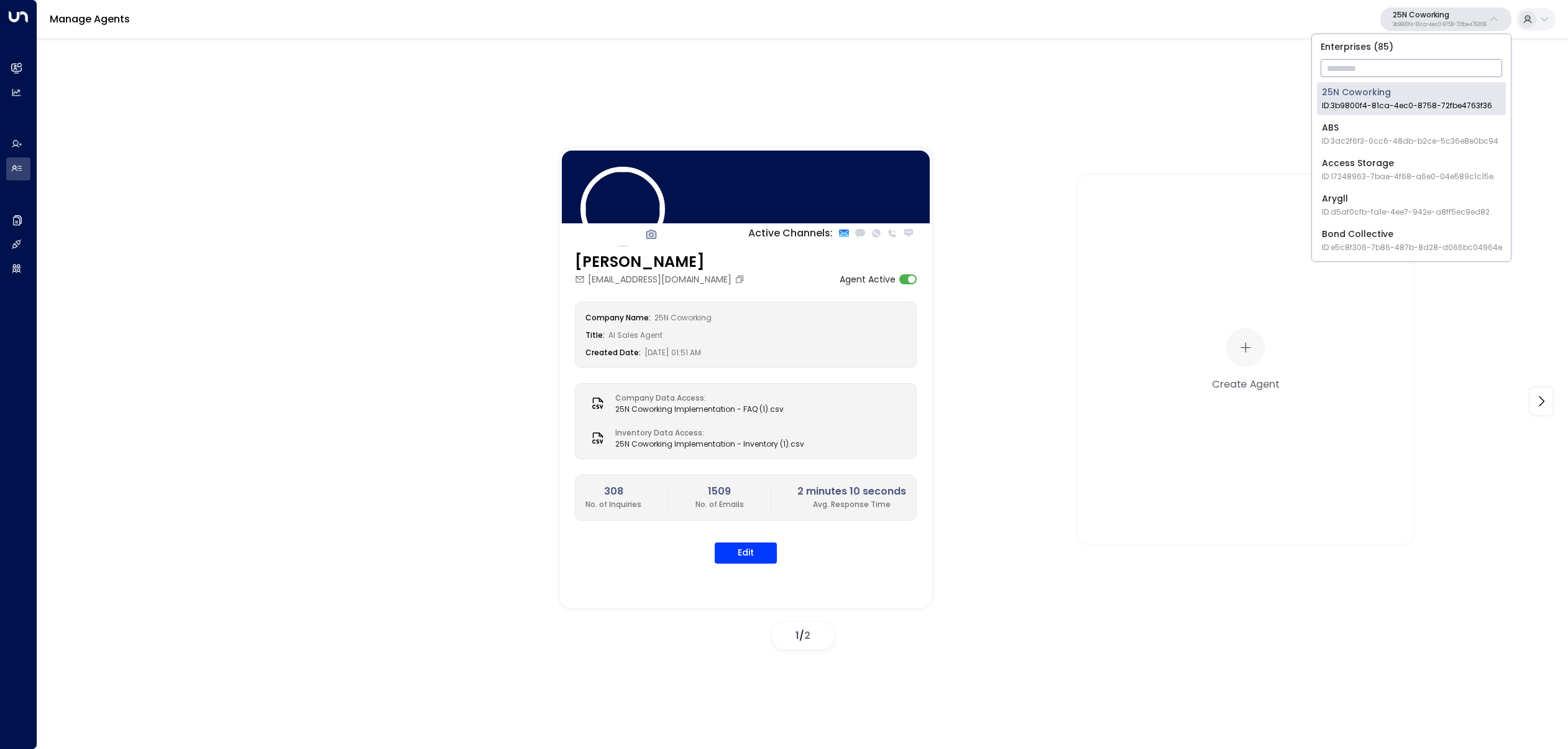
click at [1458, 69] on input "text" at bounding box center [1411, 68] width 181 height 23
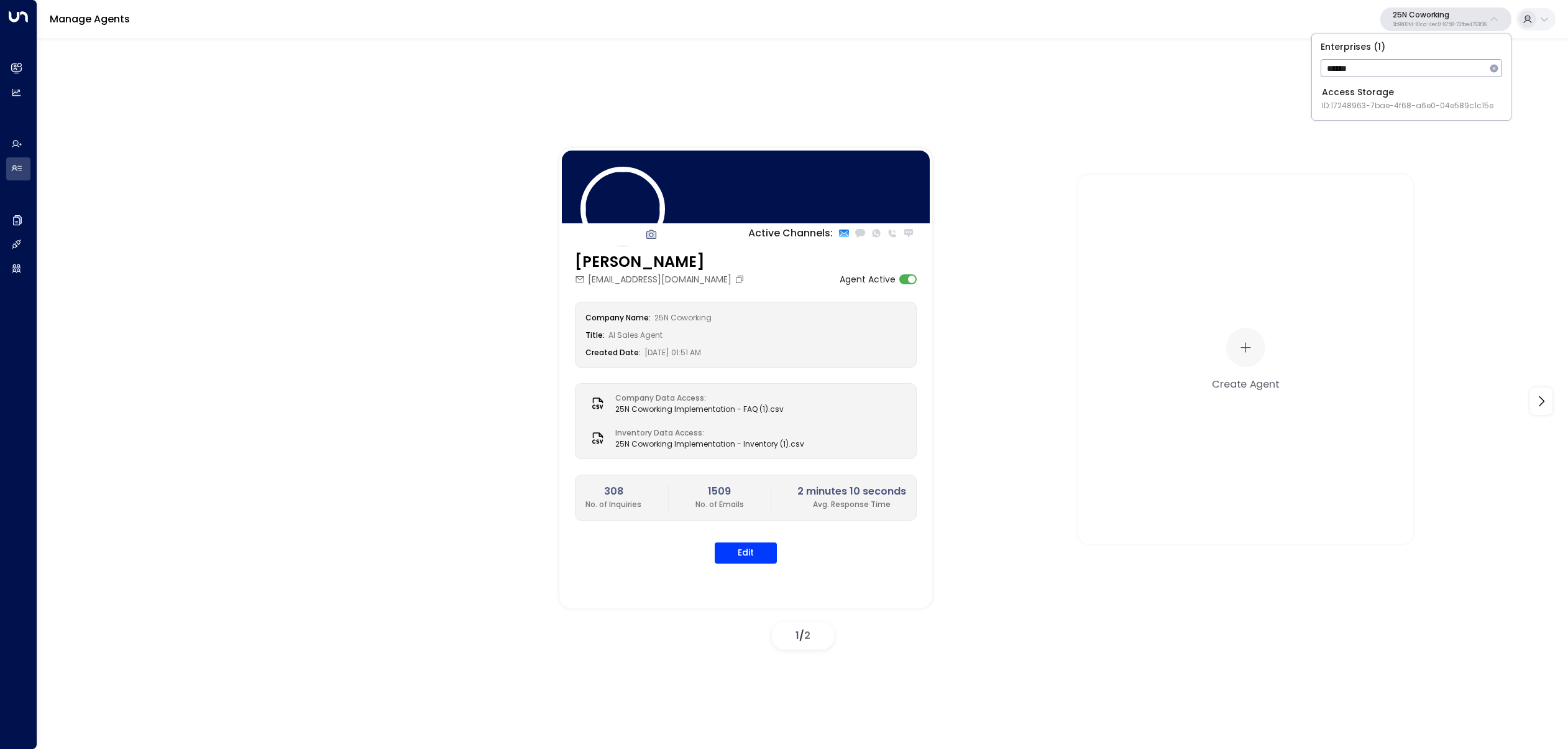
type input "******"
click at [1325, 101] on span "ID: 17248963-7bae-4f68-a6e0-04e589c1c15e" at bounding box center [1408, 105] width 172 height 11
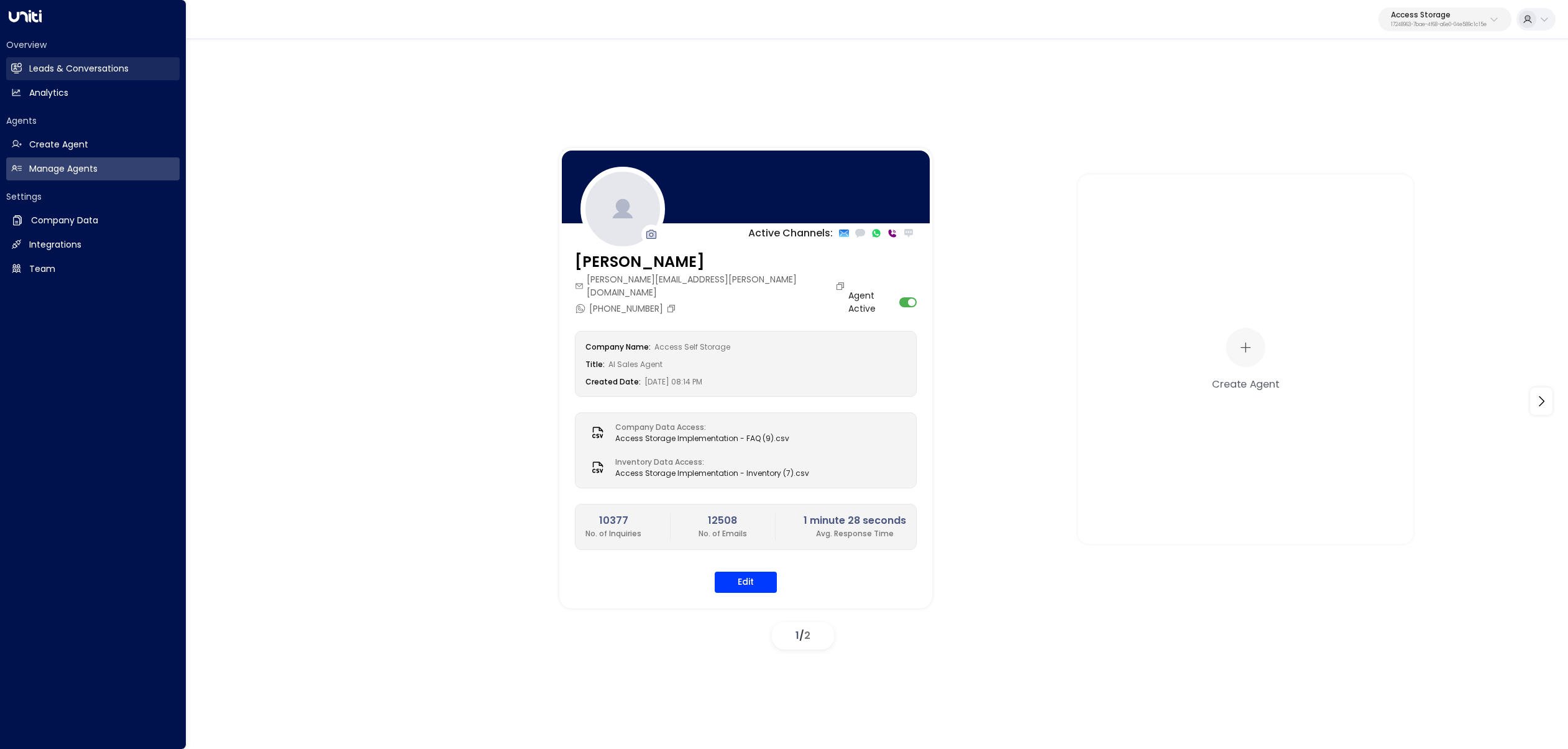
click at [11, 69] on icon at bounding box center [16, 67] width 10 height 8
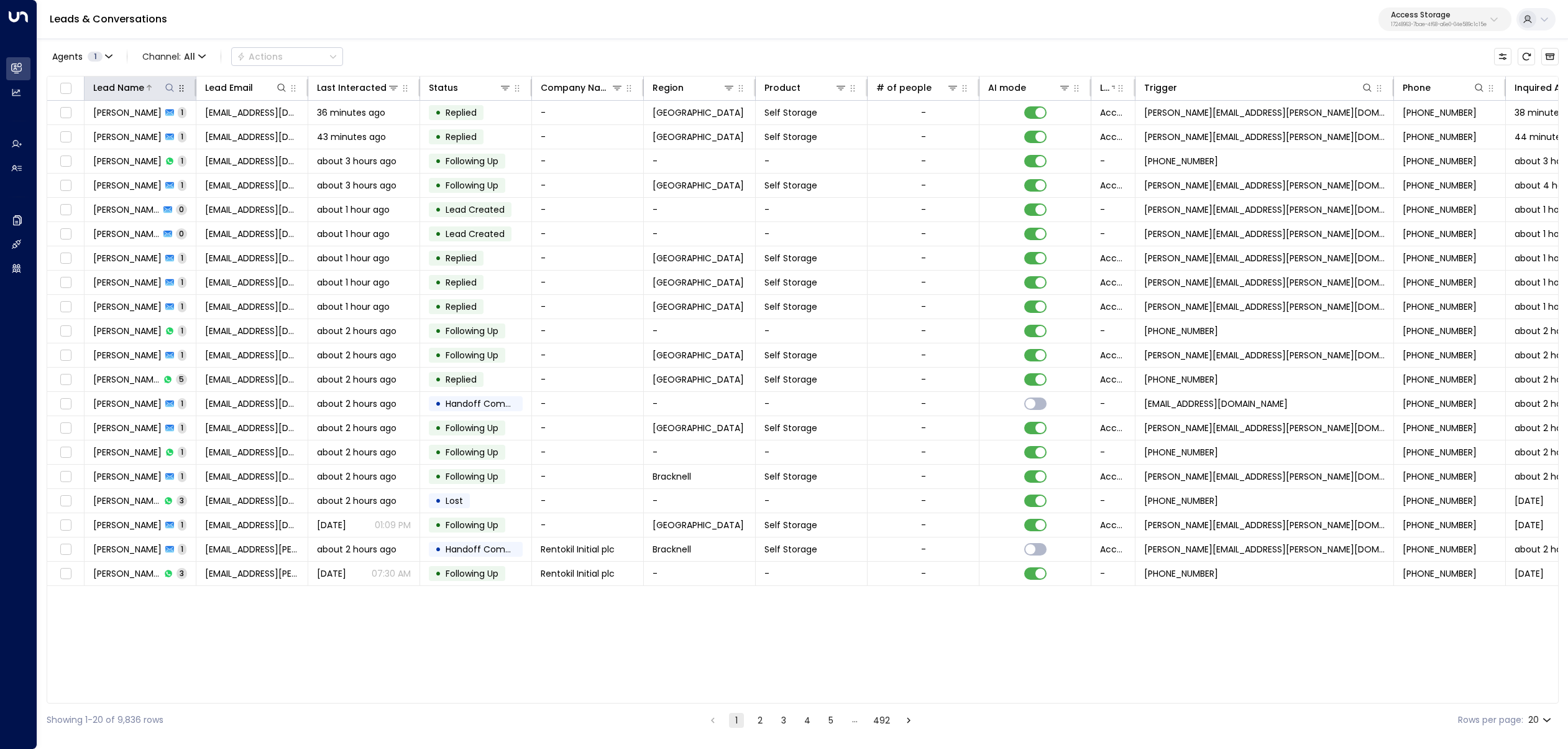
click at [166, 89] on icon at bounding box center [169, 87] width 10 height 10
type input "****"
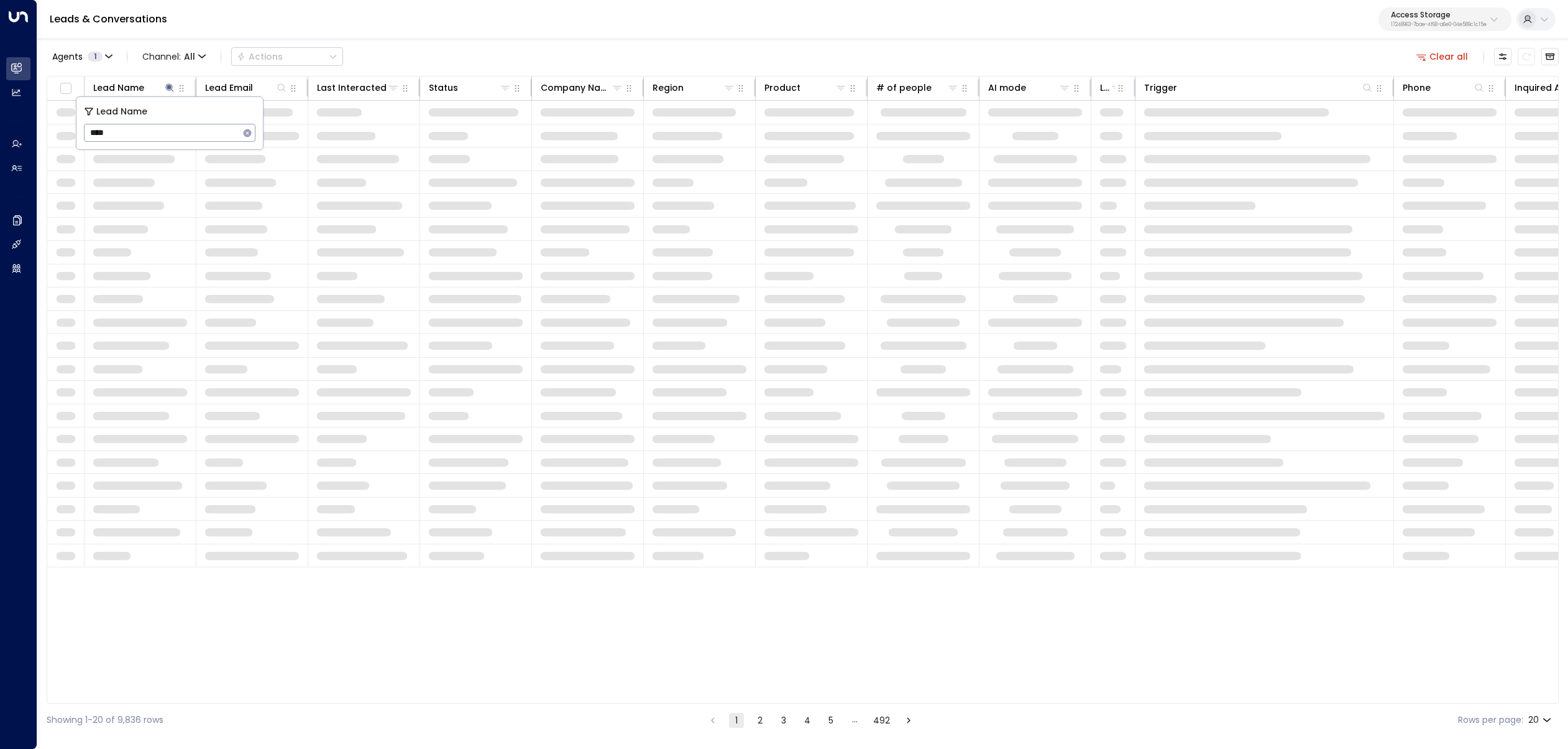
click at [380, 60] on div "Agents 1 Channel: All Actions Clear all" at bounding box center [802, 56] width 1512 height 26
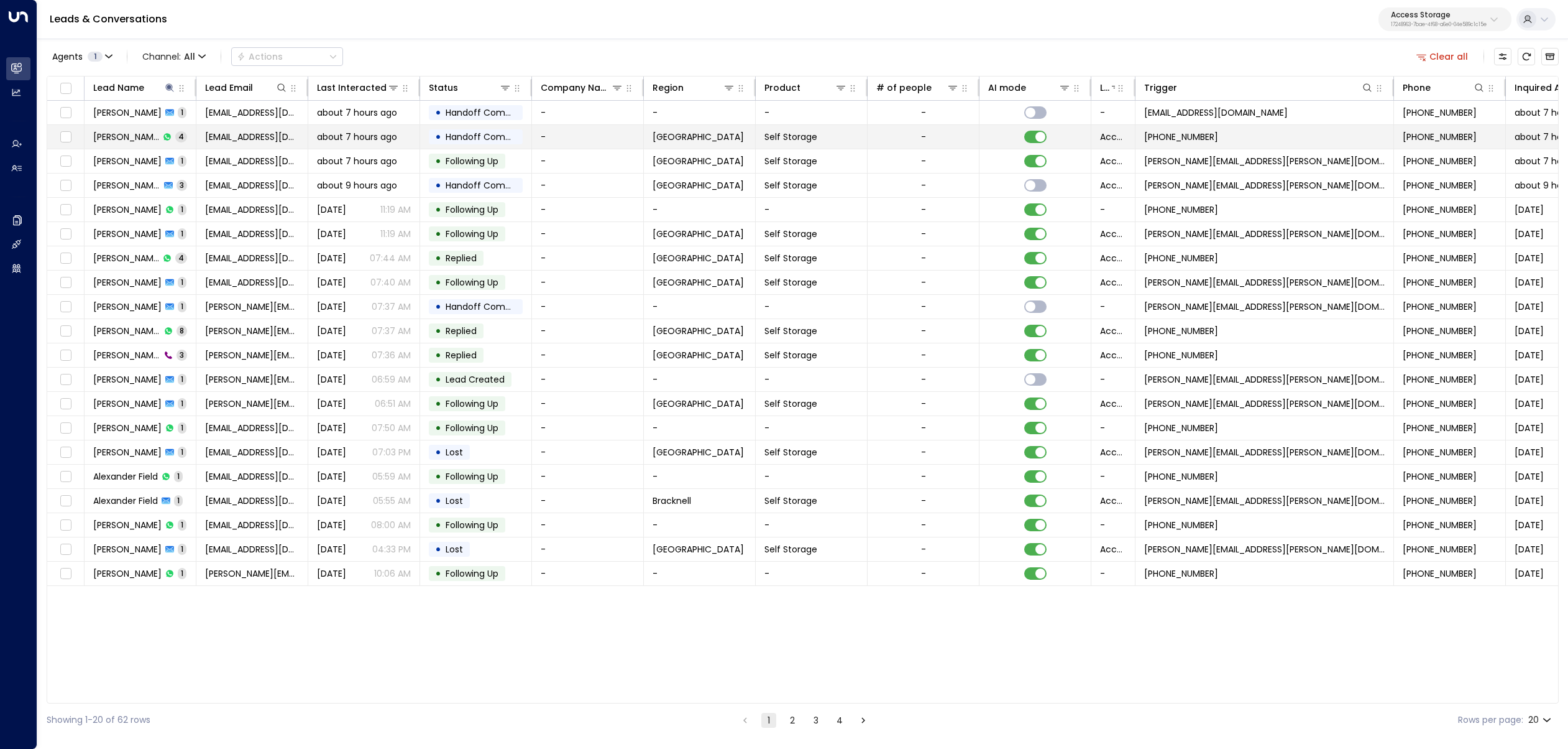
click at [175, 137] on span "4" at bounding box center [181, 137] width 12 height 10
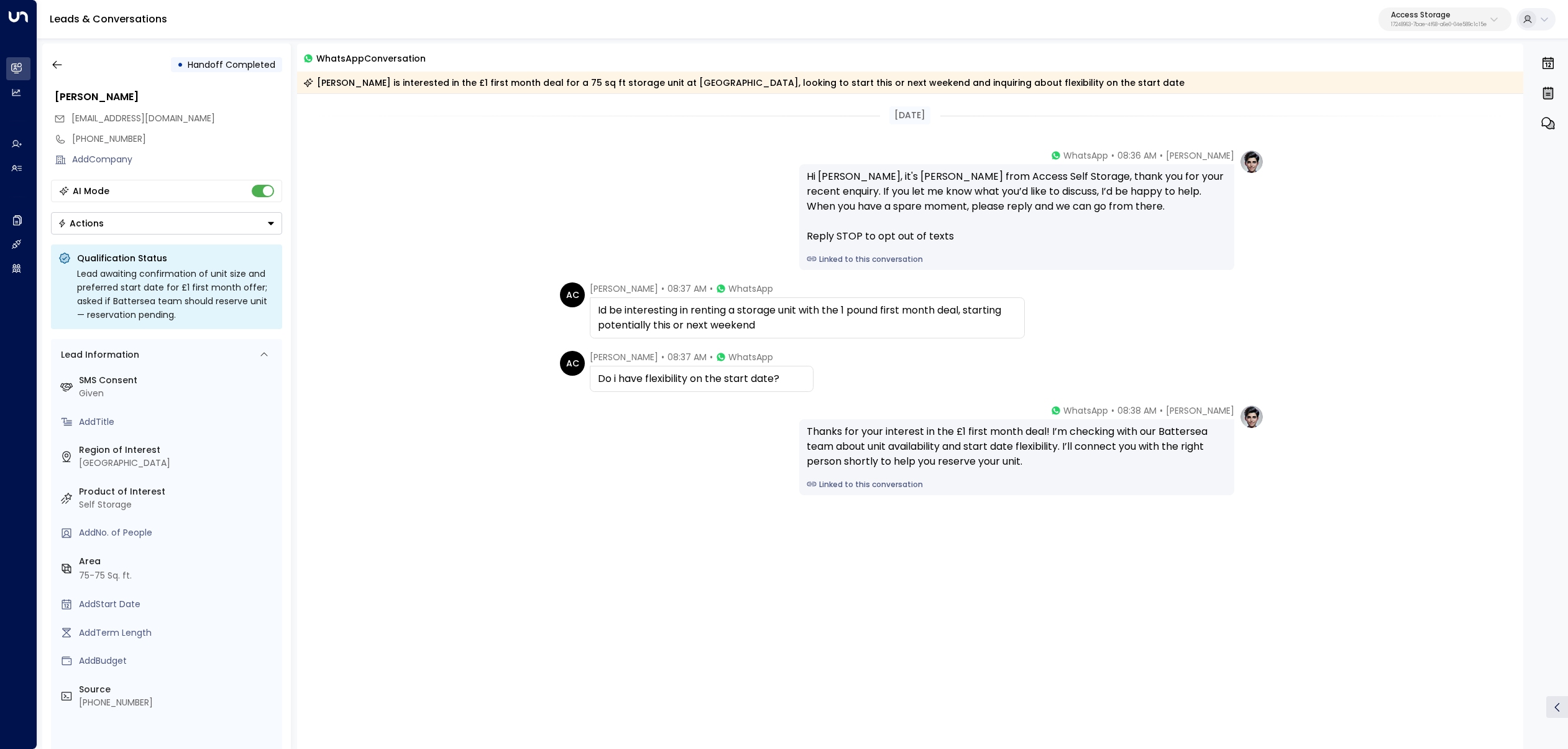
click at [885, 485] on link "Linked to this conversation" at bounding box center [1016, 484] width 420 height 11
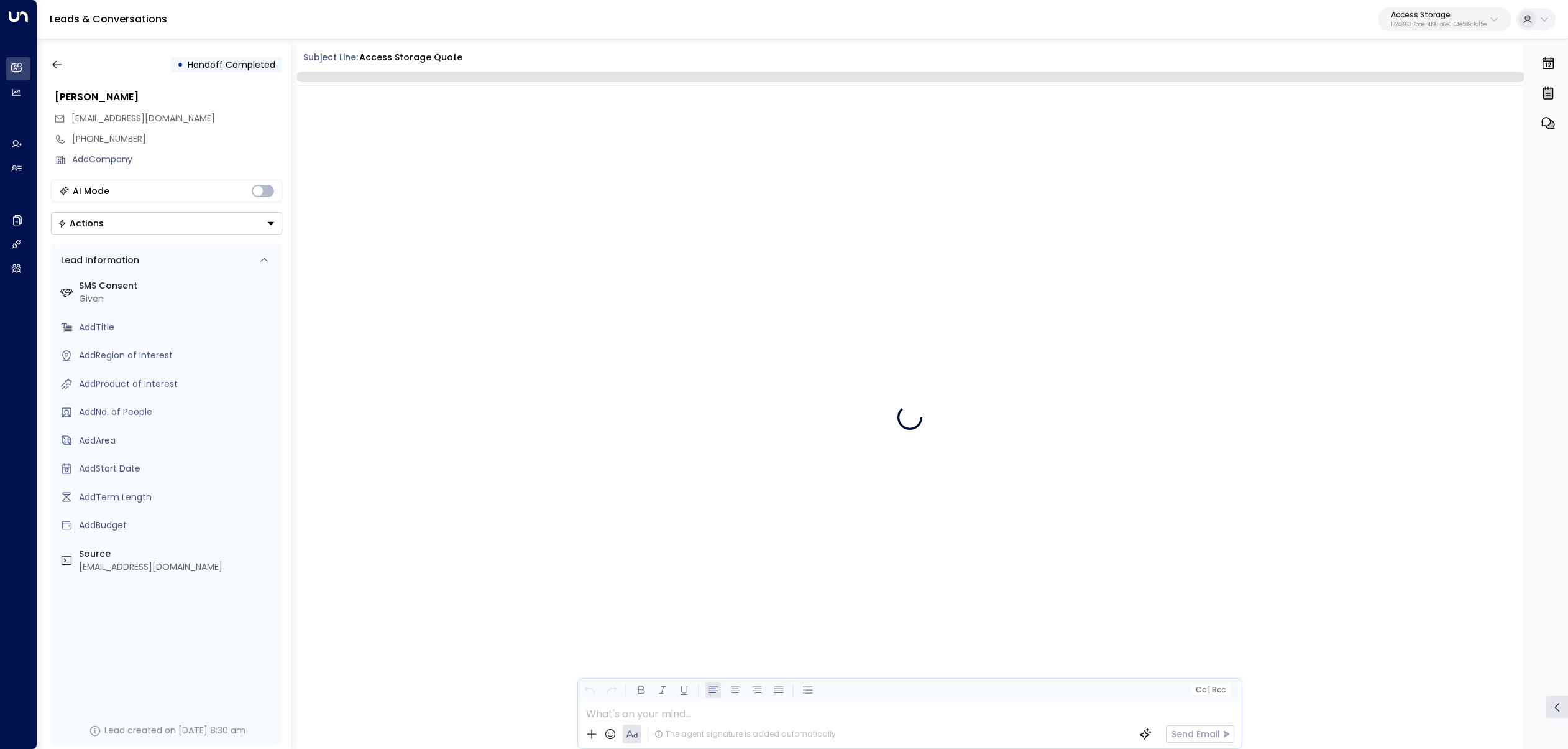
scroll to position [128, 0]
